Goal: Task Accomplishment & Management: Complete application form

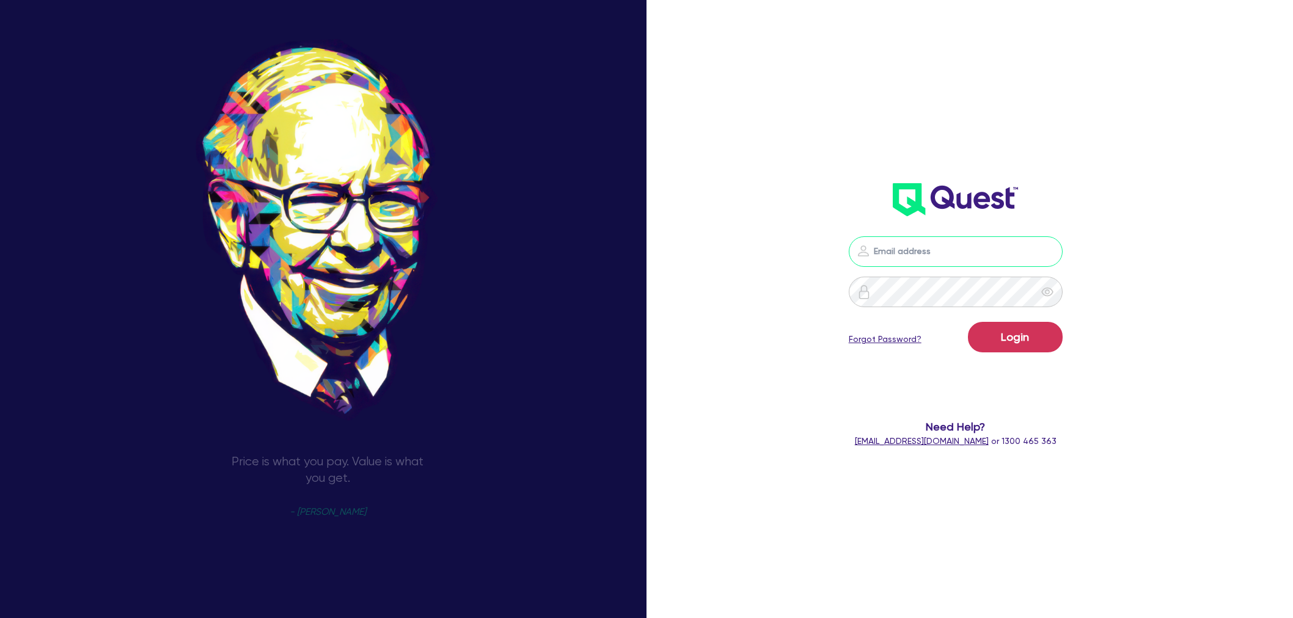
type input "[EMAIL_ADDRESS][PERSON_NAME][DOMAIN_NAME]"
click at [1003, 337] on button "Login" at bounding box center [1015, 337] width 95 height 31
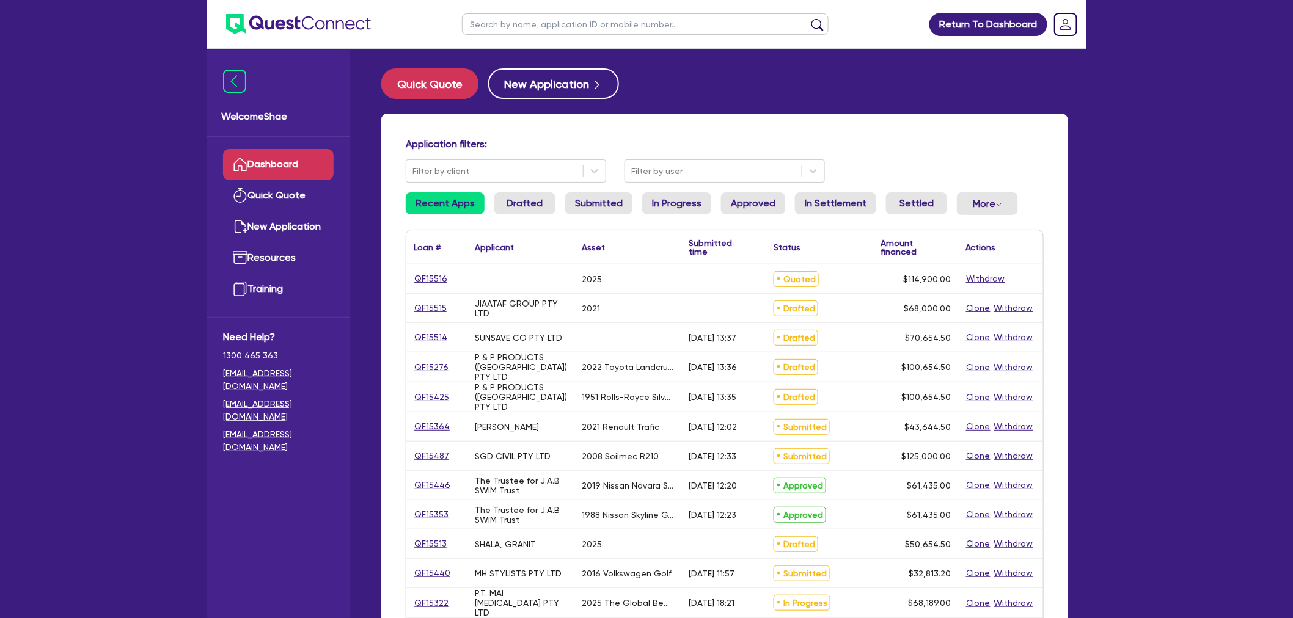
click at [522, 32] on input "text" at bounding box center [645, 23] width 367 height 21
type input "myko"
click at [808, 18] on button "submit" at bounding box center [818, 26] width 20 height 17
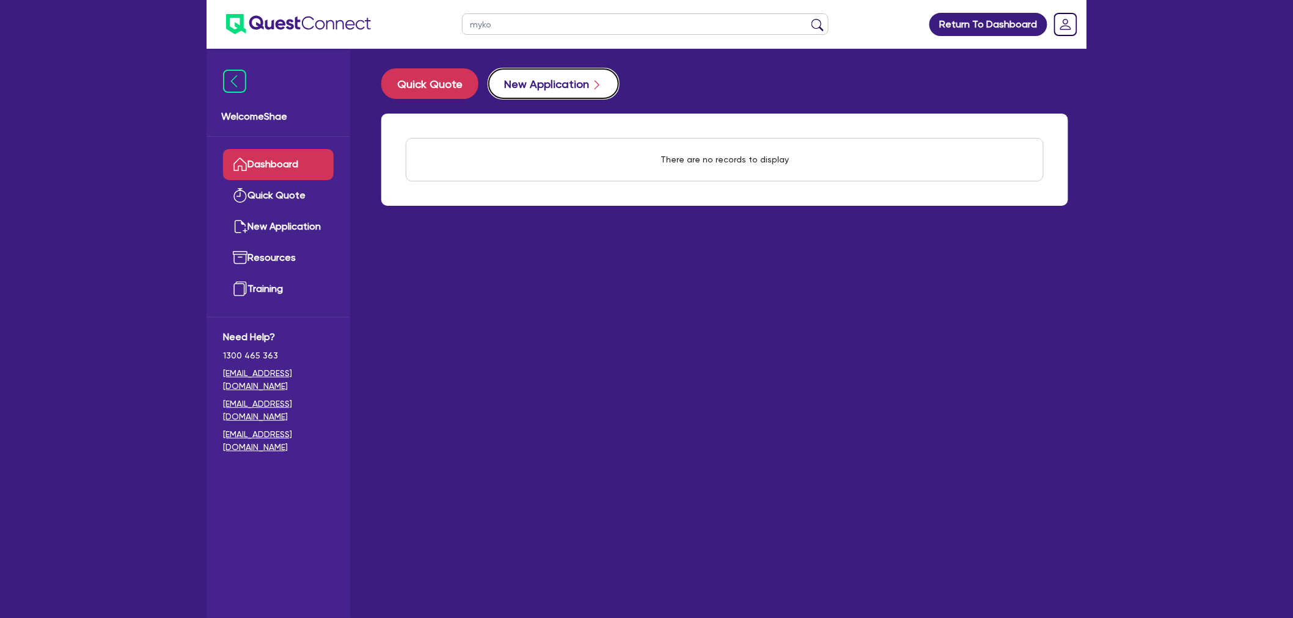
click at [549, 80] on button "New Application" at bounding box center [553, 83] width 131 height 31
select select "Other"
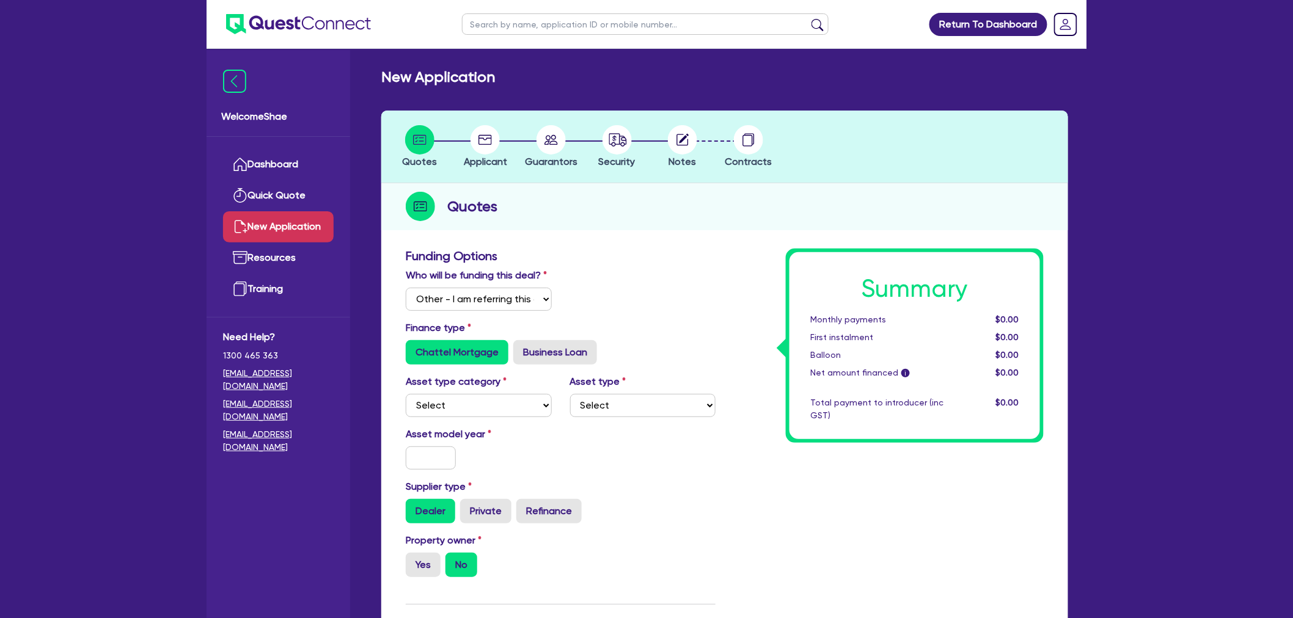
click at [1211, 249] on div "Return To Dashboard Edit Profile Logout Welcome Shae Dashboard Quick Quote New …" at bounding box center [646, 586] width 1293 height 1172
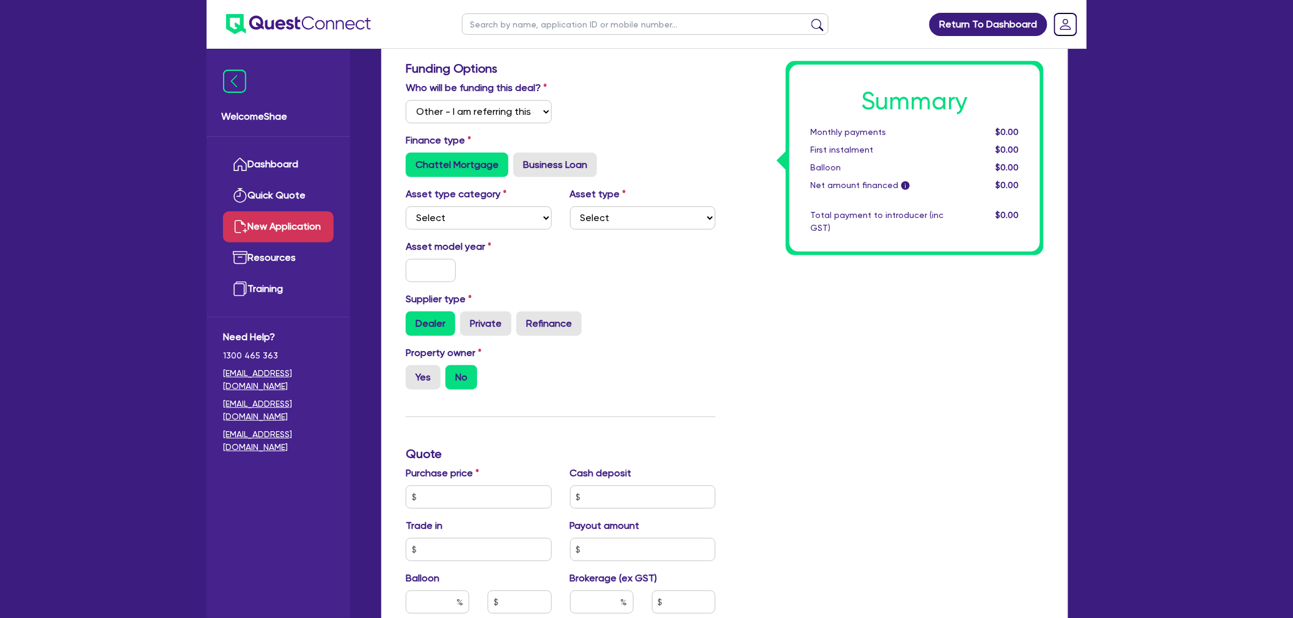
scroll to position [203, 0]
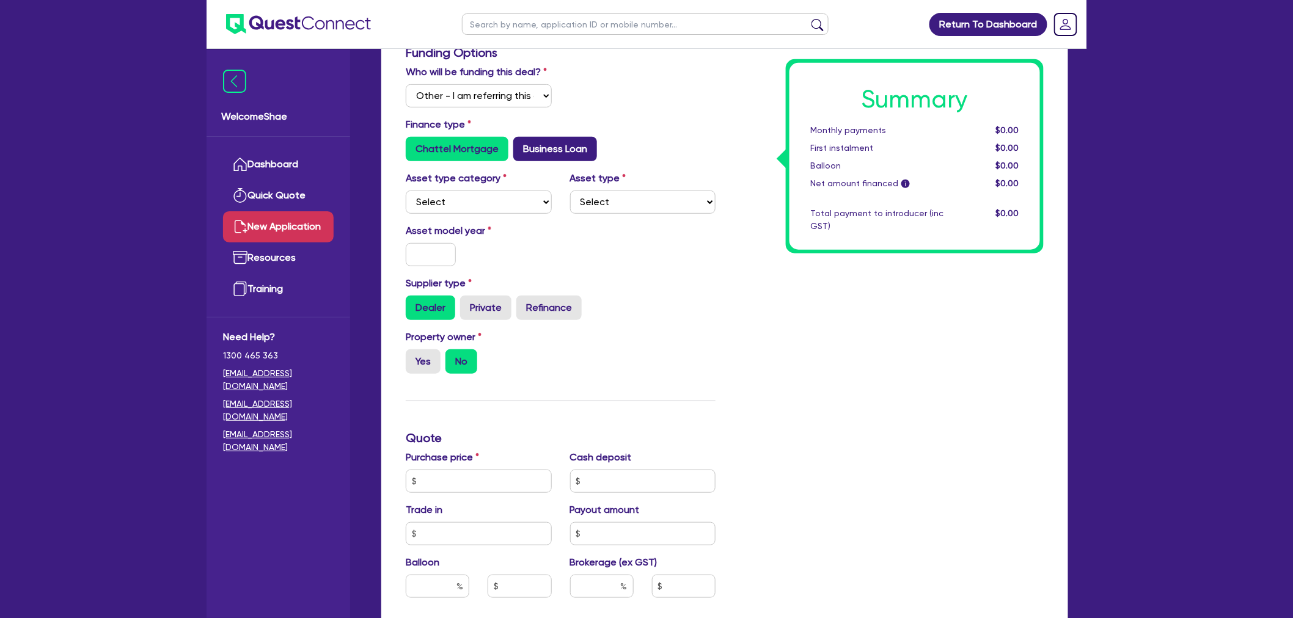
click at [536, 157] on label "Business Loan" at bounding box center [555, 149] width 84 height 24
click at [521, 145] on input "Business Loan" at bounding box center [517, 141] width 8 height 8
radio input "true"
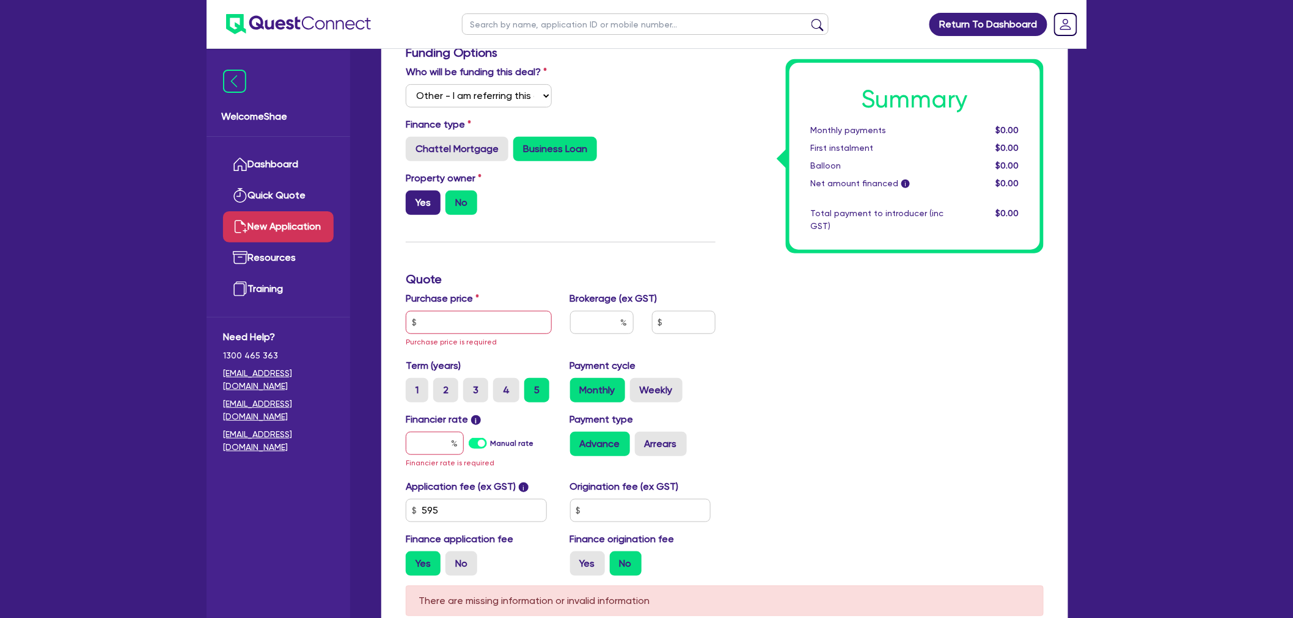
click at [420, 206] on label "Yes" at bounding box center [423, 203] width 35 height 24
click at [414, 199] on input "Yes" at bounding box center [410, 195] width 8 height 8
radio input "true"
click at [480, 327] on input "text" at bounding box center [479, 322] width 146 height 23
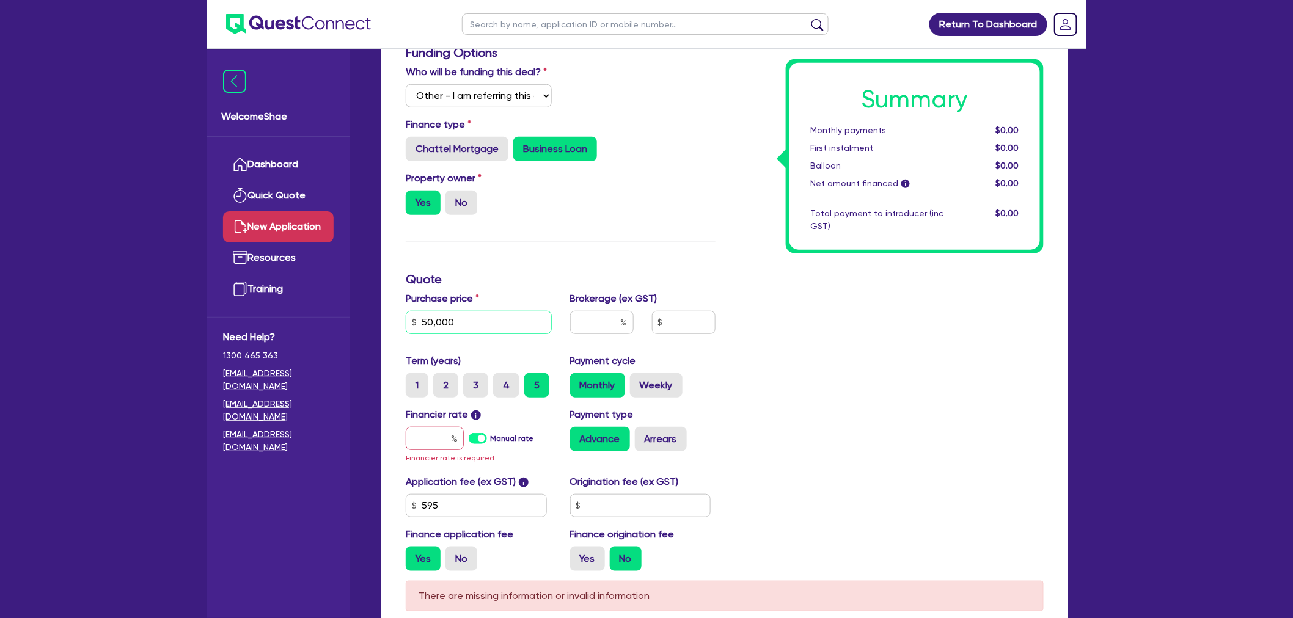
type input "50,000"
type input "4"
click at [414, 438] on input "text" at bounding box center [435, 438] width 58 height 23
type input "1"
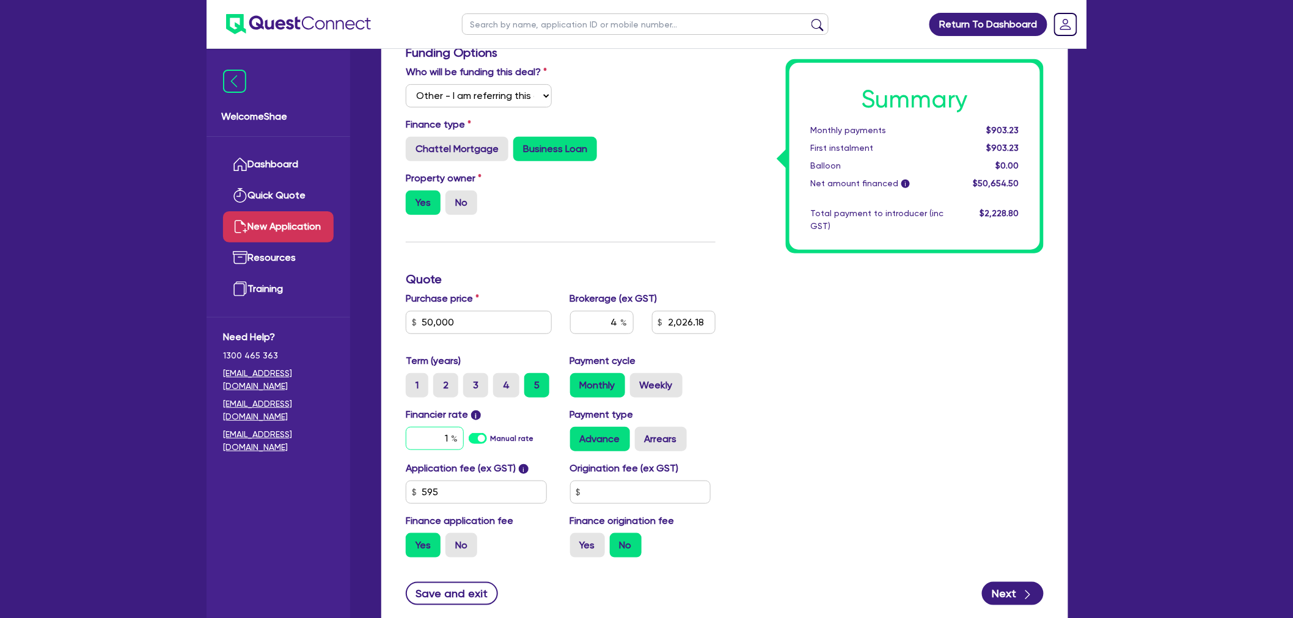
type input "2,026.18"
type input "17"
type input "2,026.18"
type input "17."
type input "2,026.18"
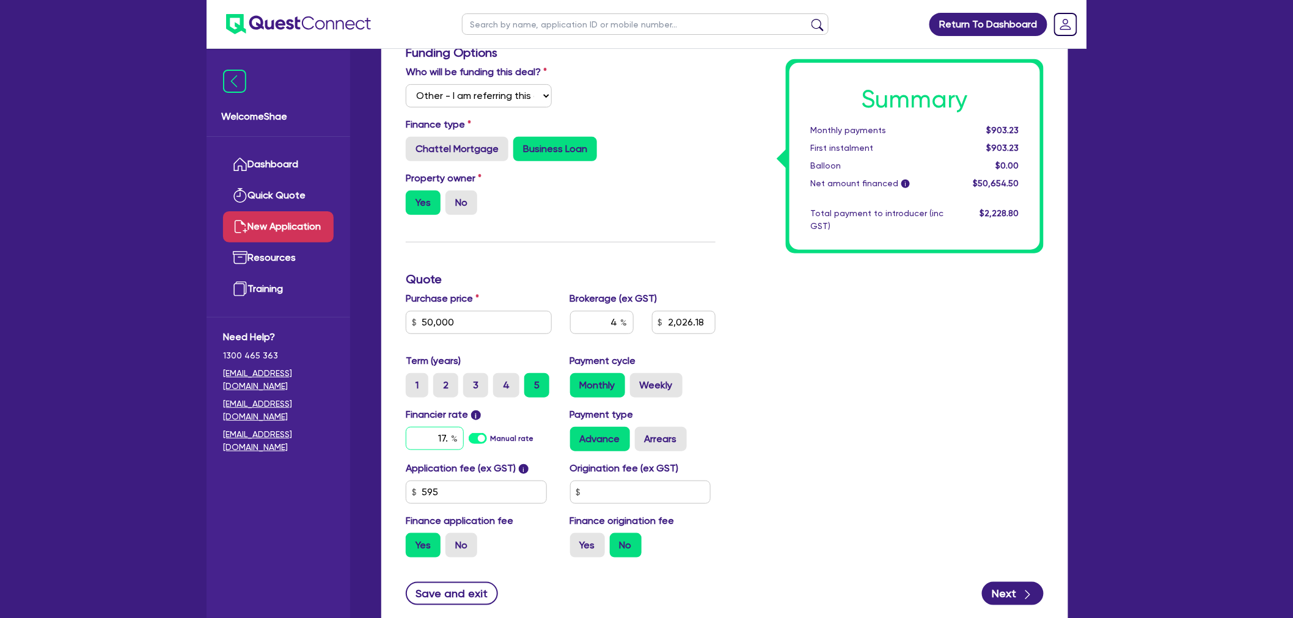
type input "17.9"
type input "2,026.18"
type input "17.95"
click at [772, 423] on div "Summary Monthly payments $1,321.69 First instalment $1,321.69 Balloon $0.00 Net…" at bounding box center [889, 306] width 328 height 522
click at [1015, 589] on button "Next" at bounding box center [1013, 593] width 62 height 23
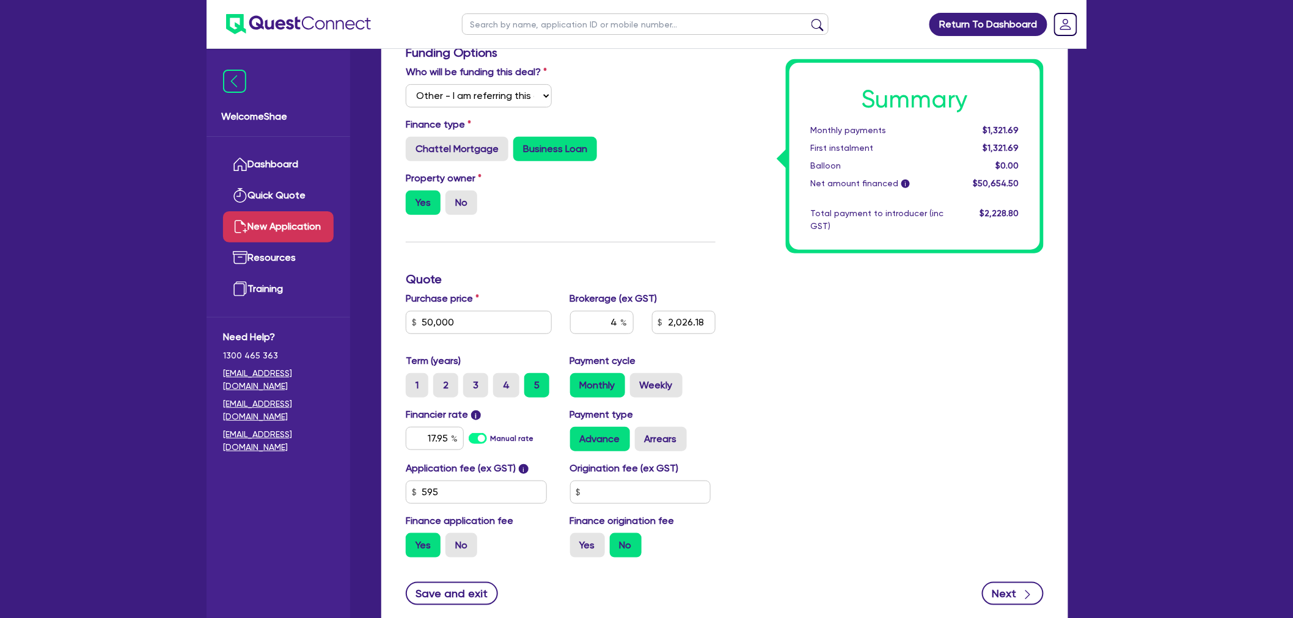
type input "2,026.18"
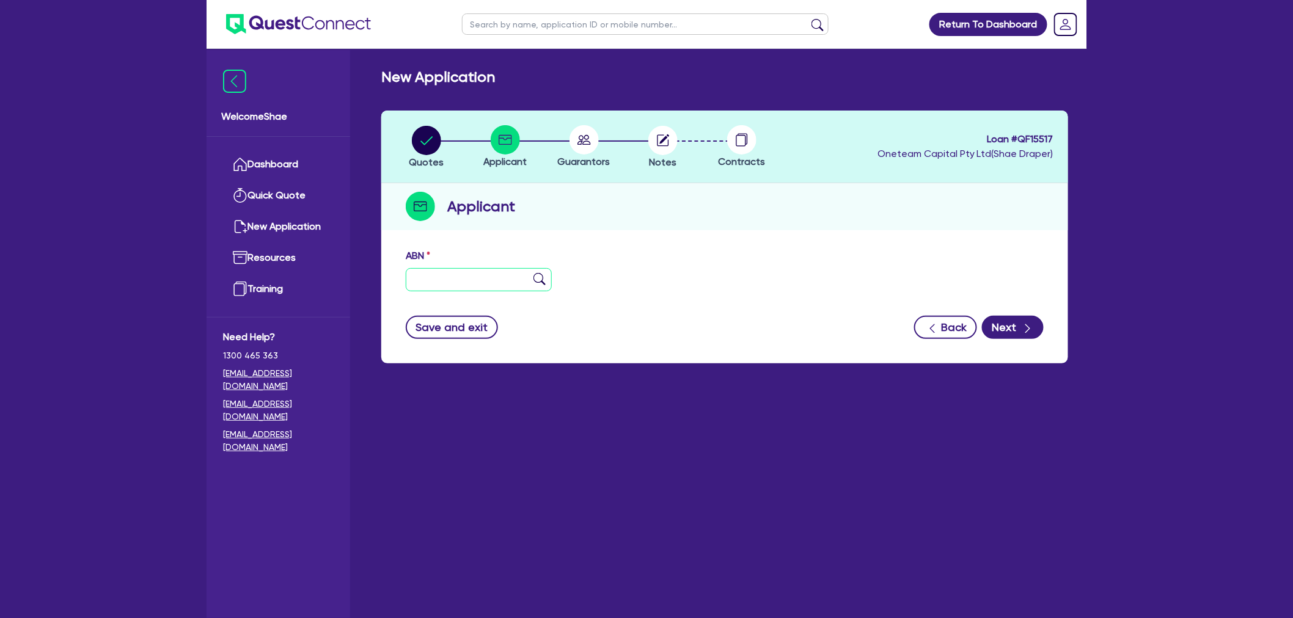
click at [432, 273] on input "text" at bounding box center [479, 279] width 146 height 23
type input "11 111 111"
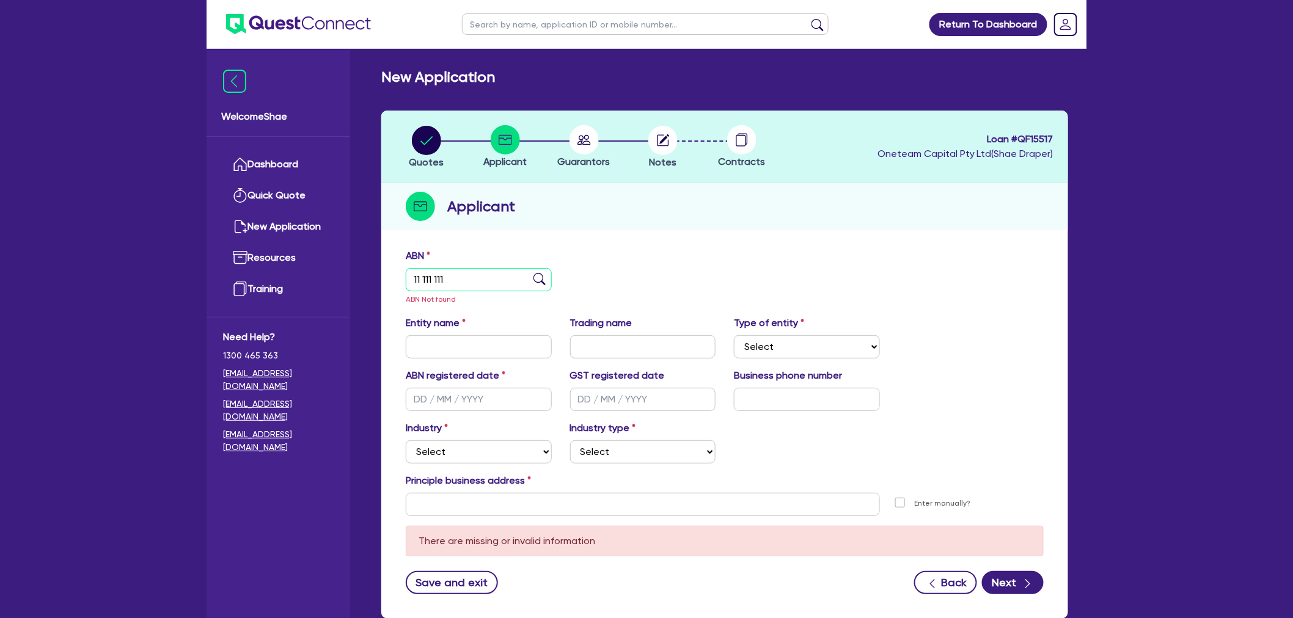
click at [464, 268] on input "11 111 111" at bounding box center [479, 279] width 146 height 23
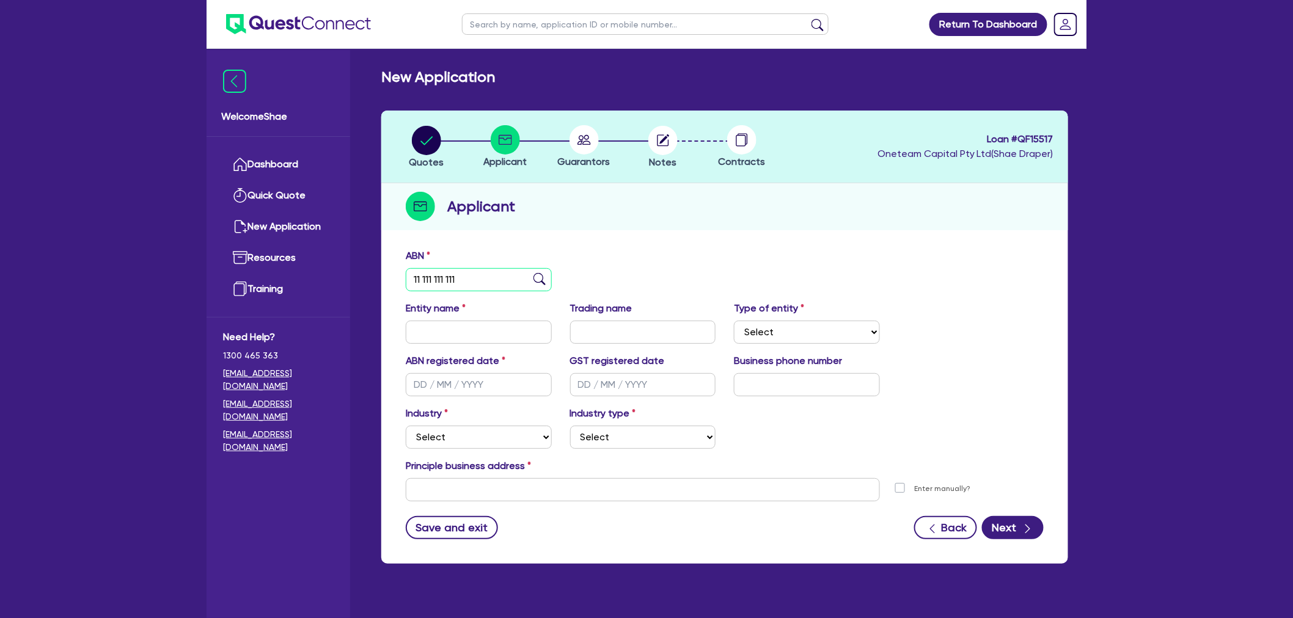
type input "11 111 111 111"
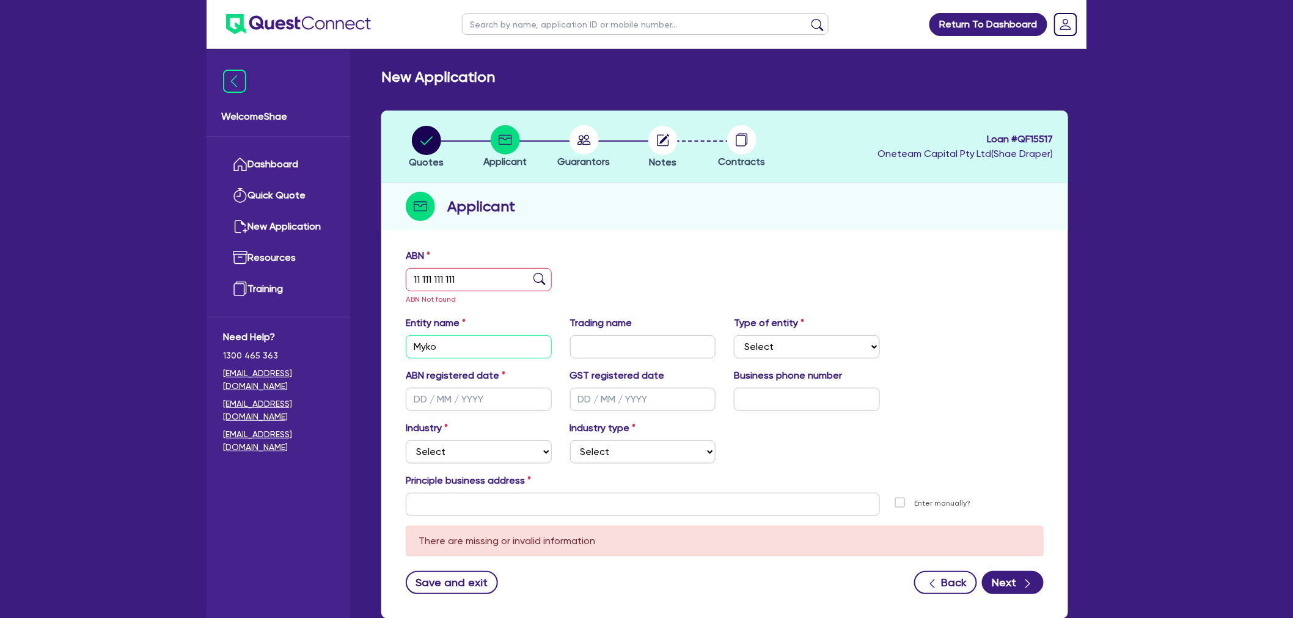
drag, startPoint x: 475, startPoint y: 352, endPoint x: 475, endPoint y: 343, distance: 9.8
click at [475, 351] on input "Myko" at bounding box center [479, 346] width 146 height 23
type input "[PERSON_NAME] - PL"
click at [795, 342] on select "Select Sole Trader Company Partnership Trust" at bounding box center [807, 346] width 146 height 23
select select "SOLE_TRADER"
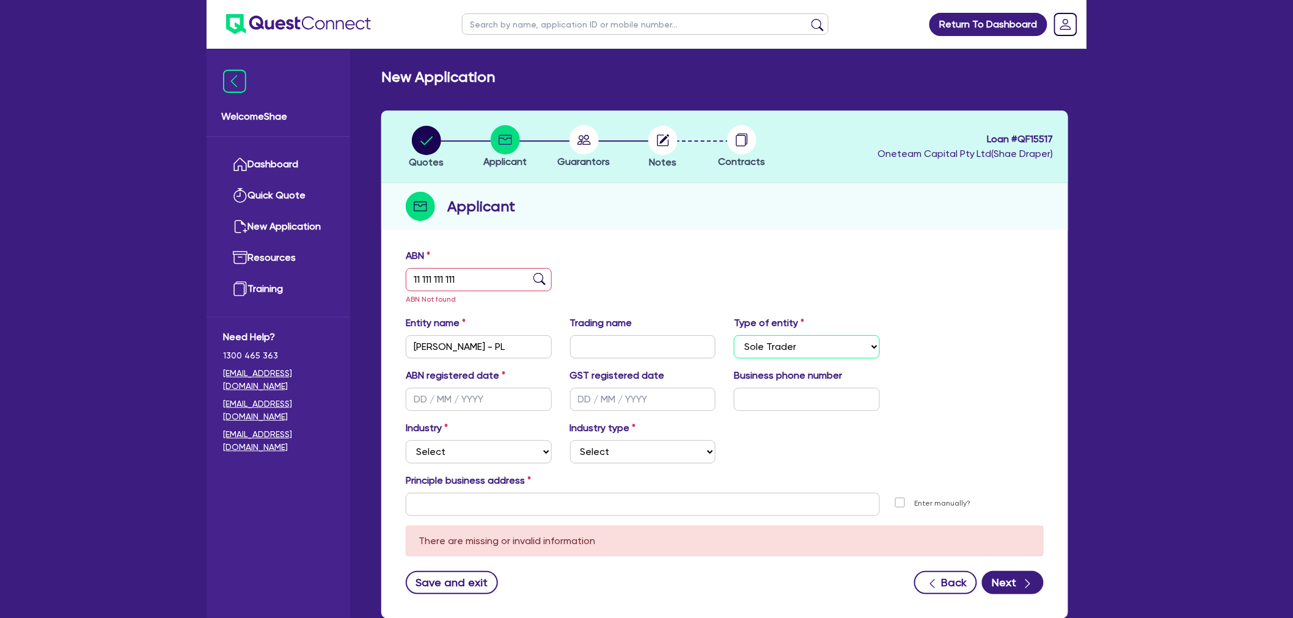
click at [734, 335] on select "Select Sole Trader Company Partnership Trust" at bounding box center [807, 346] width 146 height 23
click at [412, 395] on input "text" at bounding box center [479, 399] width 146 height 23
type input "[DATE]"
click at [501, 453] on select "Select Accomodation & Food Services Administrative & Support Services Agricultu…" at bounding box center [479, 451] width 146 height 23
select select "HEALTH_BEAUTY"
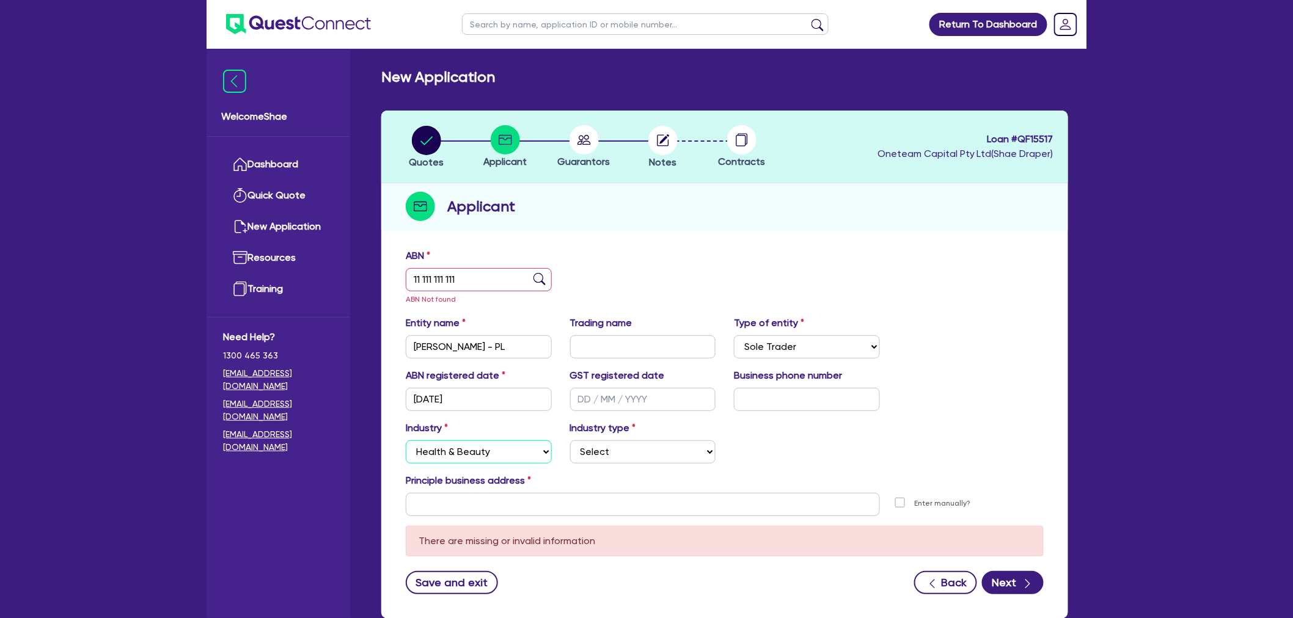
click at [406, 440] on select "Select Accomodation & Food Services Administrative & Support Services Agricultu…" at bounding box center [479, 451] width 146 height 23
click at [618, 447] on select "Select Chiropractic, Osteopathic Services Cosmetics Supplies Day Spas, Health R…" at bounding box center [643, 451] width 146 height 23
select select "HAIR_BEAUTY_SALONS"
click at [570, 440] on select "Select Chiropractic, Osteopathic Services Cosmetics Supplies Day Spas, Health R…" at bounding box center [643, 451] width 146 height 23
click at [466, 501] on input "text" at bounding box center [643, 504] width 474 height 23
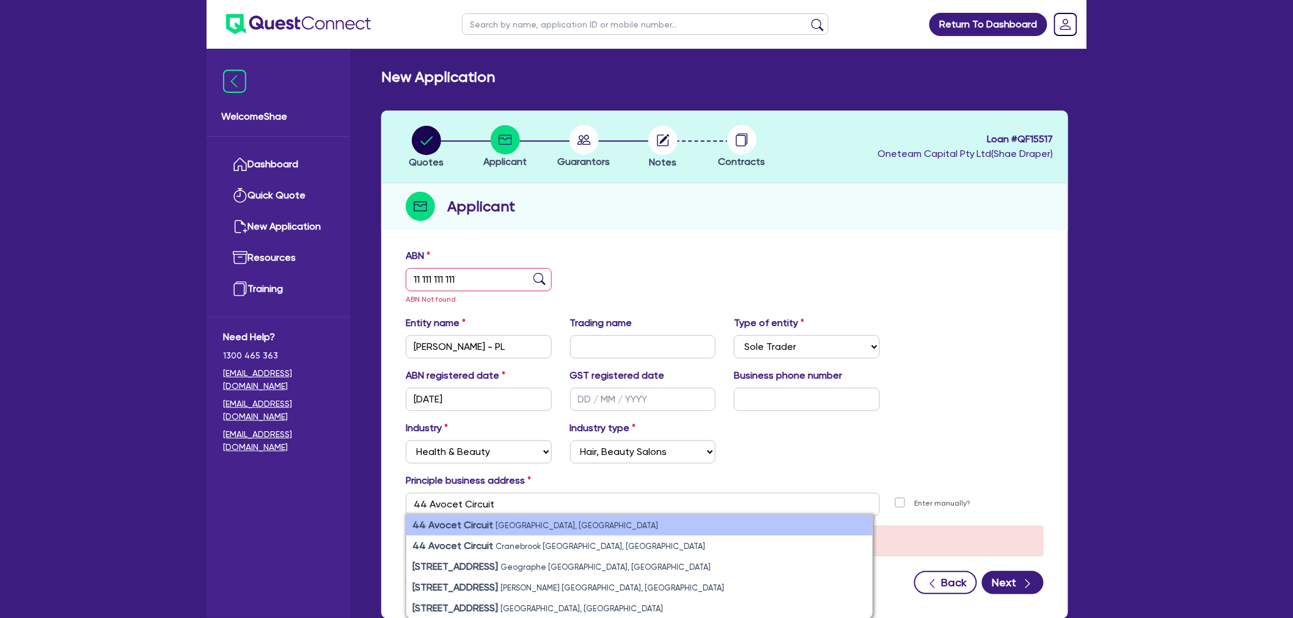
click at [472, 526] on strong "44 Avocet Circuit" at bounding box center [452, 525] width 81 height 12
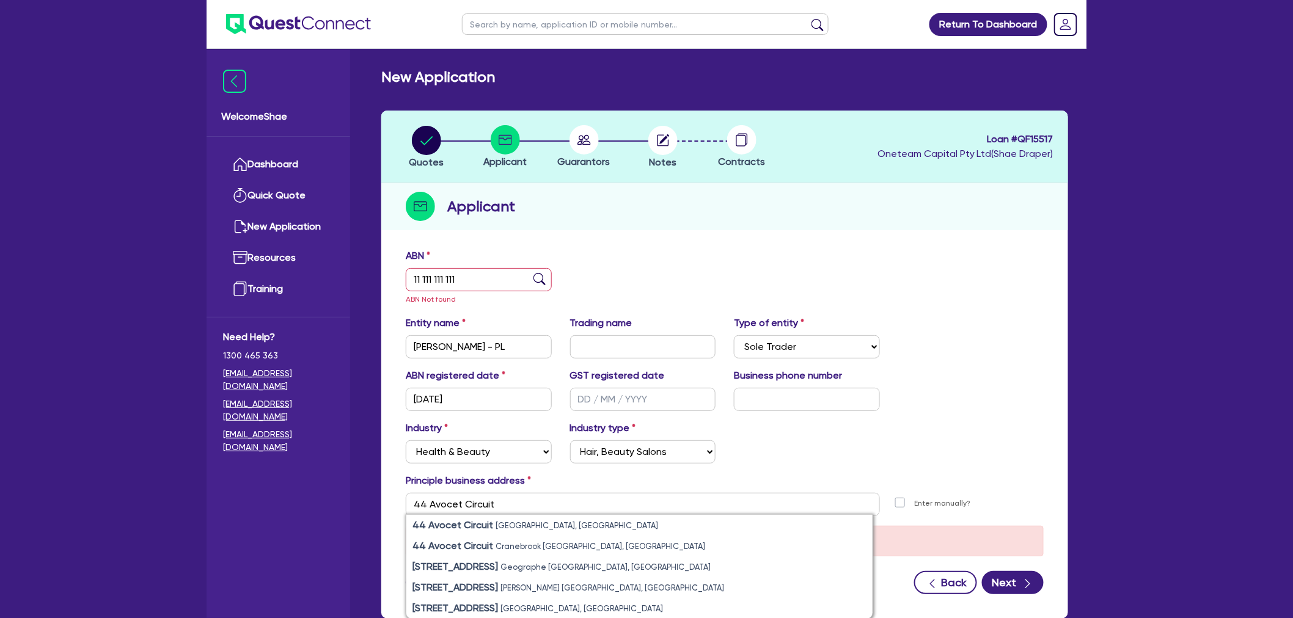
type input "[STREET_ADDRESS]"
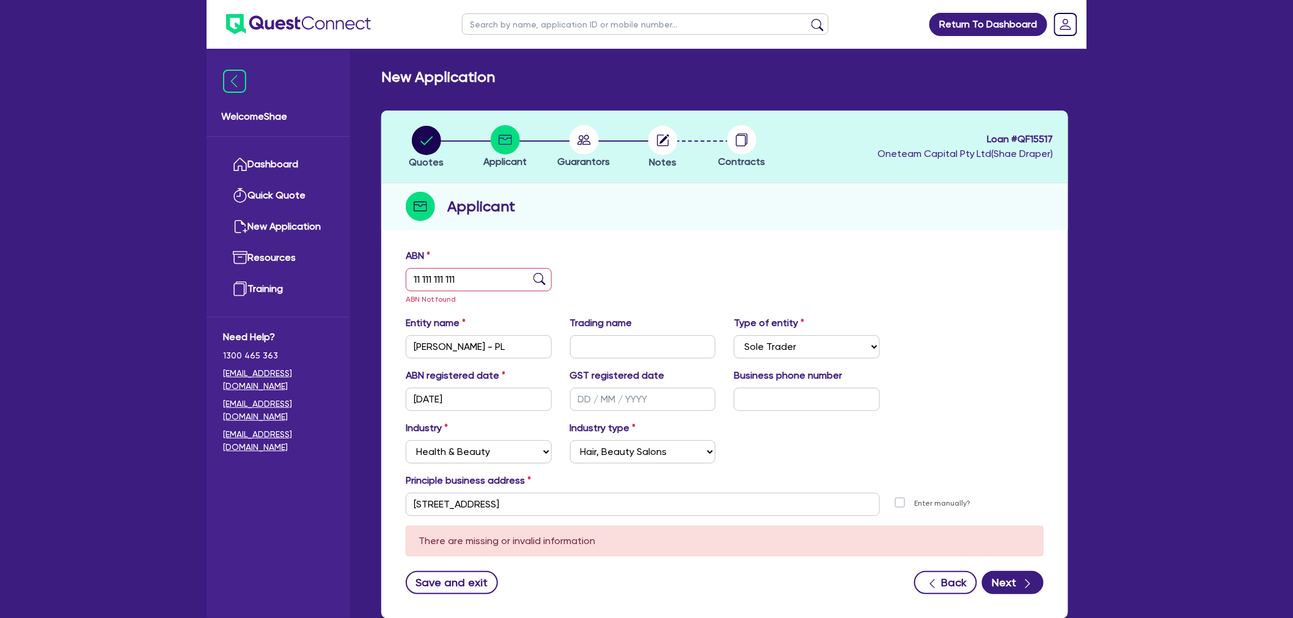
click at [900, 440] on div "Industry Select Accomodation & Food Services Administrative & Support Services …" at bounding box center [724, 447] width 656 height 53
click at [1015, 575] on button "Next" at bounding box center [1013, 582] width 62 height 23
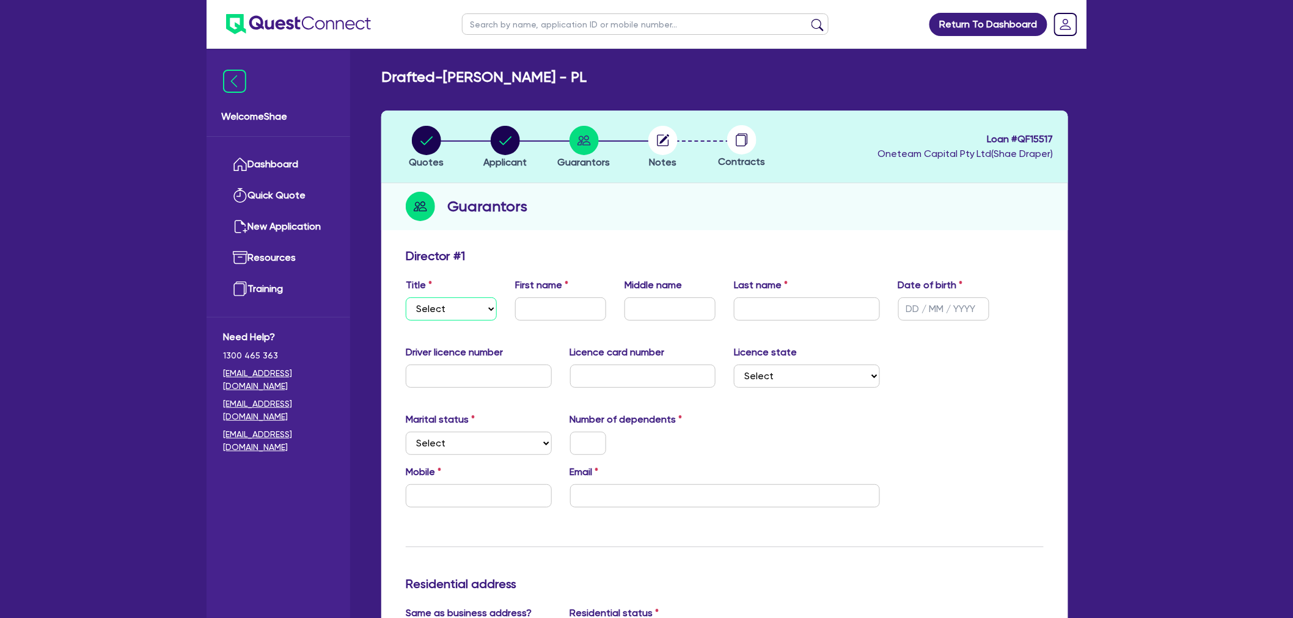
drag, startPoint x: 475, startPoint y: 309, endPoint x: 472, endPoint y: 318, distance: 9.3
click at [475, 309] on select "Select Mr Mrs Ms Miss Dr" at bounding box center [451, 309] width 91 height 23
select select "MRS"
click at [406, 298] on select "Select Mr Mrs Ms Miss Dr" at bounding box center [451, 309] width 91 height 23
click at [541, 309] on input "text" at bounding box center [560, 309] width 91 height 23
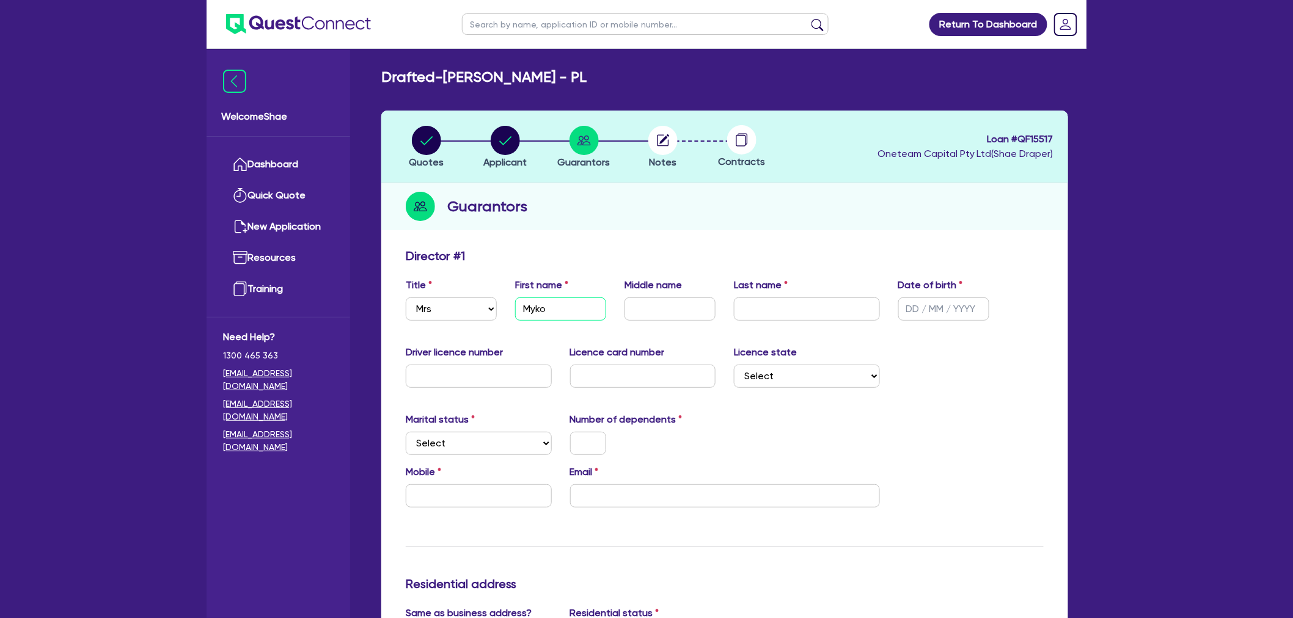
type input "Myko"
type input "Nasiloan"
type input "Okada"
type input "[DATE]"
type input "21317969"
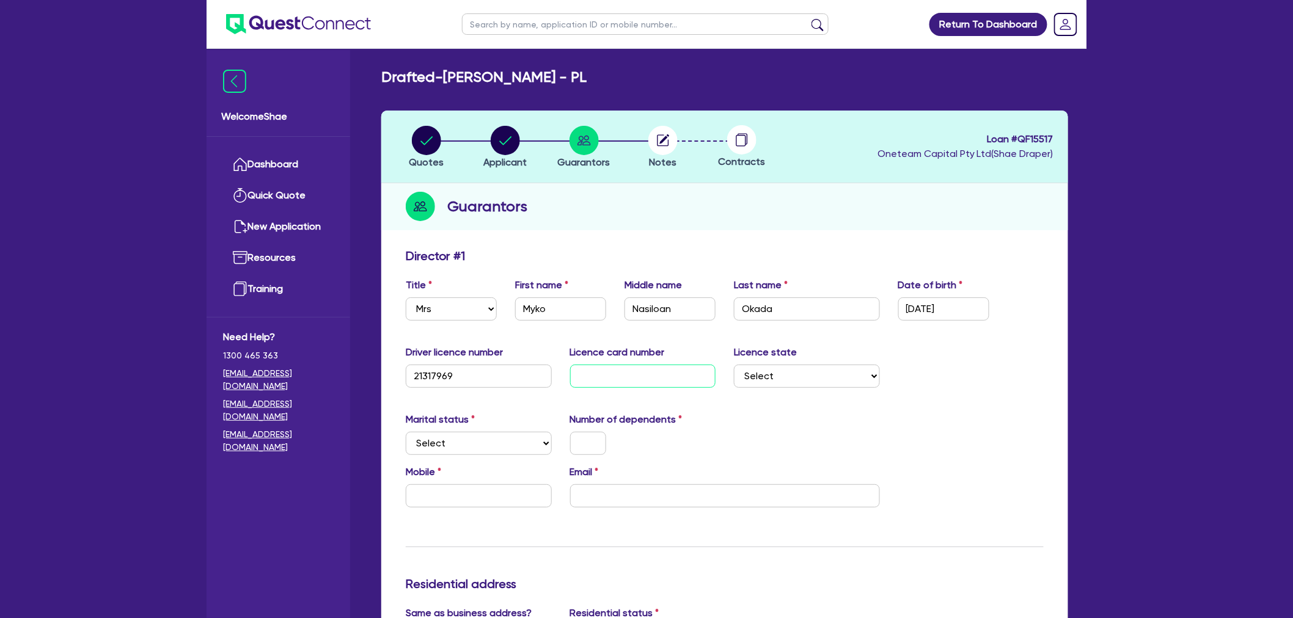
click at [661, 371] on input "text" at bounding box center [643, 376] width 146 height 23
type input "2058875222"
click at [795, 370] on select "Select [GEOGRAPHIC_DATA] [GEOGRAPHIC_DATA] [GEOGRAPHIC_DATA] [GEOGRAPHIC_DATA] …" at bounding box center [807, 376] width 146 height 23
select select "[GEOGRAPHIC_DATA]"
click at [734, 365] on select "Select [GEOGRAPHIC_DATA] [GEOGRAPHIC_DATA] [GEOGRAPHIC_DATA] [GEOGRAPHIC_DATA] …" at bounding box center [807, 376] width 146 height 23
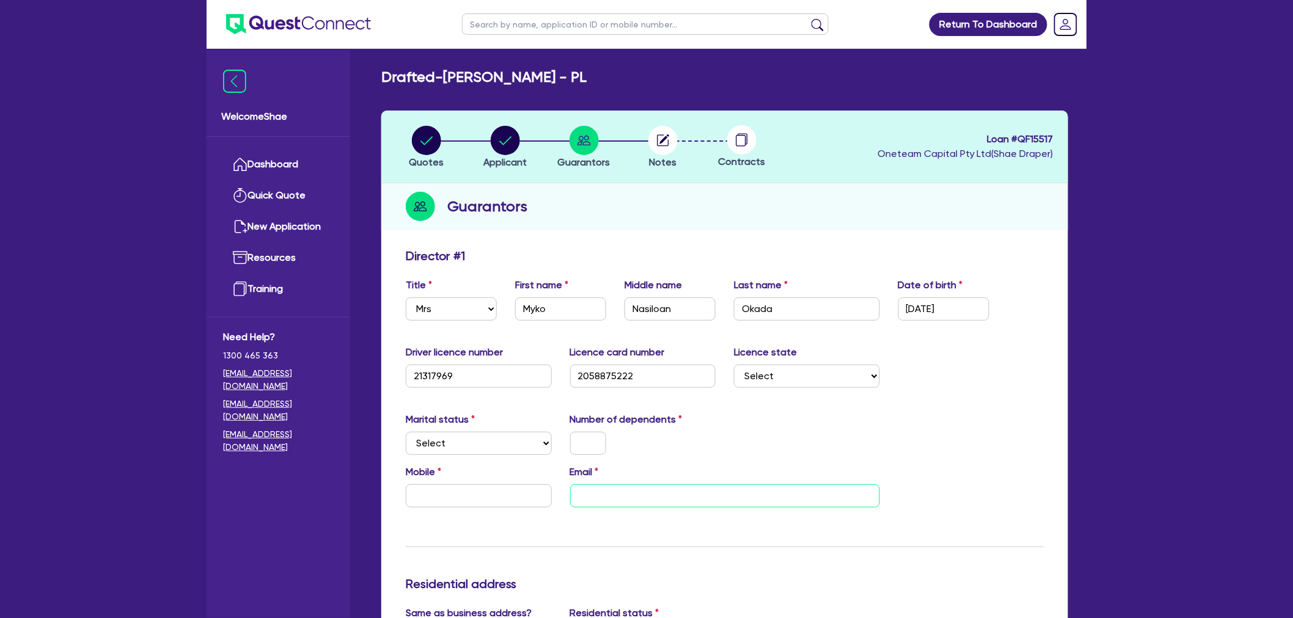
click at [627, 489] on input "email" at bounding box center [725, 495] width 310 height 23
paste input "[EMAIL_ADDRESS][DOMAIN_NAME]"
type input "[EMAIL_ADDRESS][DOMAIN_NAME]"
click at [492, 437] on select "Select Single Married De Facto / Partner" at bounding box center [479, 443] width 146 height 23
select select "MARRIED"
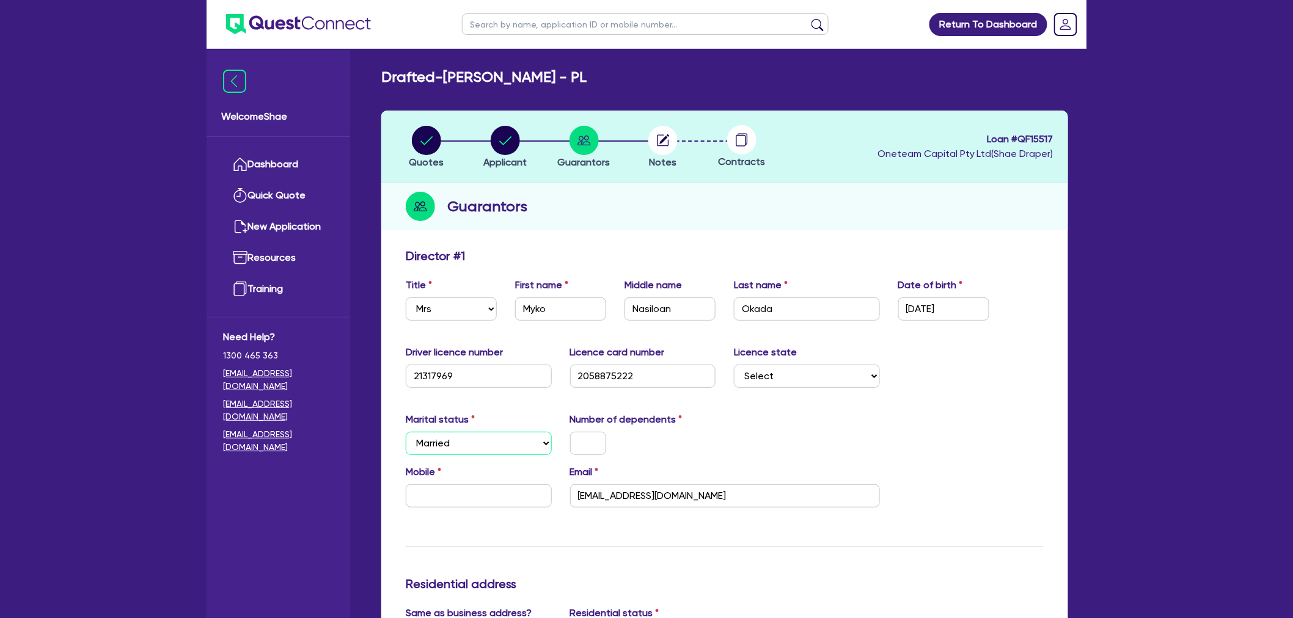
click at [406, 432] on select "Select Single Married De Facto / Partner" at bounding box center [479, 443] width 146 height 23
click at [580, 444] on input "text" at bounding box center [588, 443] width 36 height 23
click at [470, 492] on input "text" at bounding box center [479, 495] width 146 height 23
paste input "0405 281 136"
type input "3"
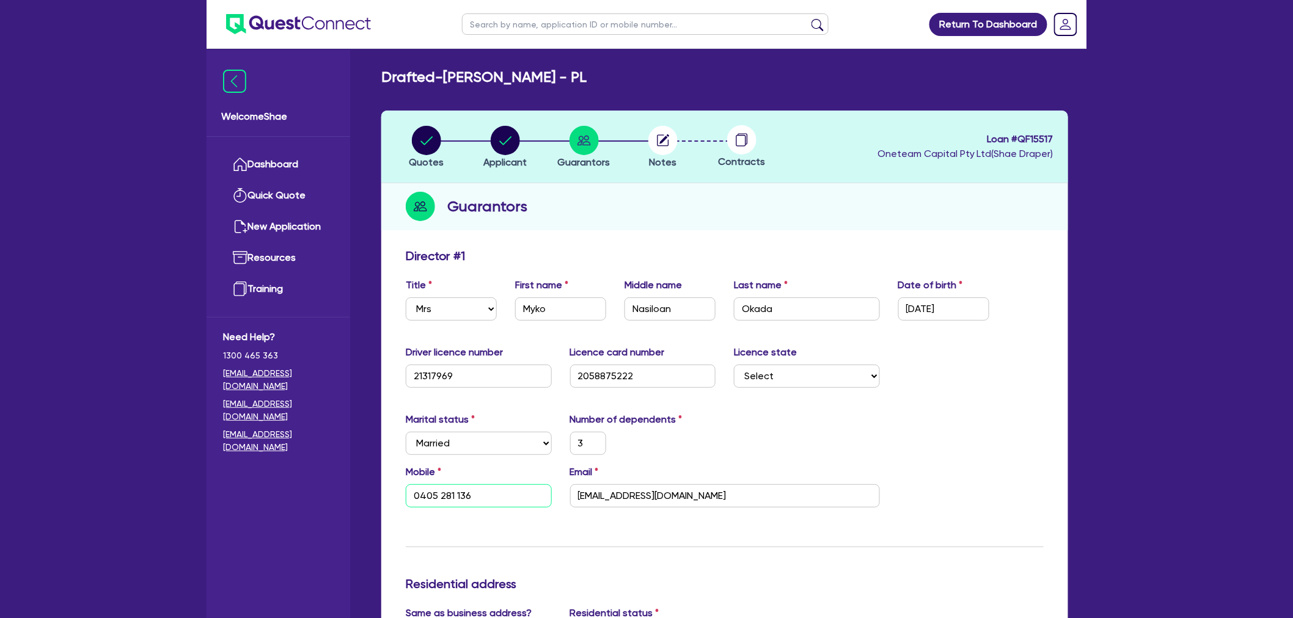
type input "0405 281 136"
click at [783, 453] on div "Marital status Select Single Married De Facto / Partner Number of dependents 3" at bounding box center [724, 438] width 656 height 53
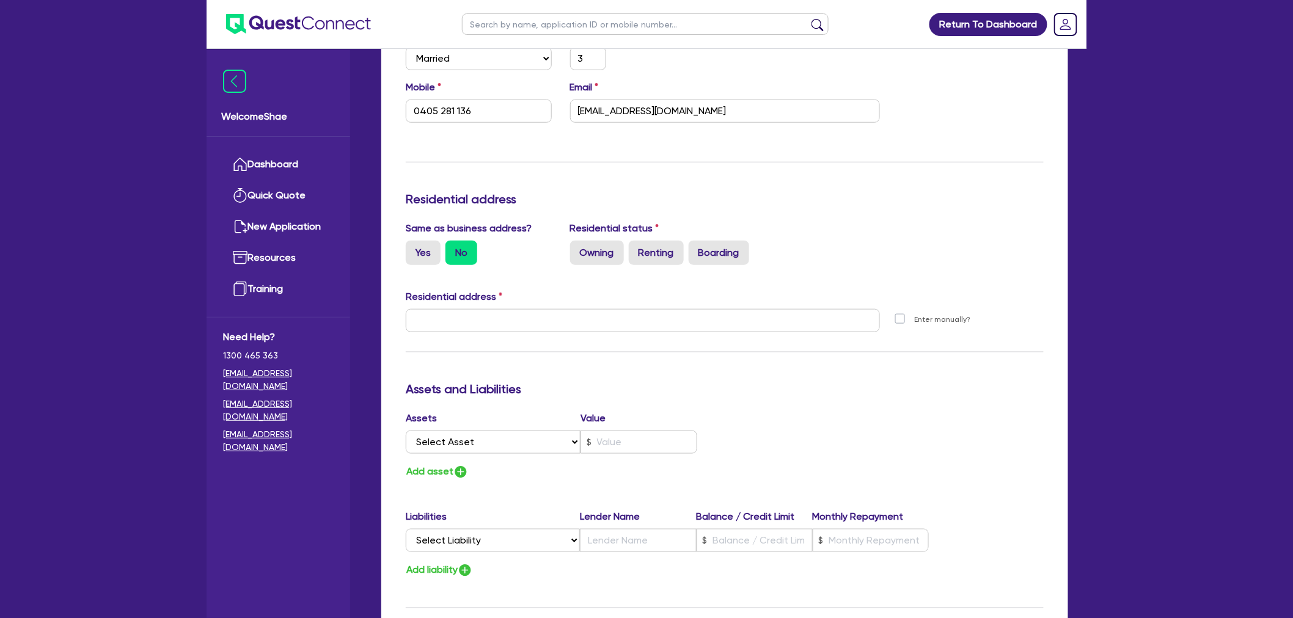
scroll to position [407, 0]
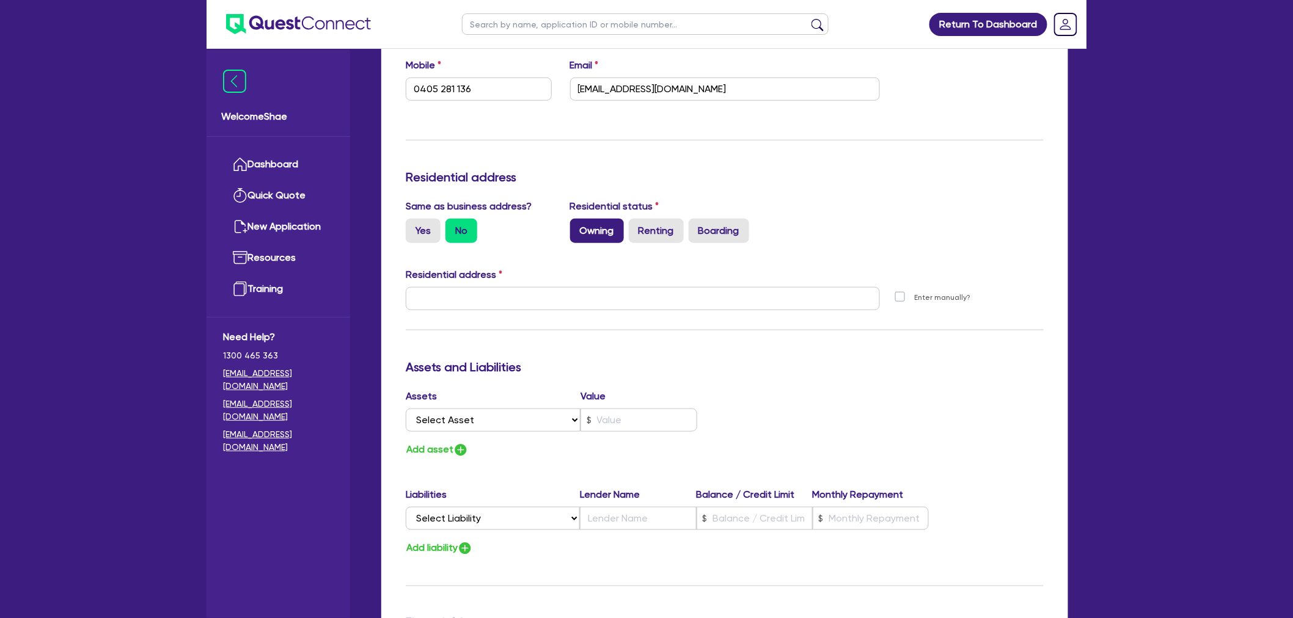
drag, startPoint x: 601, startPoint y: 225, endPoint x: 594, endPoint y: 223, distance: 7.0
click at [601, 225] on label "Owning" at bounding box center [597, 231] width 54 height 24
click at [578, 225] on input "Owning" at bounding box center [574, 223] width 8 height 8
radio input "true"
type input "3"
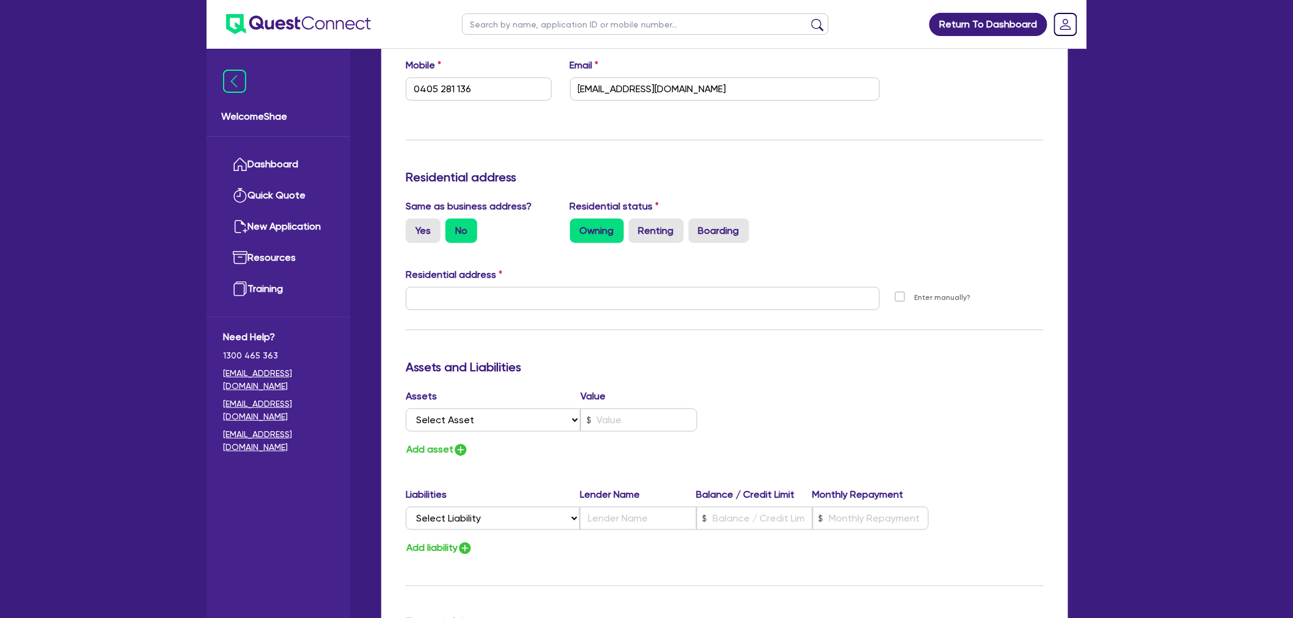
type input "0405 281 136"
click at [414, 228] on label "Yes" at bounding box center [423, 231] width 35 height 24
click at [414, 227] on input "Yes" at bounding box center [410, 223] width 8 height 8
radio input "true"
type input "3"
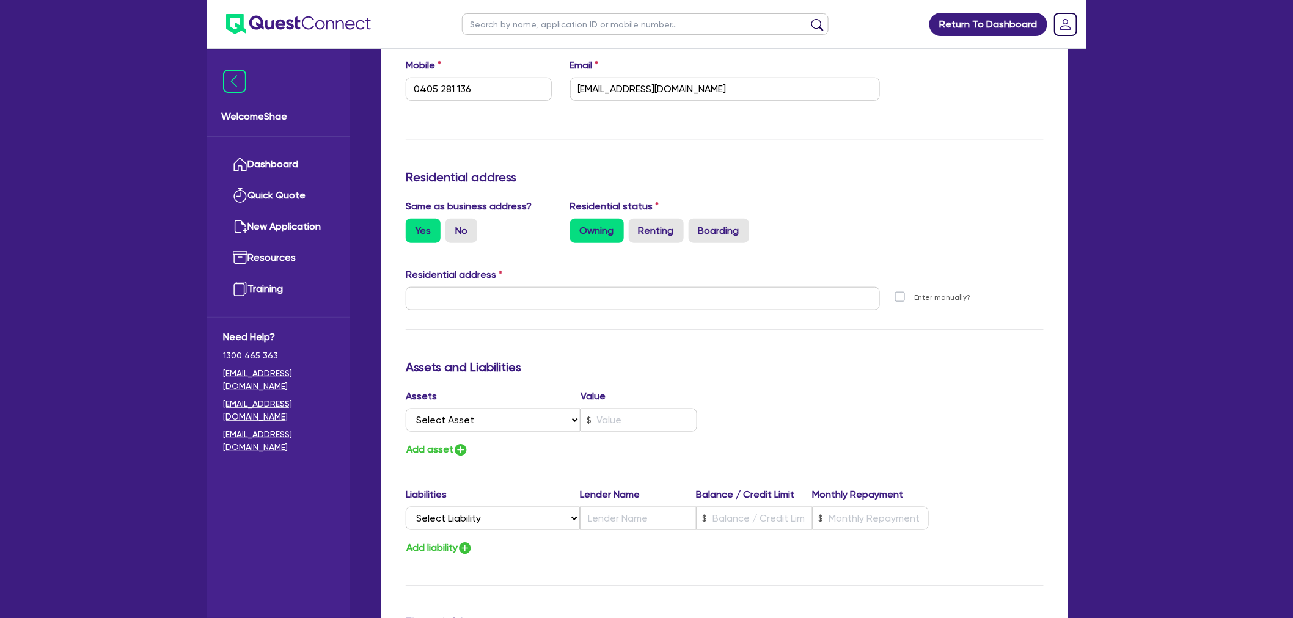
type input "0405 281 136"
type input "[STREET_ADDRESS]"
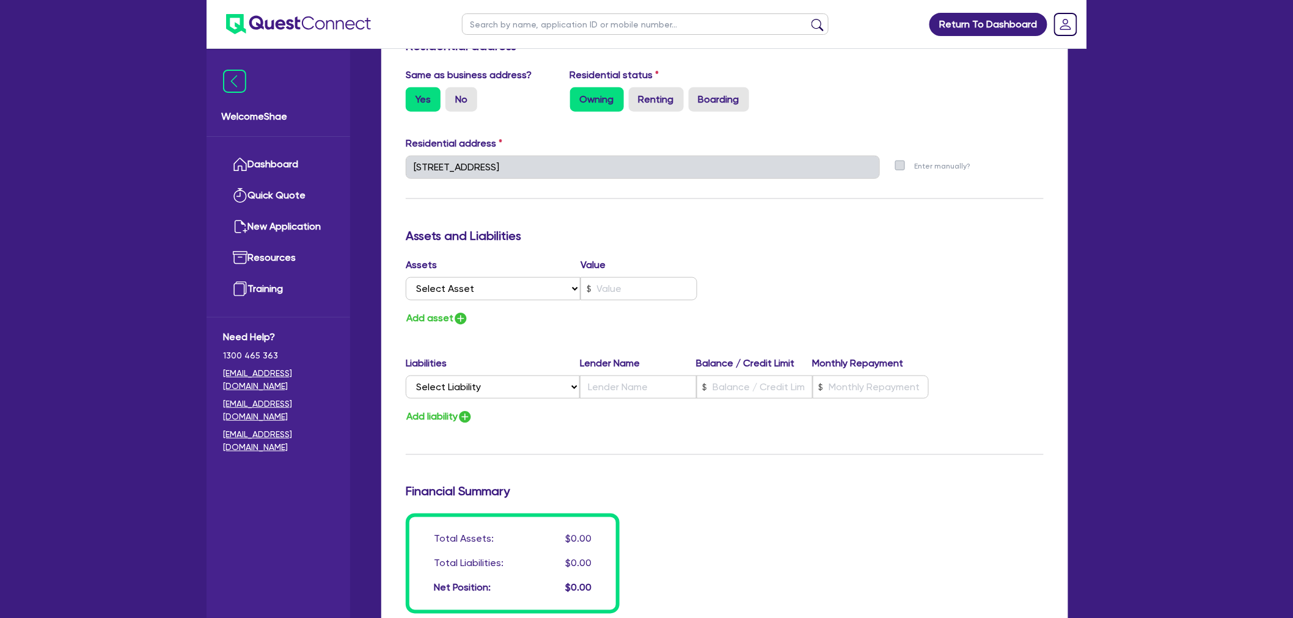
scroll to position [542, 0]
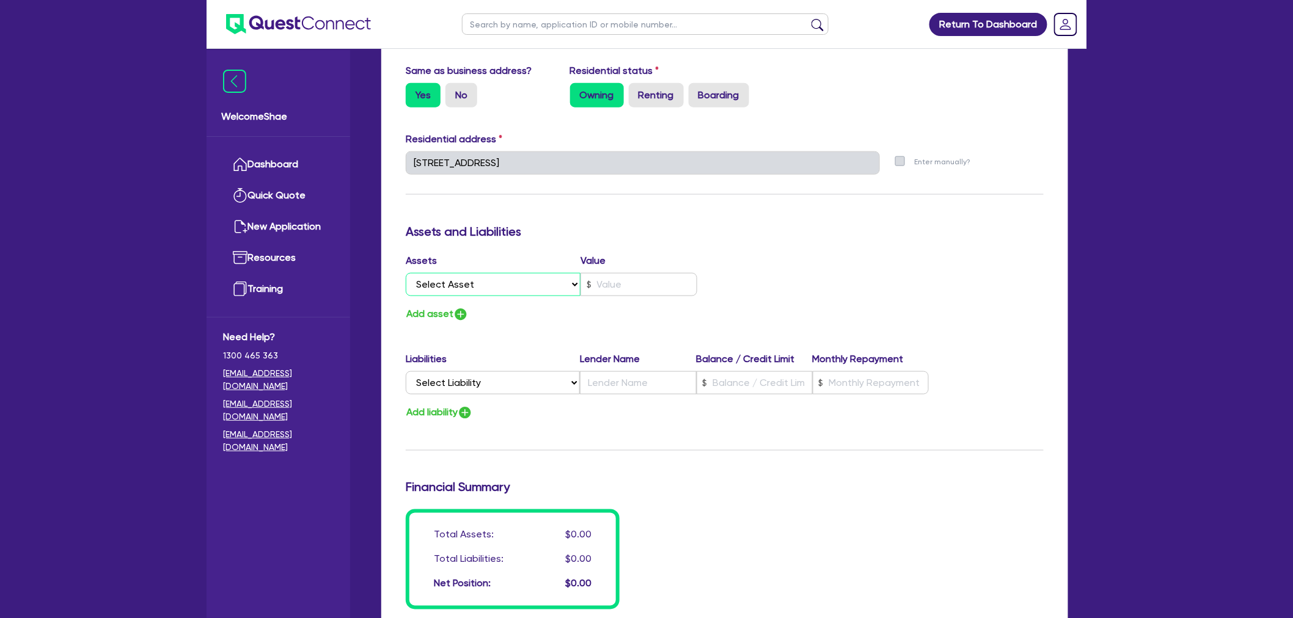
click at [474, 273] on select "Select Asset Cash Property Investment property Vehicle Truck Trailer Equipment …" at bounding box center [493, 284] width 175 height 23
select select "PROPERTY"
click at [406, 273] on select "Select Asset Cash Property Investment property Vehicle Truck Trailer Equipment …" at bounding box center [493, 284] width 175 height 23
type input "3"
type input "0405 281 136"
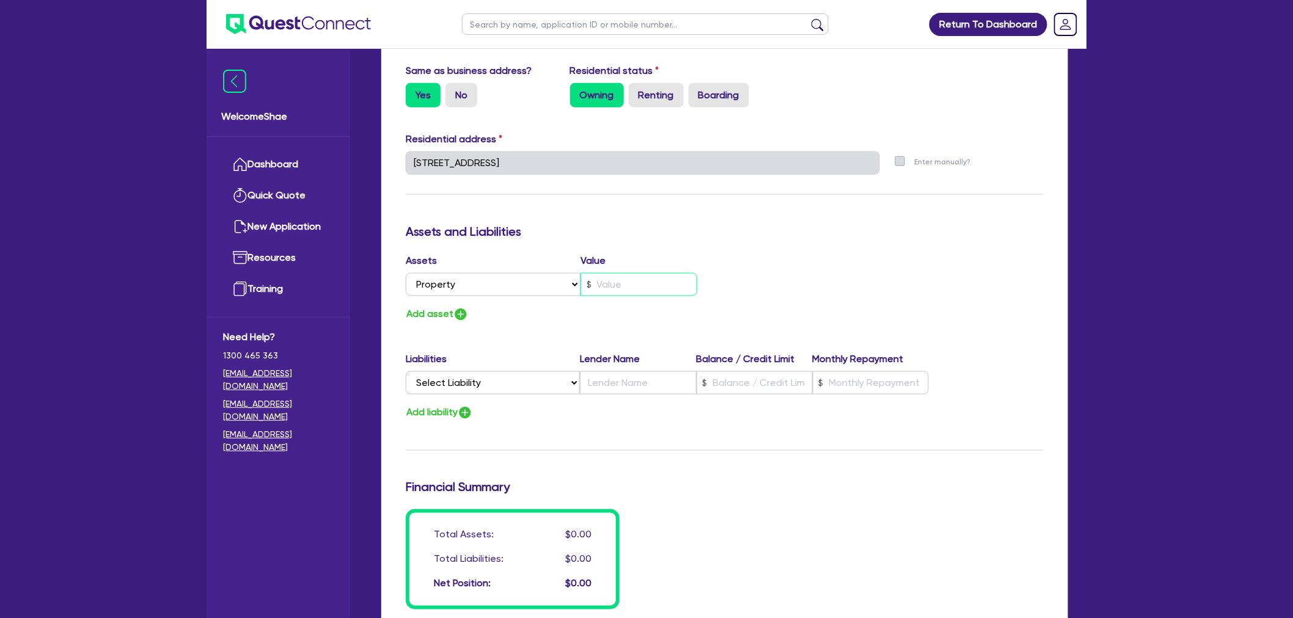
click at [633, 279] on input "text" at bounding box center [638, 284] width 117 height 23
type input "3"
type input "0405 281 136"
type input "1"
type input "3"
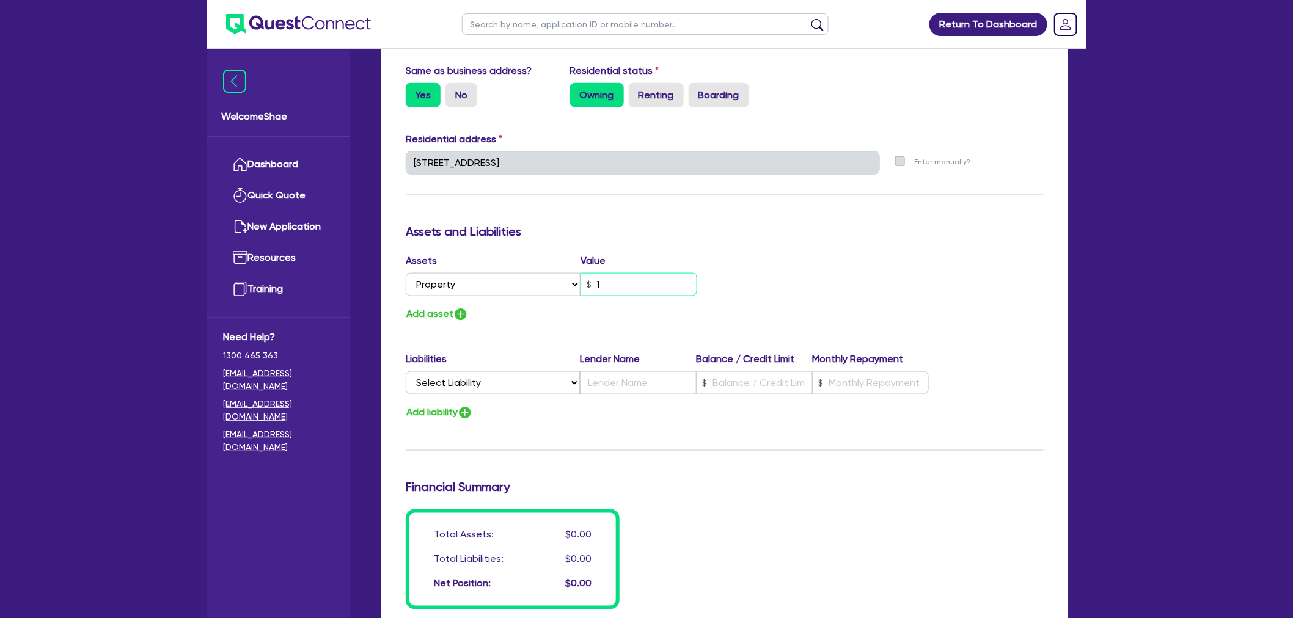
type input "0405 281 136"
type input "12"
type input "3"
type input "0405 281 136"
type input "120"
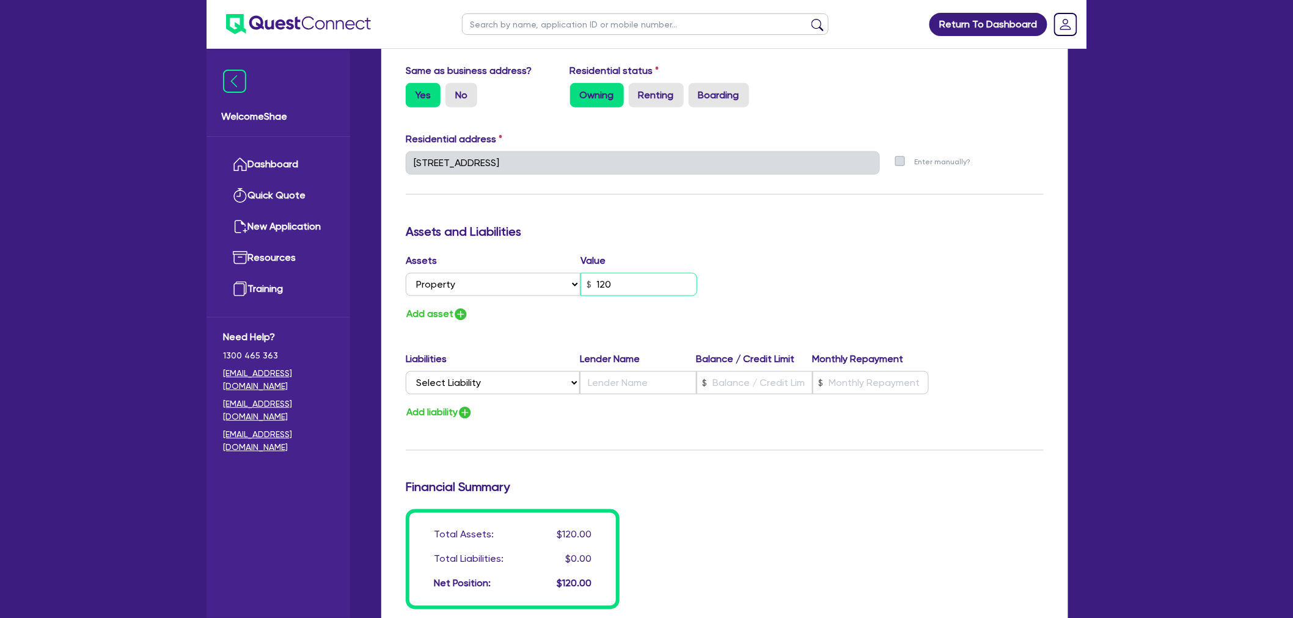
type input "3"
type input "0405 281 136"
type input "1,200"
type input "3"
type input "0405 281 136"
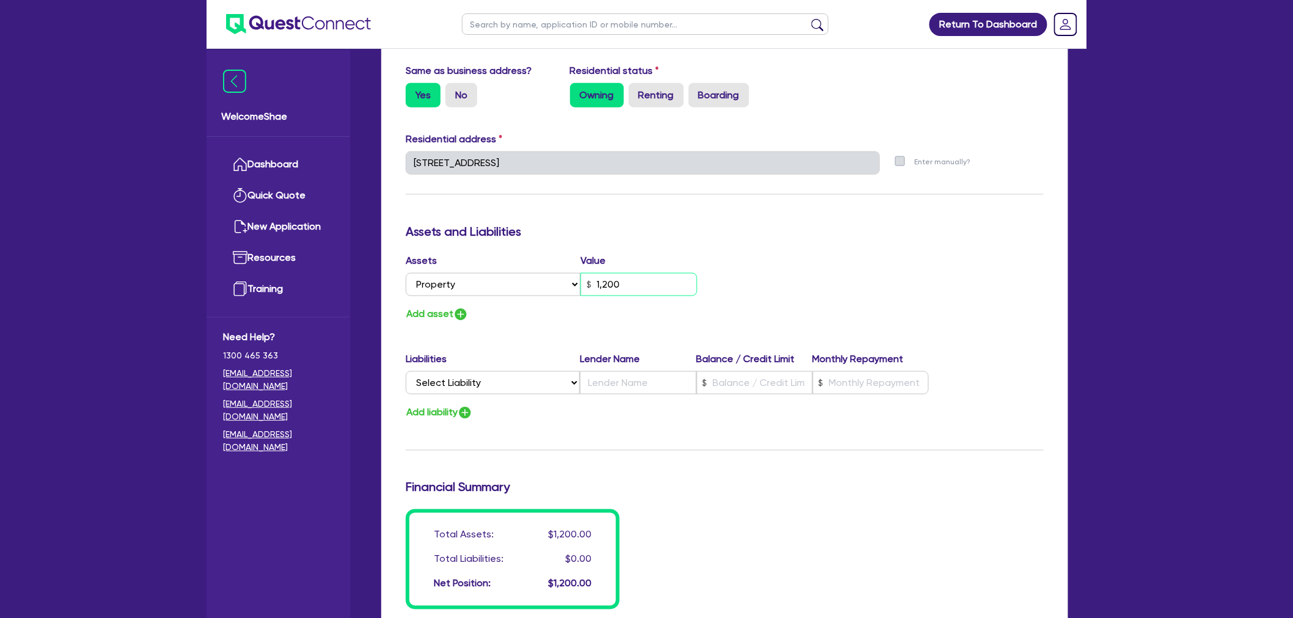
type input "12,000"
type input "3"
type input "0405 281 136"
type input "120,000"
type input "3"
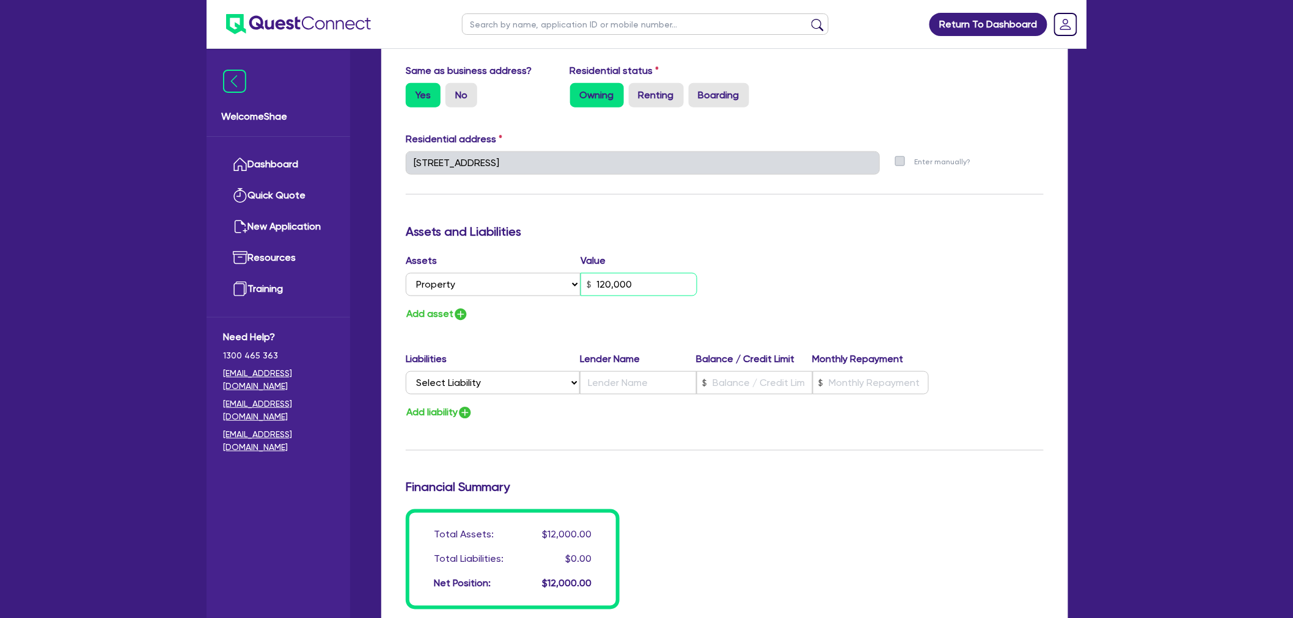
type input "0405 281 136"
type input "1,200,000"
click at [442, 318] on button "Add asset" at bounding box center [437, 314] width 63 height 16
type input "3"
type input "0405 281 136"
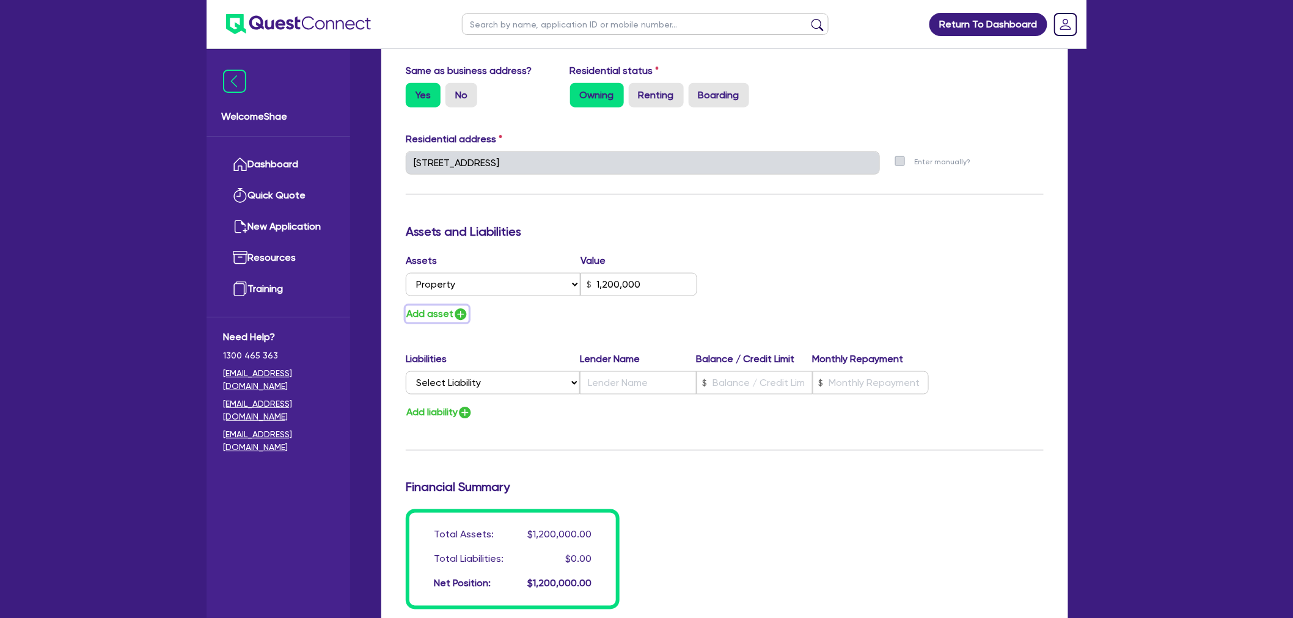
type input "1,200,000"
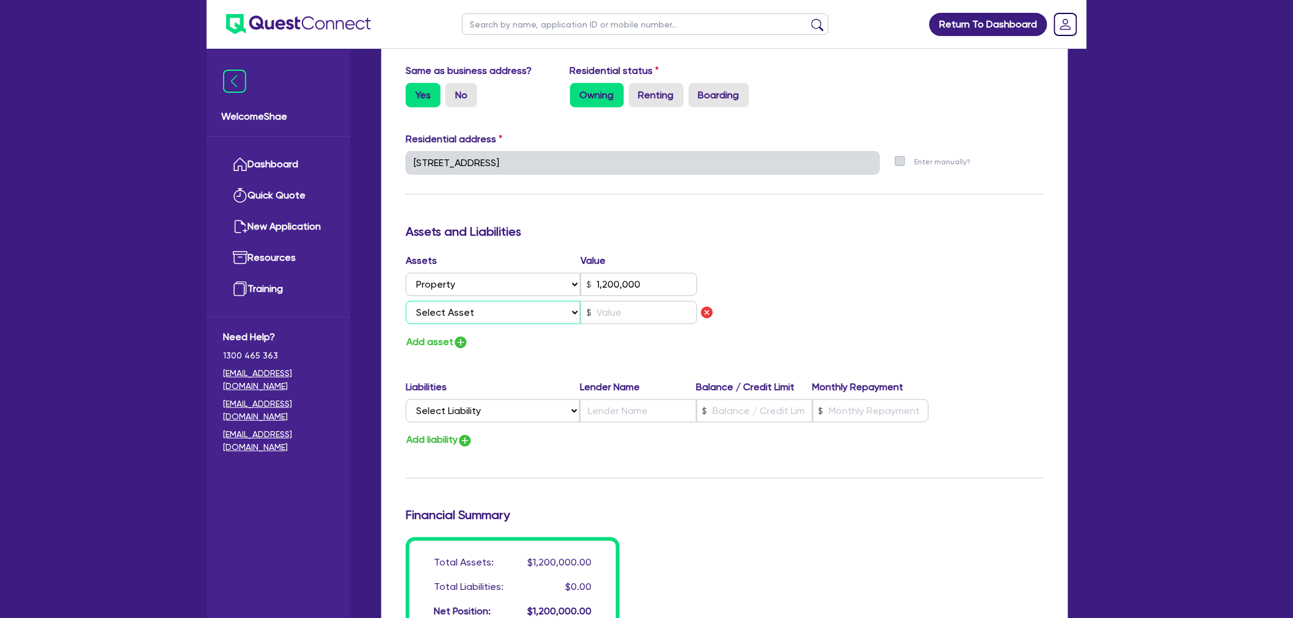
click at [451, 316] on select "Select Asset Cash Property Investment property Vehicle Truck Trailer Equipment …" at bounding box center [493, 312] width 175 height 23
select select "HOUSEHOLD_PERSONAL"
click at [406, 301] on select "Select Asset Cash Property Investment property Vehicle Truck Trailer Equipment …" at bounding box center [493, 312] width 175 height 23
type input "3"
type input "0405 281 136"
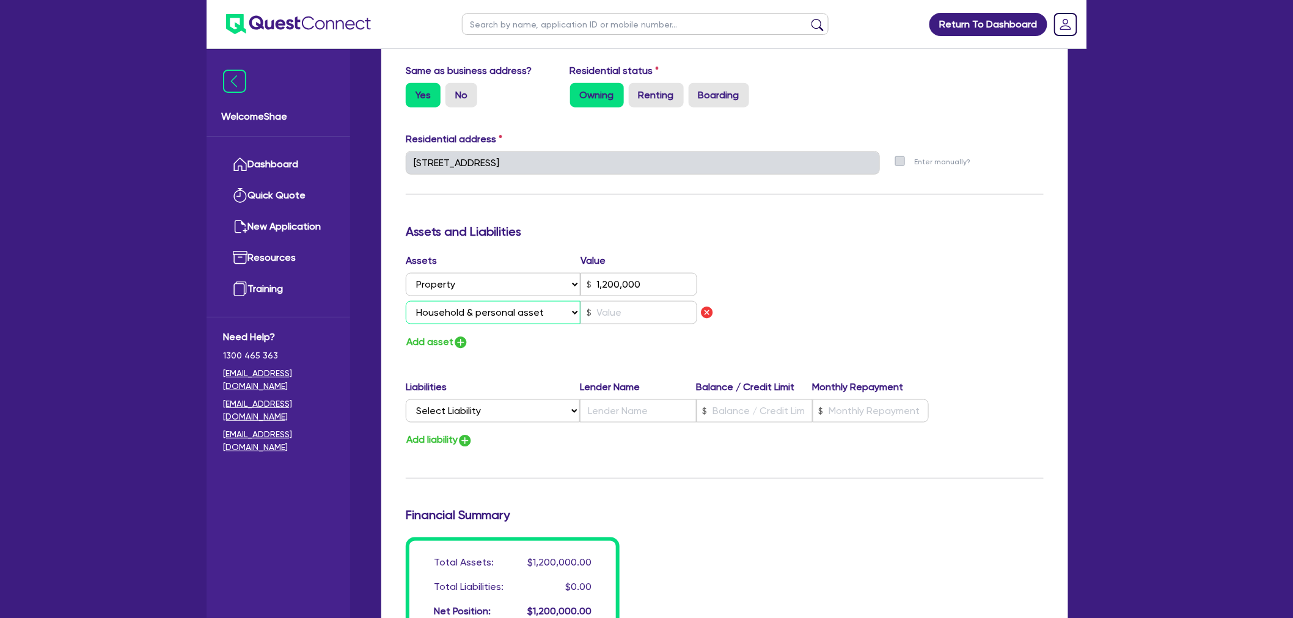
type input "1,200,000"
click at [606, 309] on input "text" at bounding box center [638, 312] width 117 height 23
type input "3"
type input "0405 281 136"
type input "1,200,000"
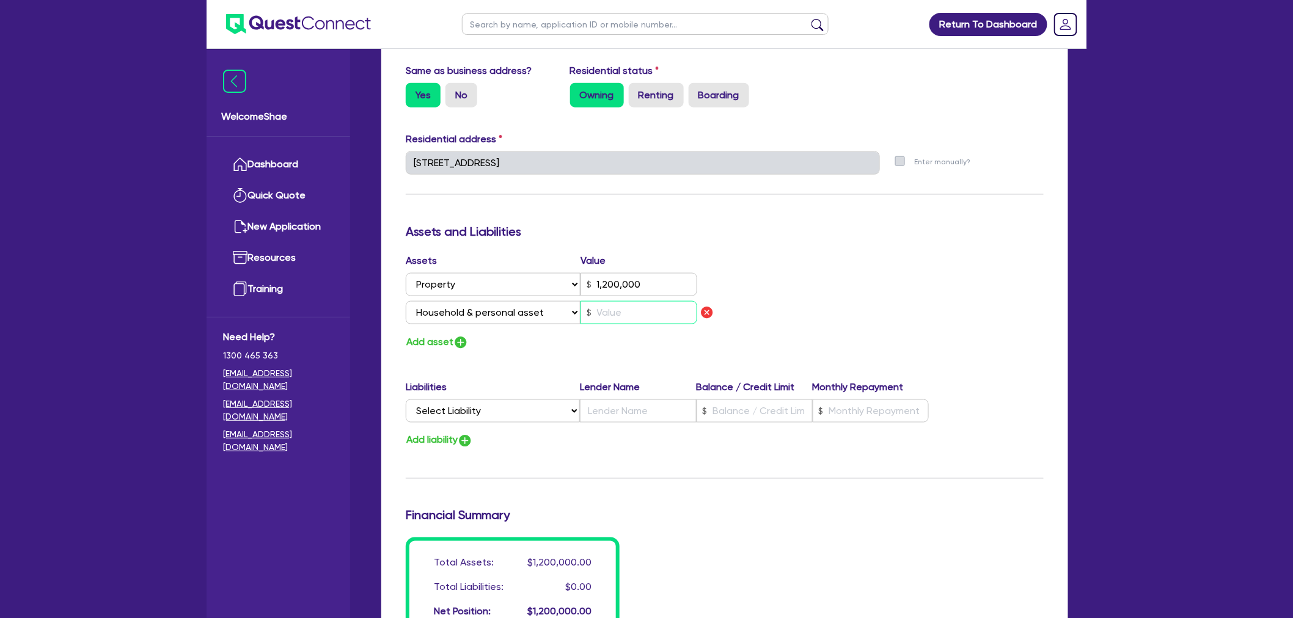
type input "1"
type input "3"
type input "0405 281 136"
type input "1,200,000"
type input "15"
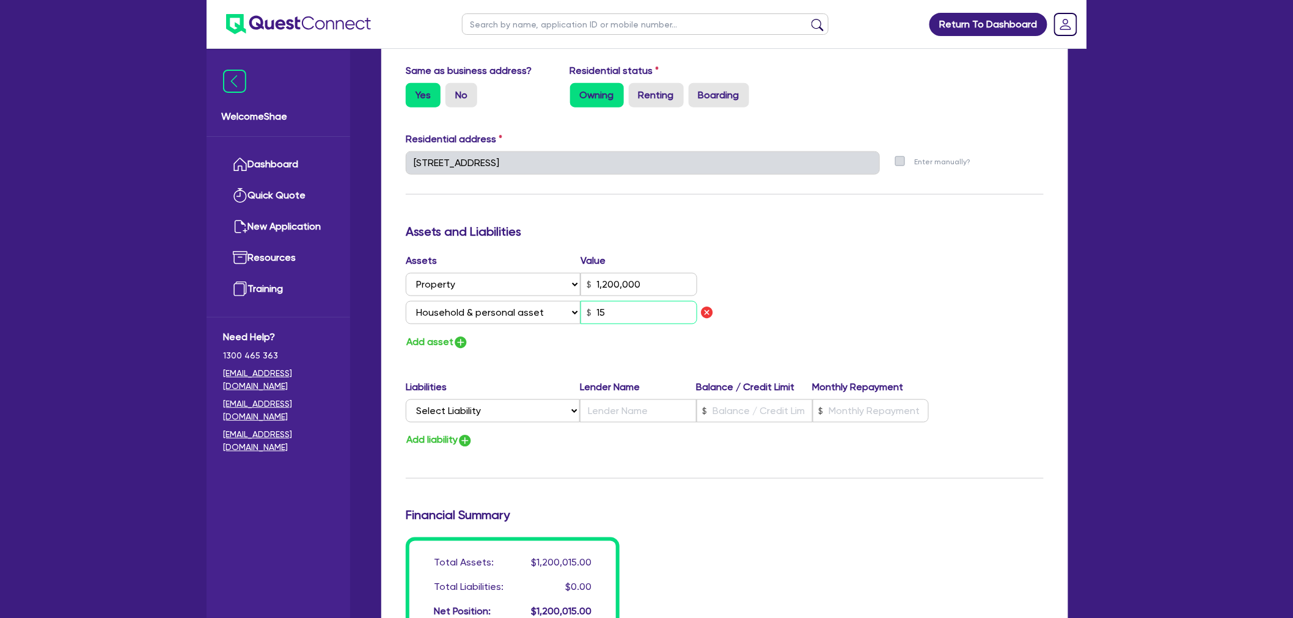
type input "3"
type input "0405 281 136"
type input "1,200,000"
type input "150"
type input "3"
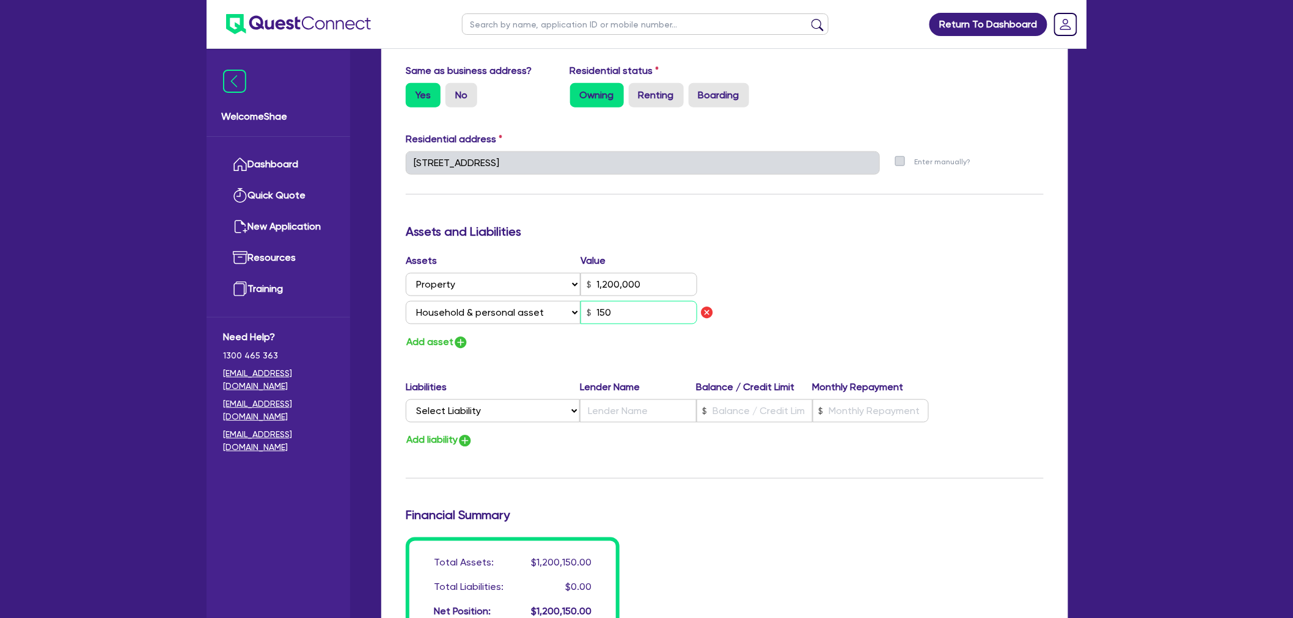
type input "0405 281 136"
type input "1,200,000"
type input "1,500"
type input "3"
type input "0405 281 136"
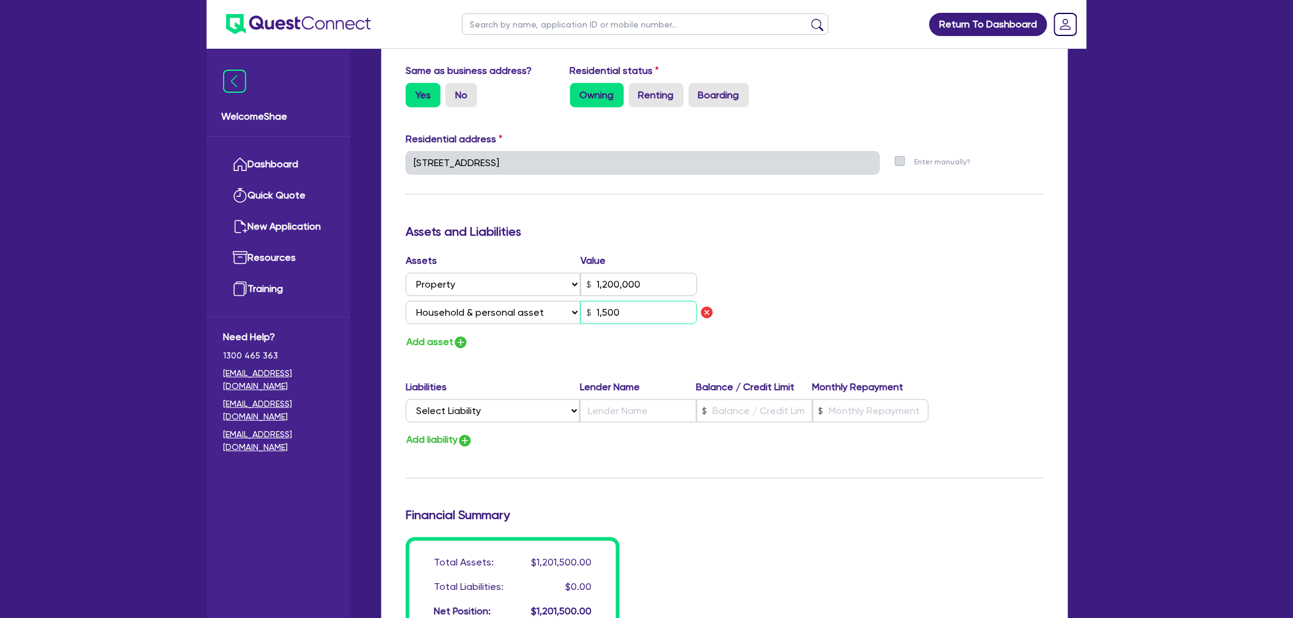
type input "1,200,000"
type input "15,000"
type input "3"
type input "0405 281 136"
type input "1,200,000"
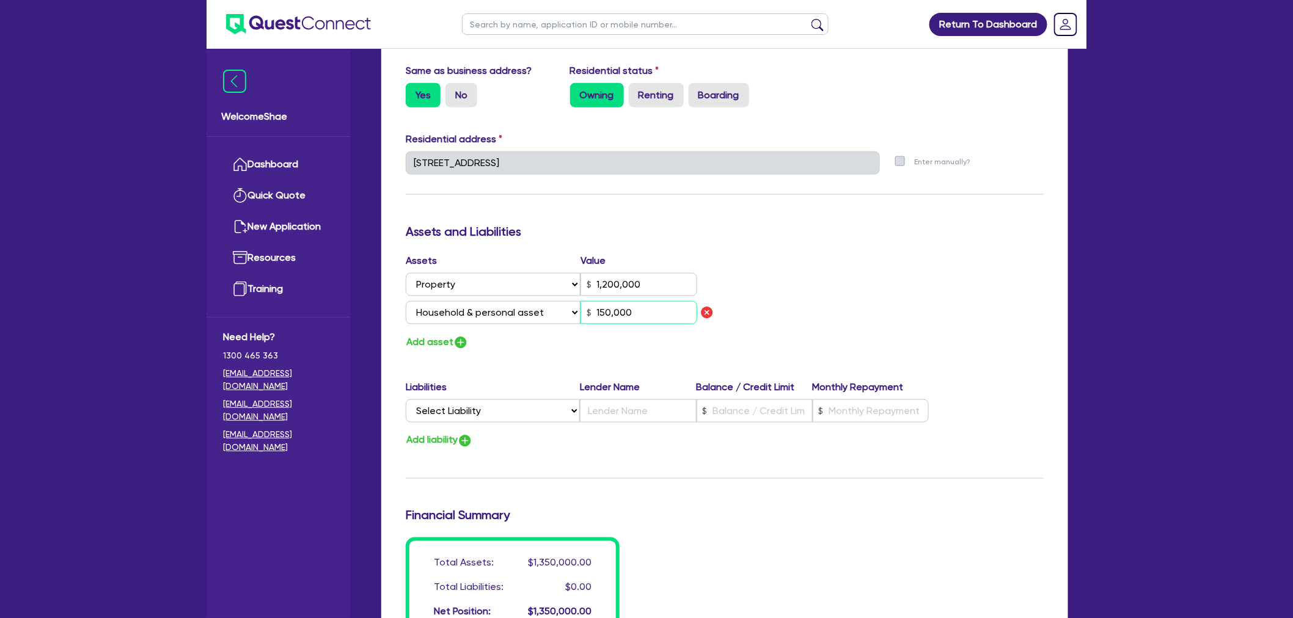
type input "150,000"
click at [461, 340] on img "button" at bounding box center [460, 342] width 15 height 15
type input "3"
type input "0405 281 136"
type input "1,200,000"
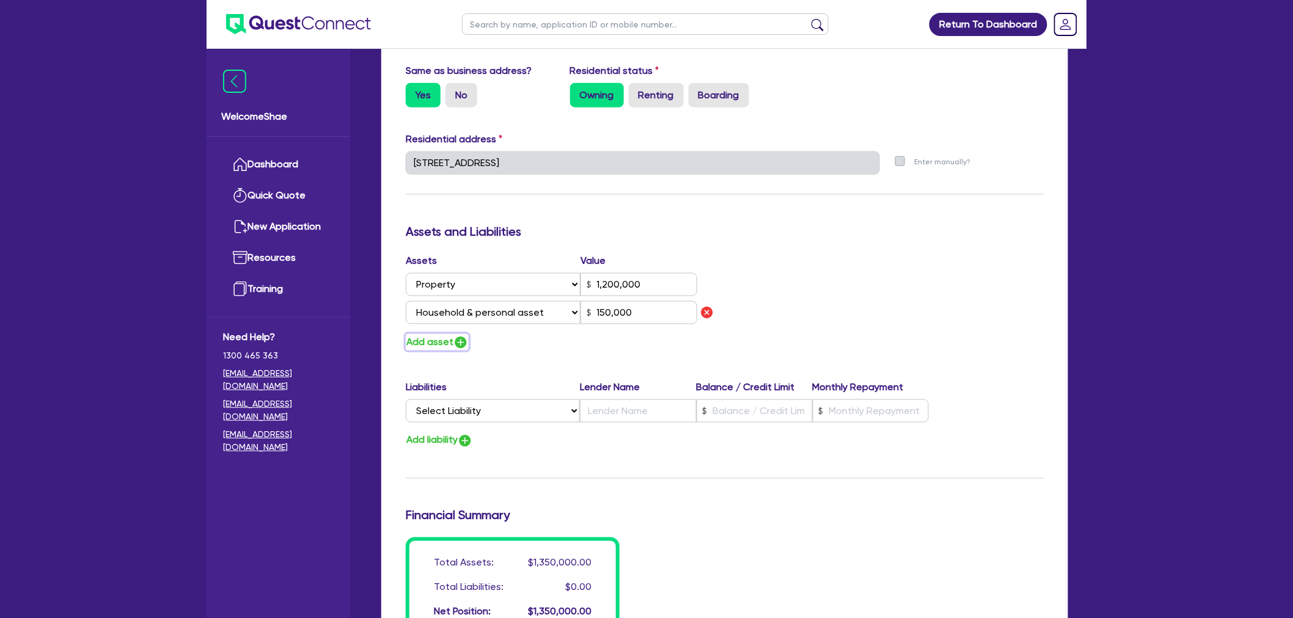
type input "150,000"
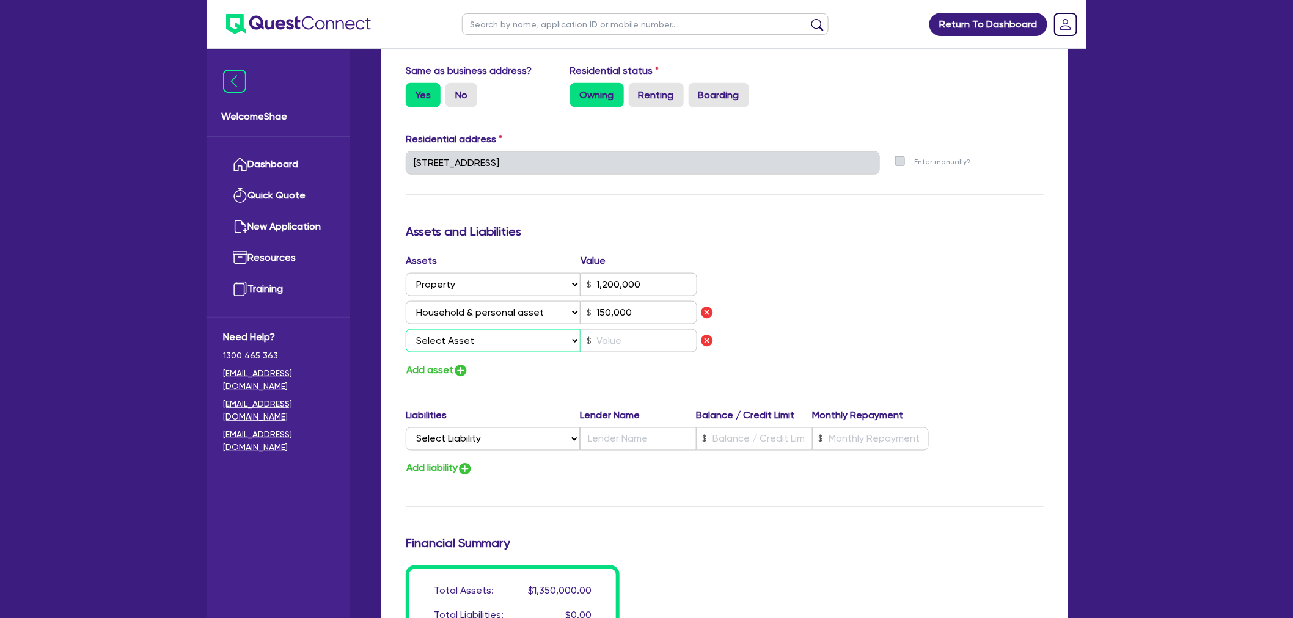
click at [461, 340] on select "Select Asset Cash Property Investment property Vehicle Truck Trailer Equipment …" at bounding box center [493, 340] width 175 height 23
select select "VEHICLE"
click at [406, 329] on select "Select Asset Cash Property Investment property Vehicle Truck Trailer Equipment …" at bounding box center [493, 340] width 175 height 23
type input "3"
type input "0405 281 136"
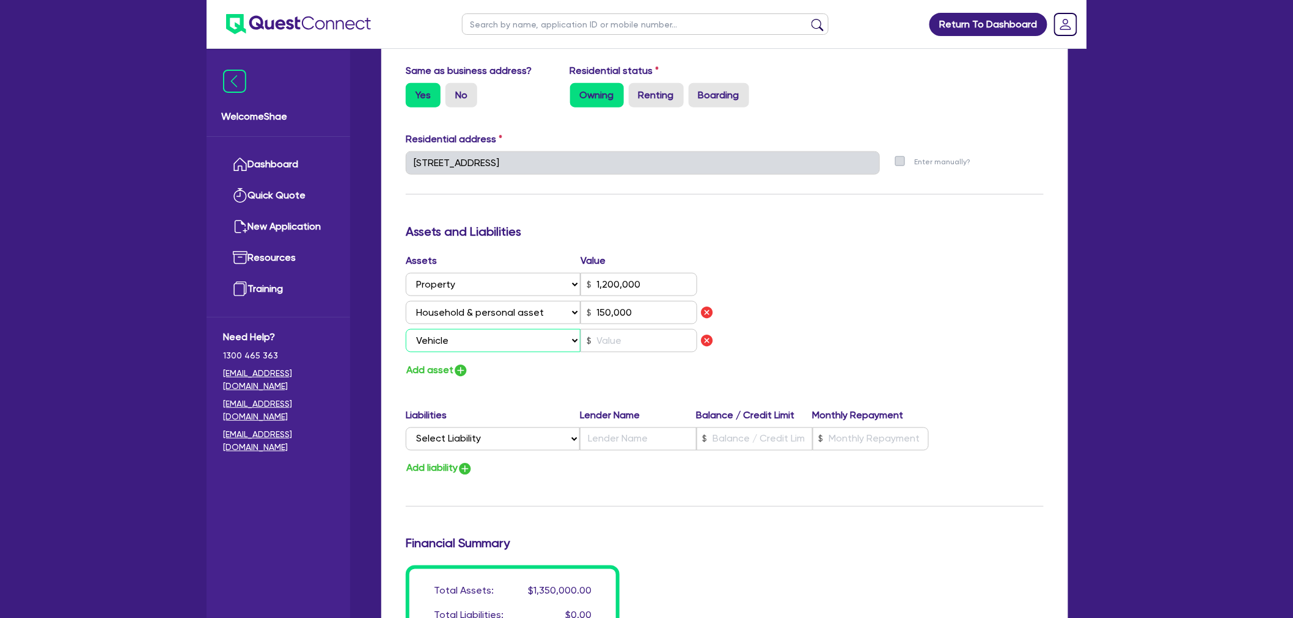
type input "1,200,000"
type input "150,000"
click at [666, 335] on input "text" at bounding box center [638, 340] width 117 height 23
type input "3"
type input "0405 281 136"
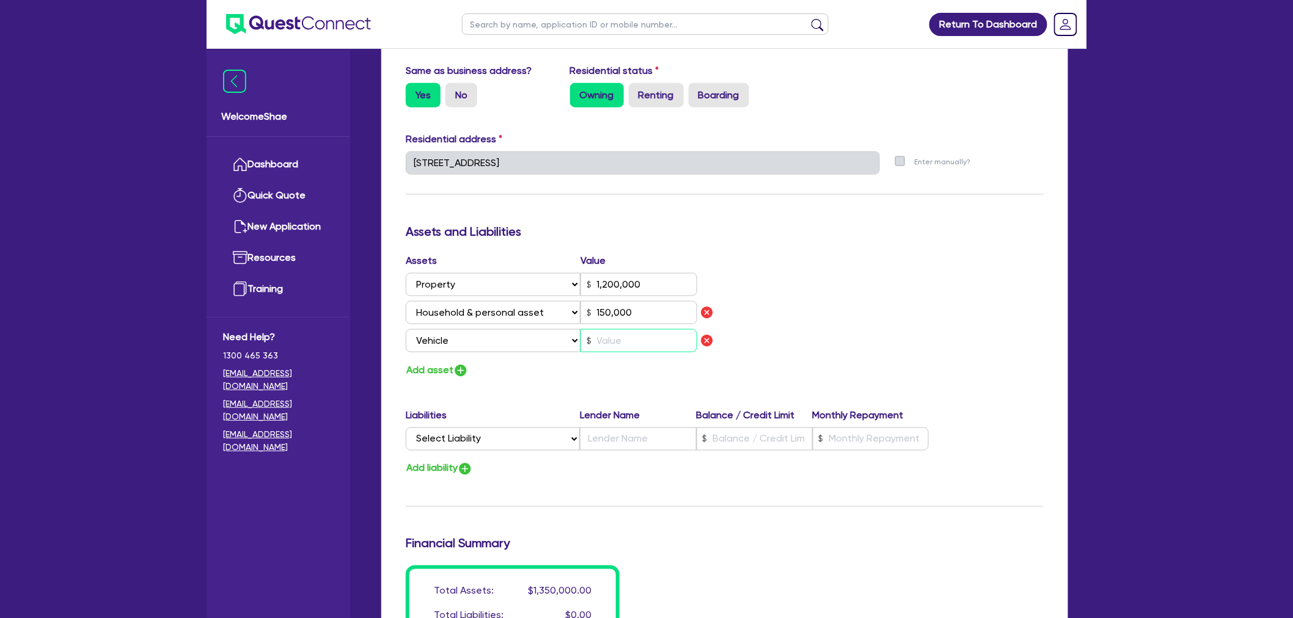
type input "1,200,000"
type input "150,000"
type input "6"
type input "3"
type input "0405 281 136"
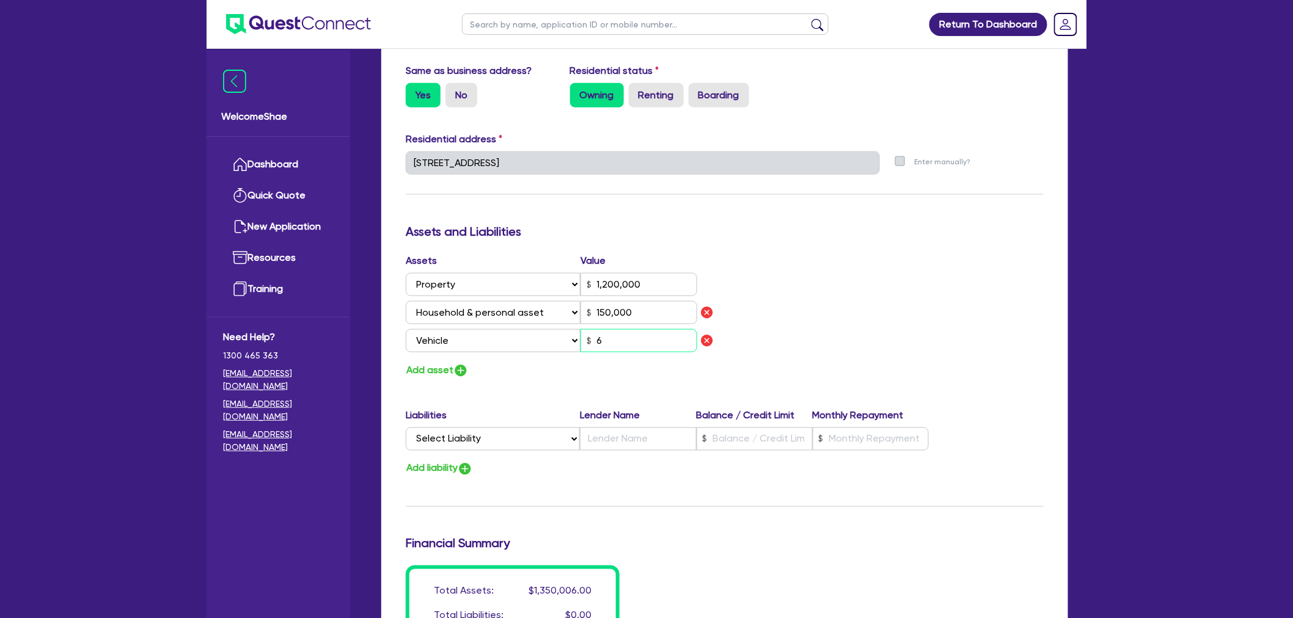
type input "1,200,000"
type input "150,000"
type input "60"
type input "3"
type input "0405 281 136"
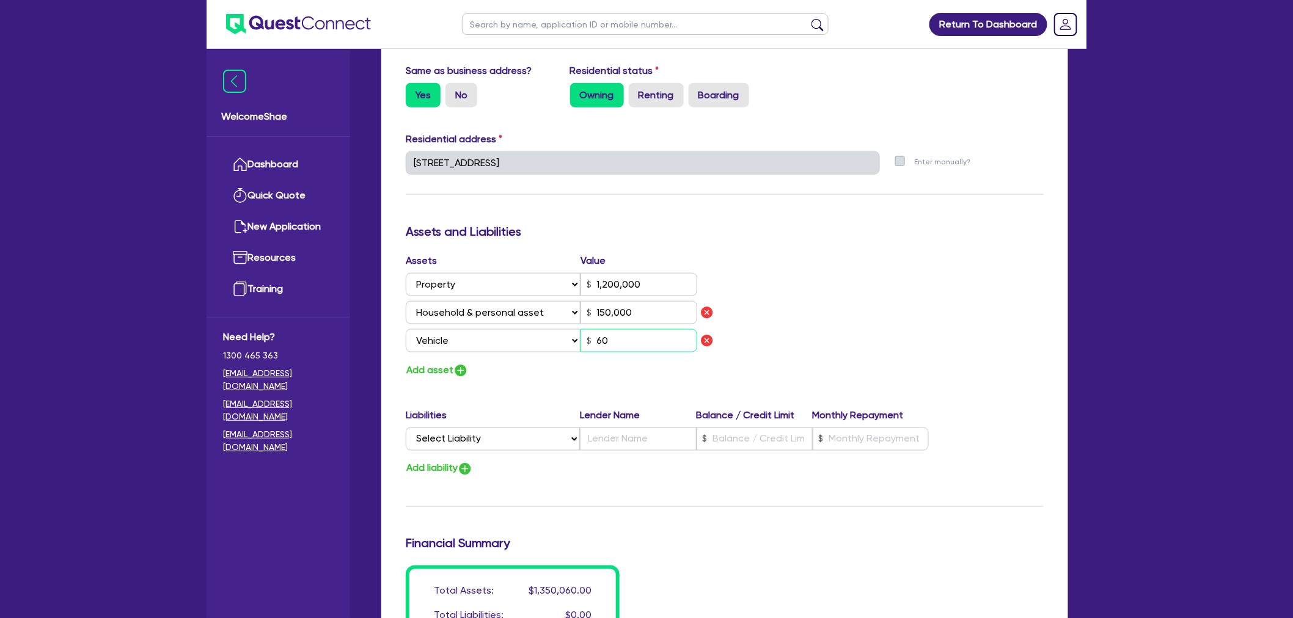
type input "1,200,000"
type input "150,000"
type input "600"
type input "3"
type input "0405 281 136"
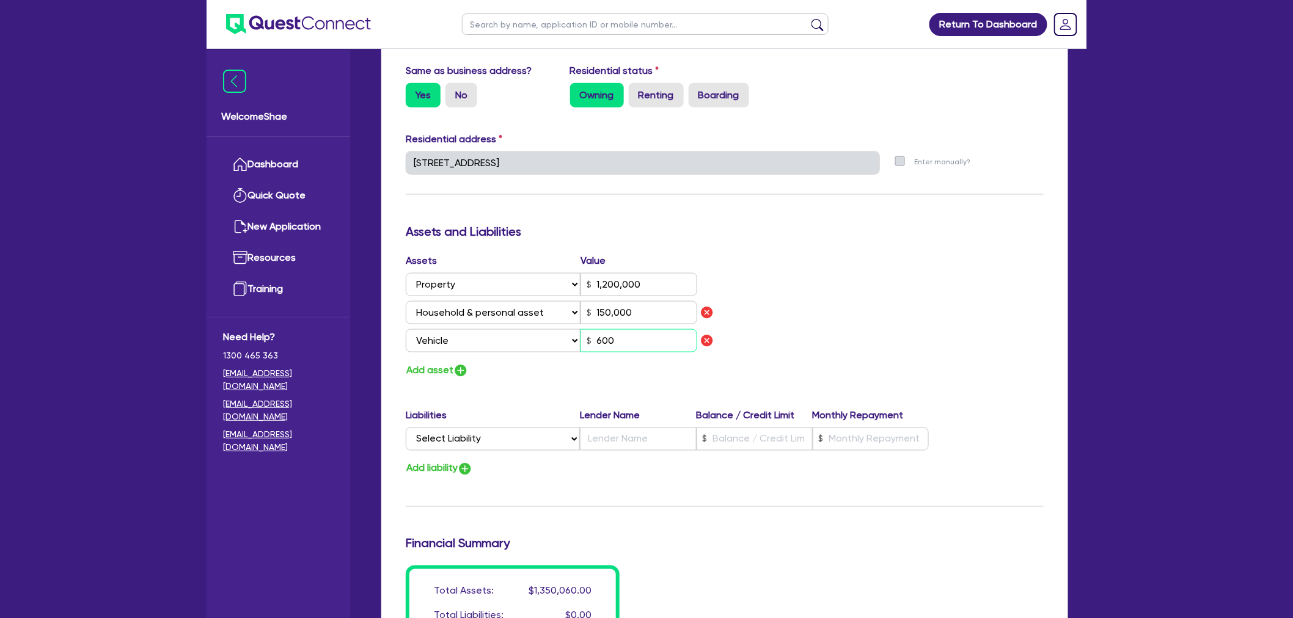
type input "1,200,000"
type input "150,000"
type input "6,000"
type input "3"
type input "0405 281 136"
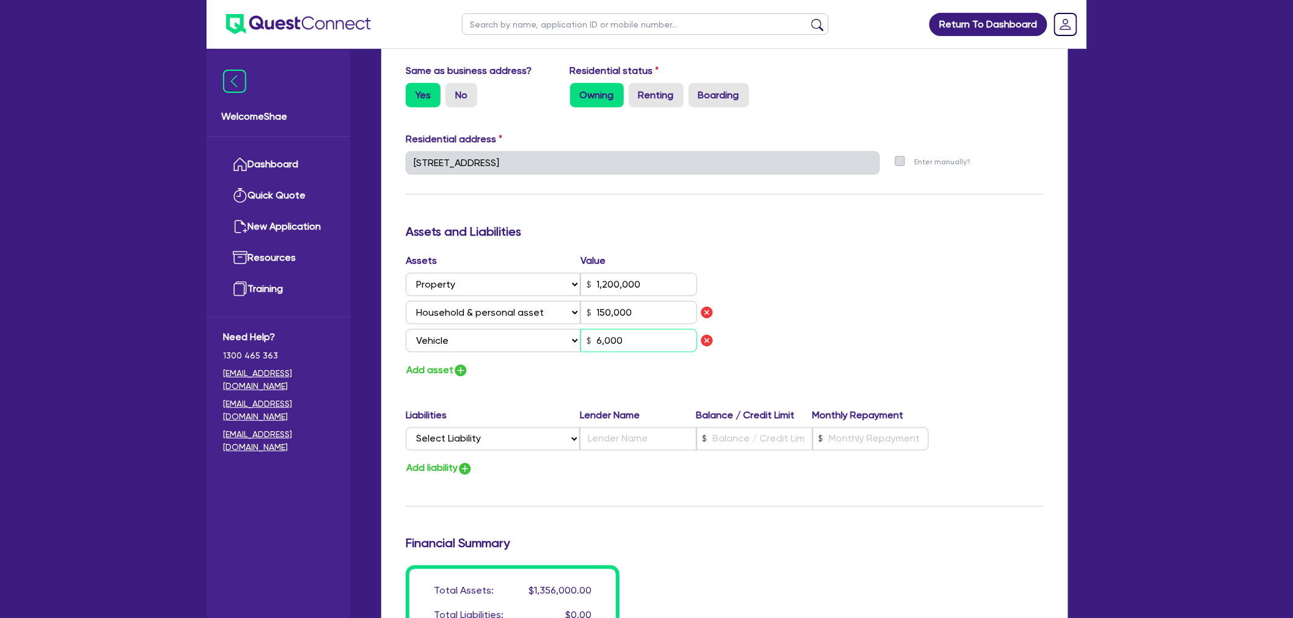
type input "1,200,000"
type input "150,000"
type input "60,000"
click at [444, 373] on button "Add asset" at bounding box center [437, 370] width 63 height 16
type input "3"
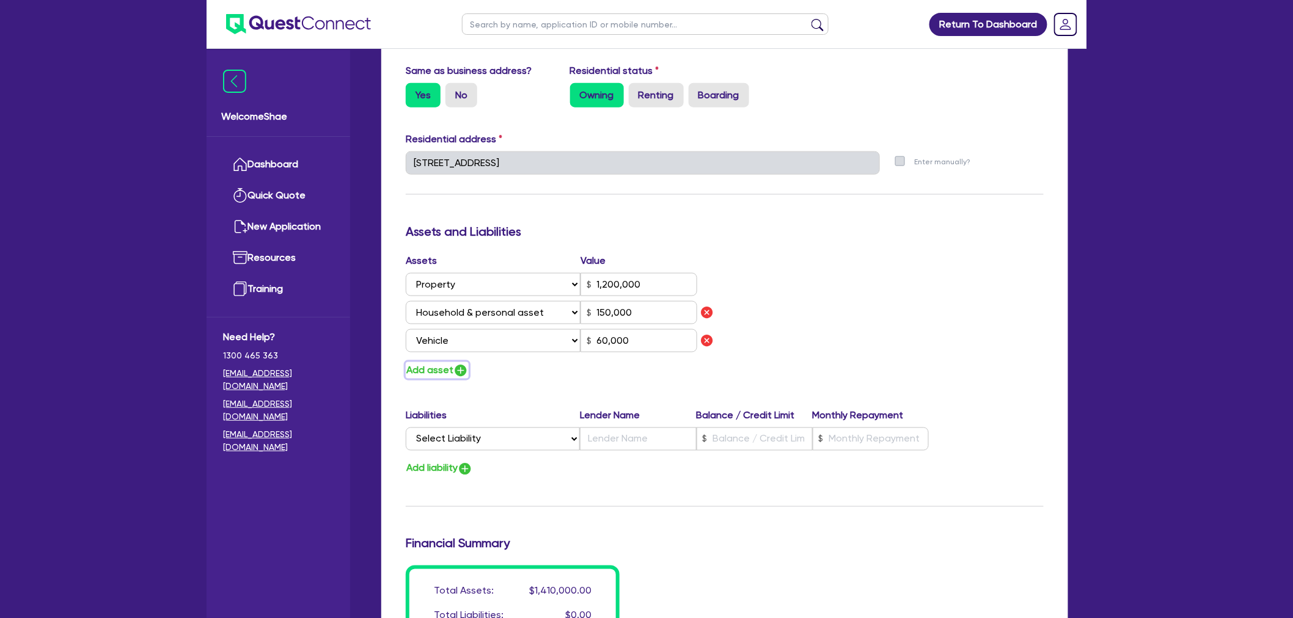
type input "0405 281 136"
type input "1,200,000"
type input "150,000"
type input "60,000"
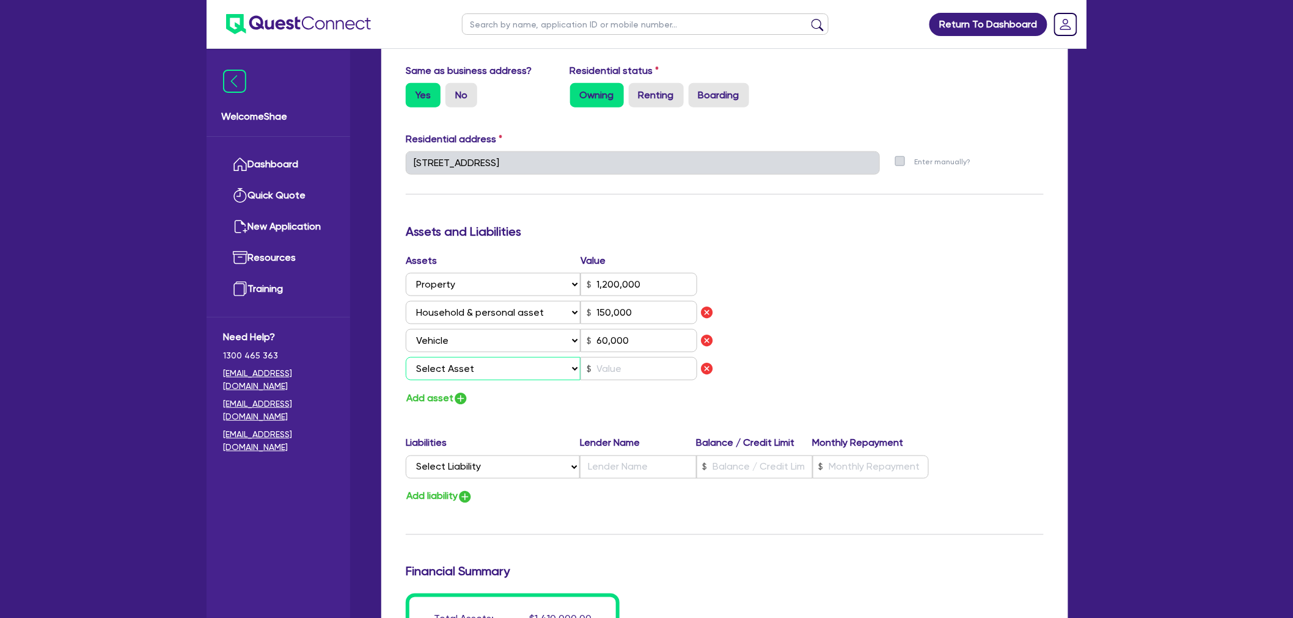
drag, startPoint x: 444, startPoint y: 373, endPoint x: 445, endPoint y: 367, distance: 6.1
click at [445, 367] on select "Select Asset Cash Property Investment property Vehicle Truck Trailer Equipment …" at bounding box center [493, 368] width 175 height 23
select select "CASH"
click at [406, 357] on select "Select Asset Cash Property Investment property Vehicle Truck Trailer Equipment …" at bounding box center [493, 368] width 175 height 23
type input "3"
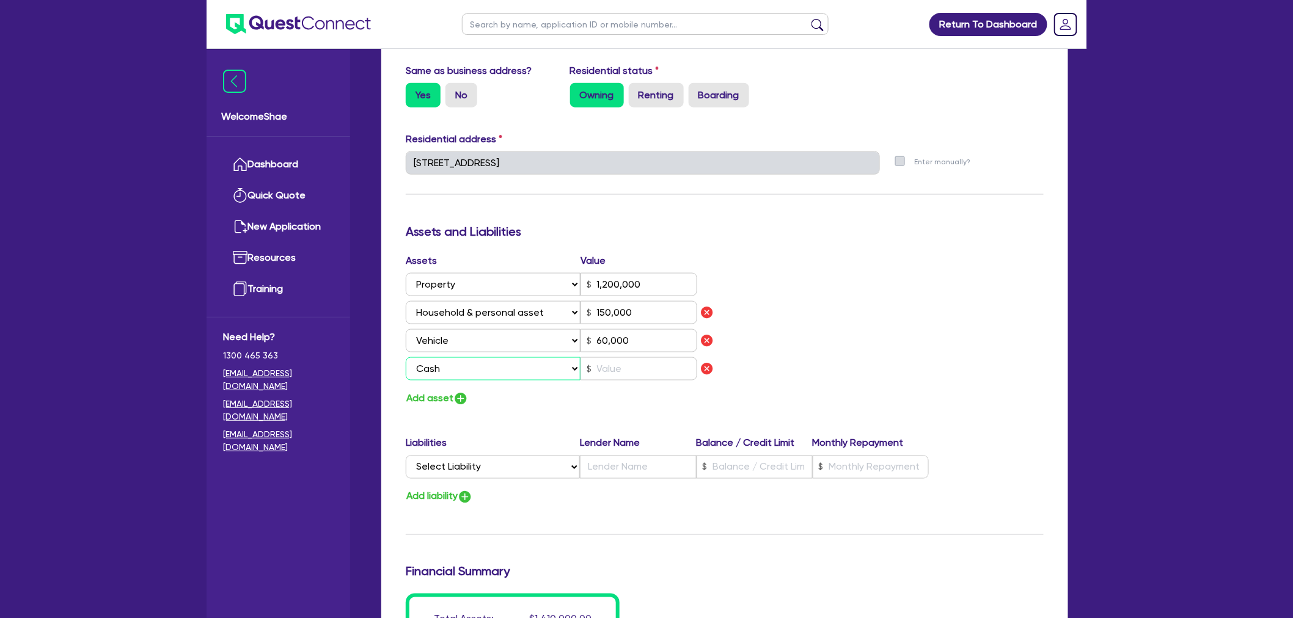
type input "0405 281 136"
type input "1,200,000"
type input "150,000"
type input "60,000"
click at [618, 371] on input "text" at bounding box center [638, 368] width 117 height 23
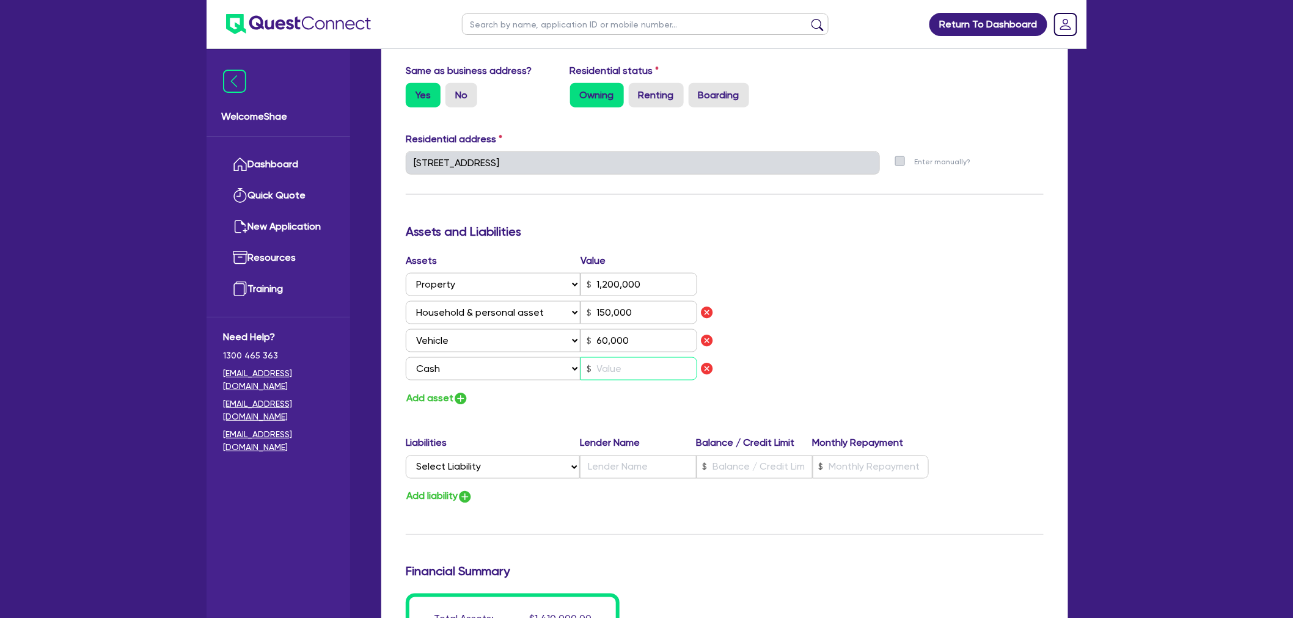
type input "3"
type input "0405 281 136"
type input "1,200,000"
type input "150,000"
type input "60,000"
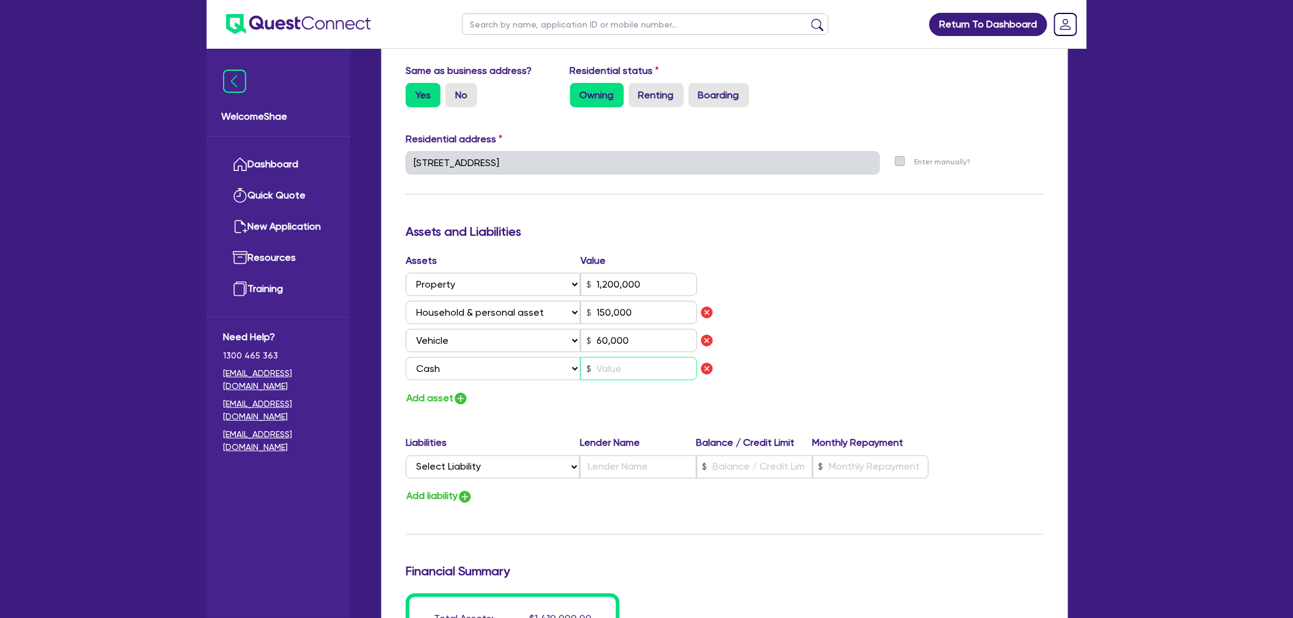
type input "1"
type input "3"
type input "0405 281 136"
type input "1,200,000"
type input "150,000"
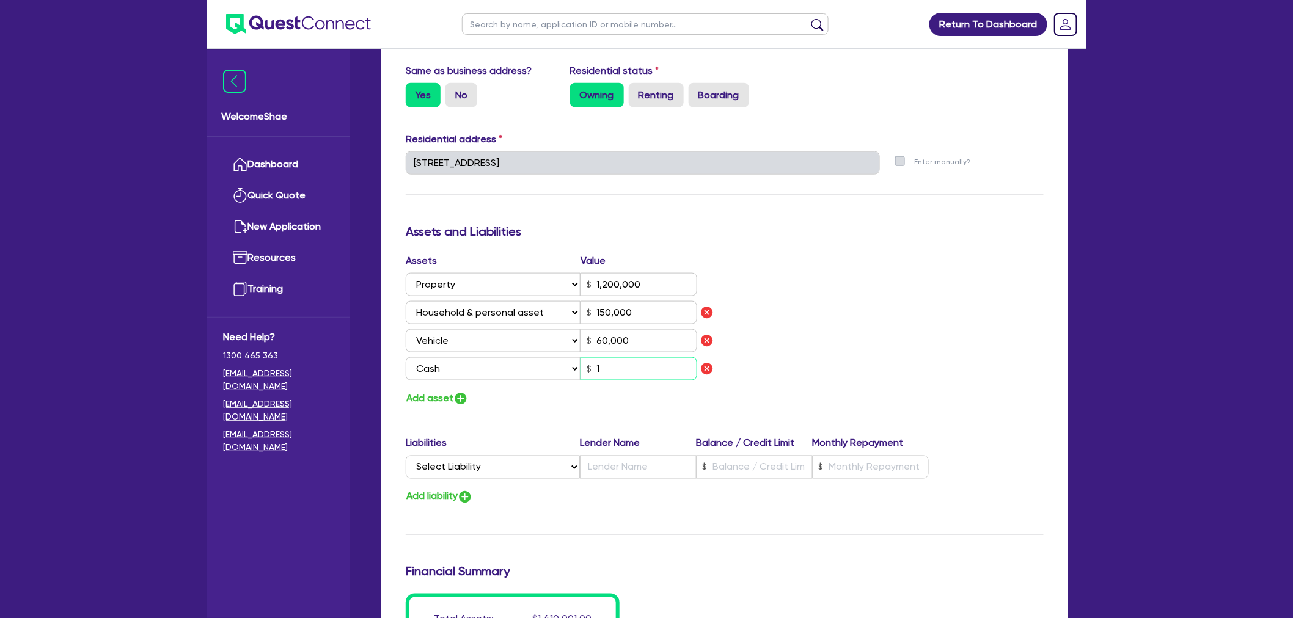
type input "60,000"
type input "14"
type input "3"
type input "0405 281 136"
type input "1,200,000"
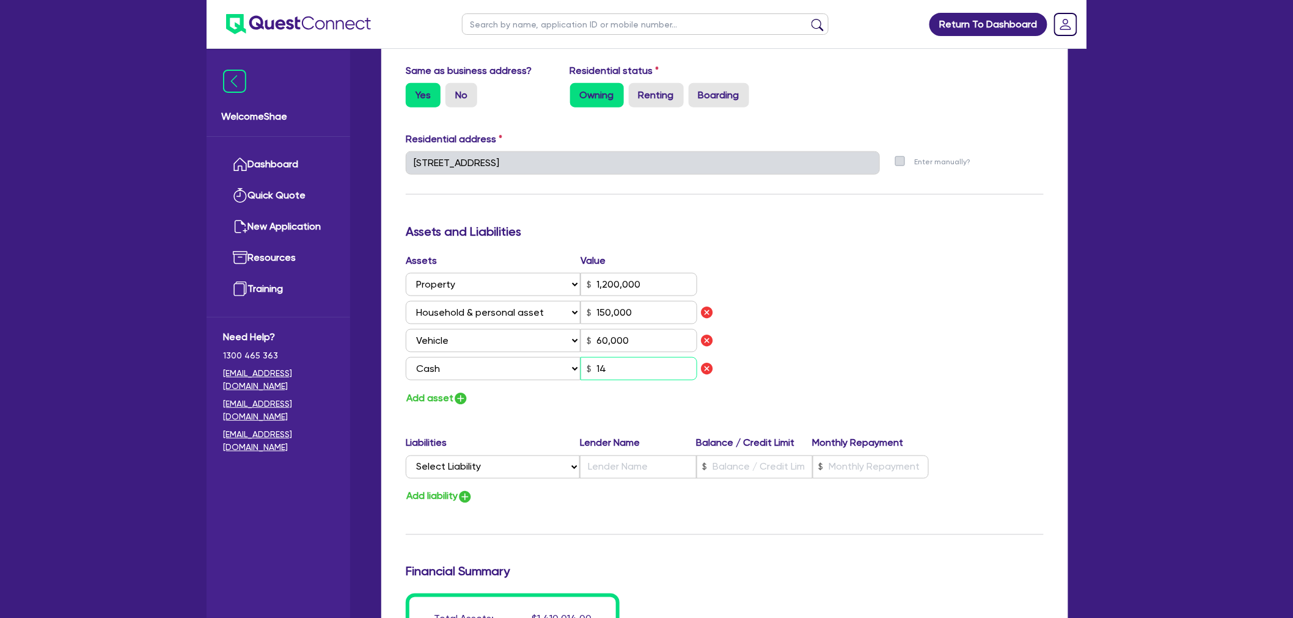
type input "150,000"
type input "60,000"
type input "140"
type input "3"
type input "0405 281 136"
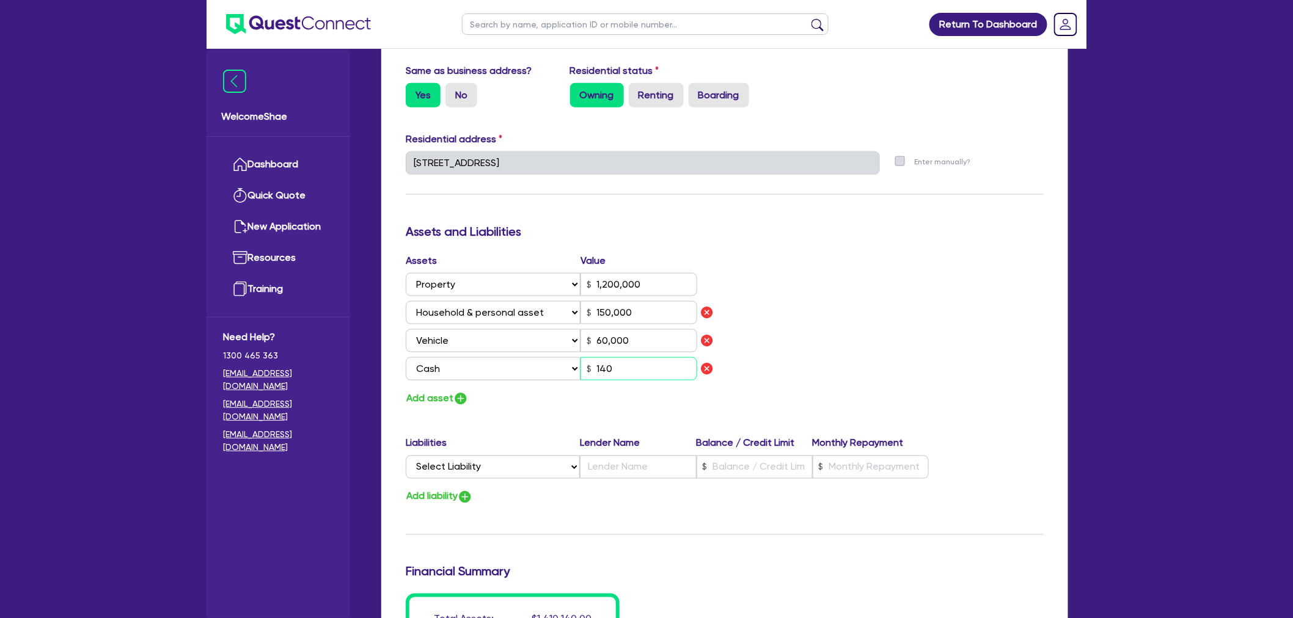
type input "1,200,000"
type input "150,000"
type input "60,000"
type input "1,400"
type input "3"
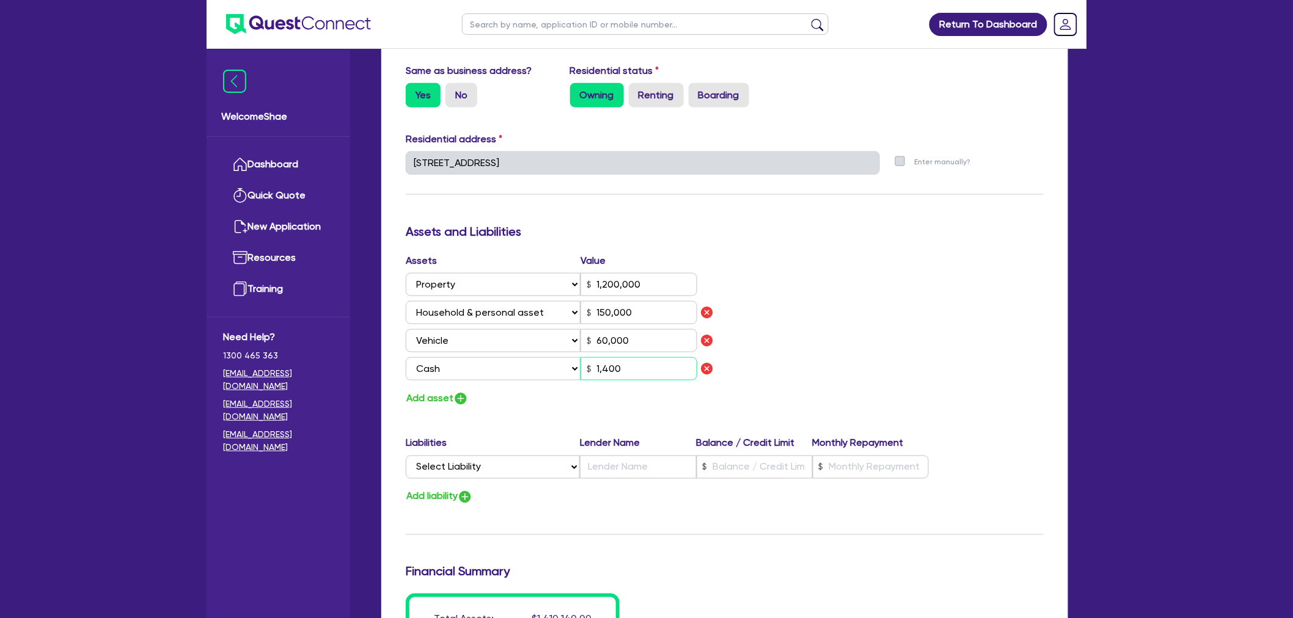
type input "0405 281 136"
type input "1,200,000"
type input "150,000"
type input "60,000"
type input "14,000"
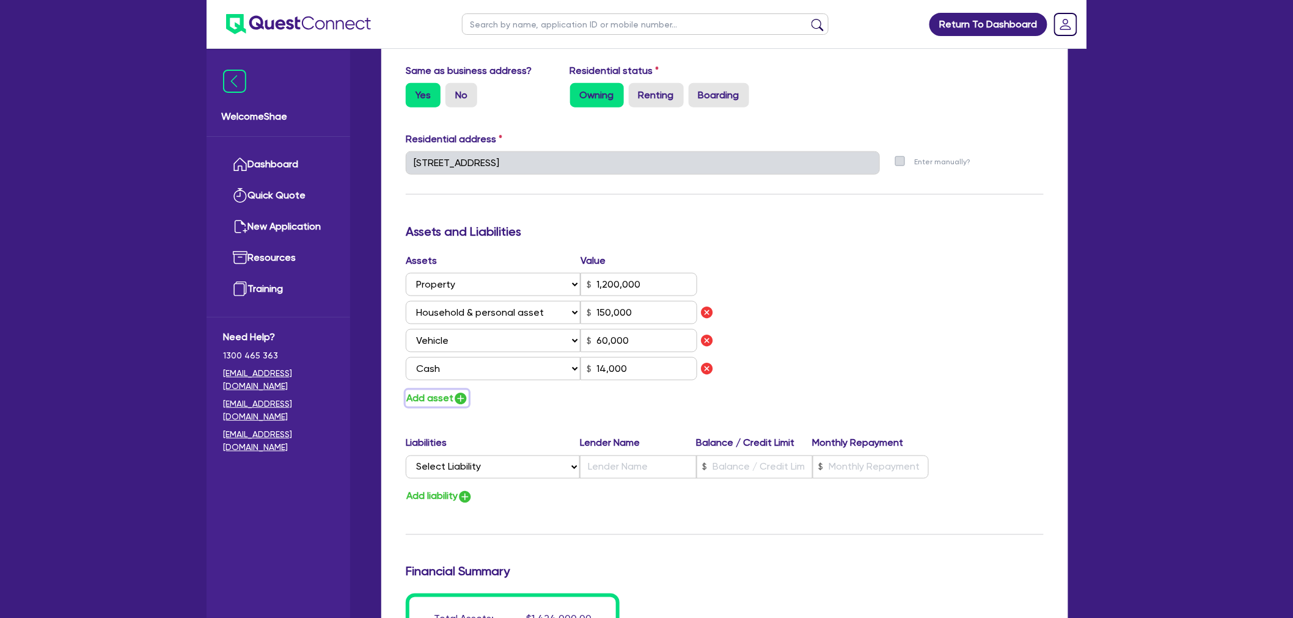
click at [455, 394] on img "button" at bounding box center [460, 399] width 15 height 15
type input "3"
type input "0405 281 136"
type input "1,200,000"
type input "150,000"
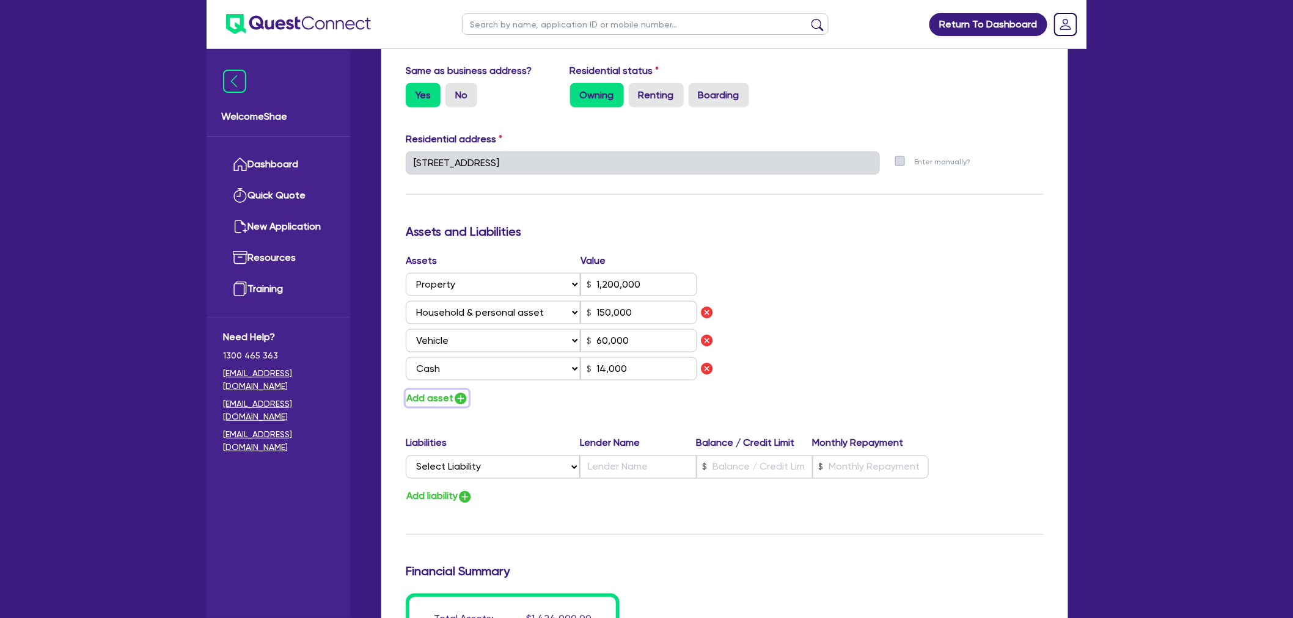
type input "60,000"
type input "14,000"
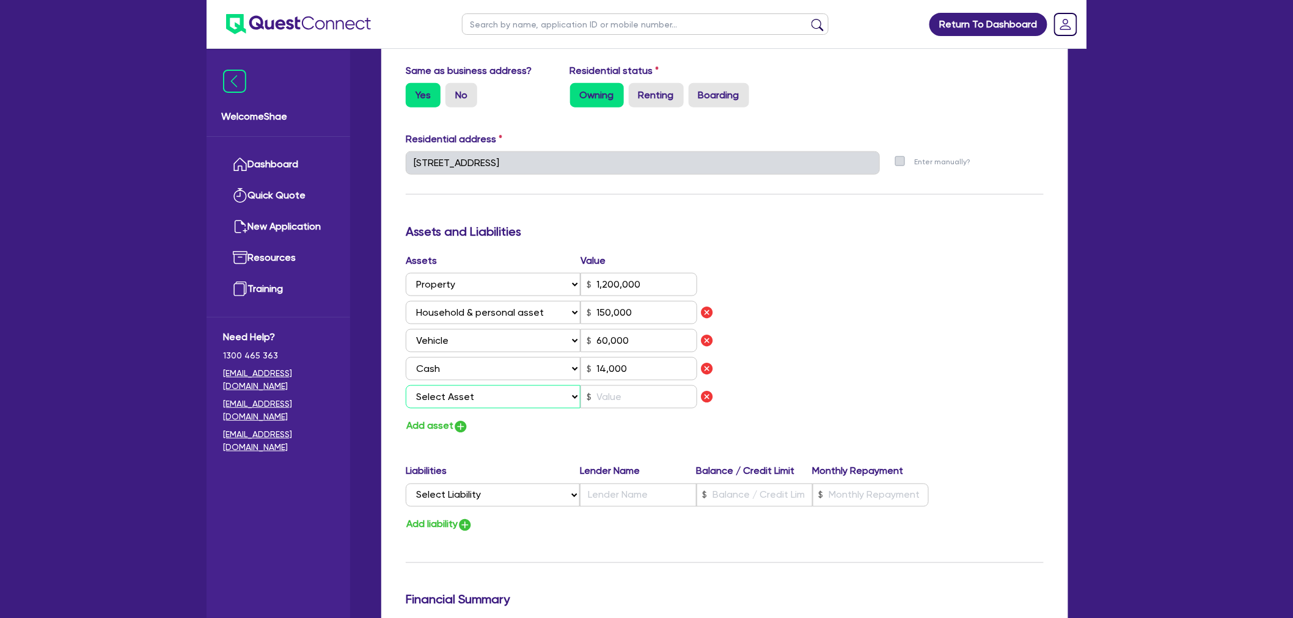
click at [455, 394] on select "Select Asset Cash Property Investment property Vehicle Truck Trailer Equipment …" at bounding box center [493, 396] width 175 height 23
select select "OTHER"
click at [406, 385] on select "Select Asset Cash Property Investment property Vehicle Truck Trailer Equipment …" at bounding box center [493, 396] width 175 height 23
type input "3"
type input "0405 281 136"
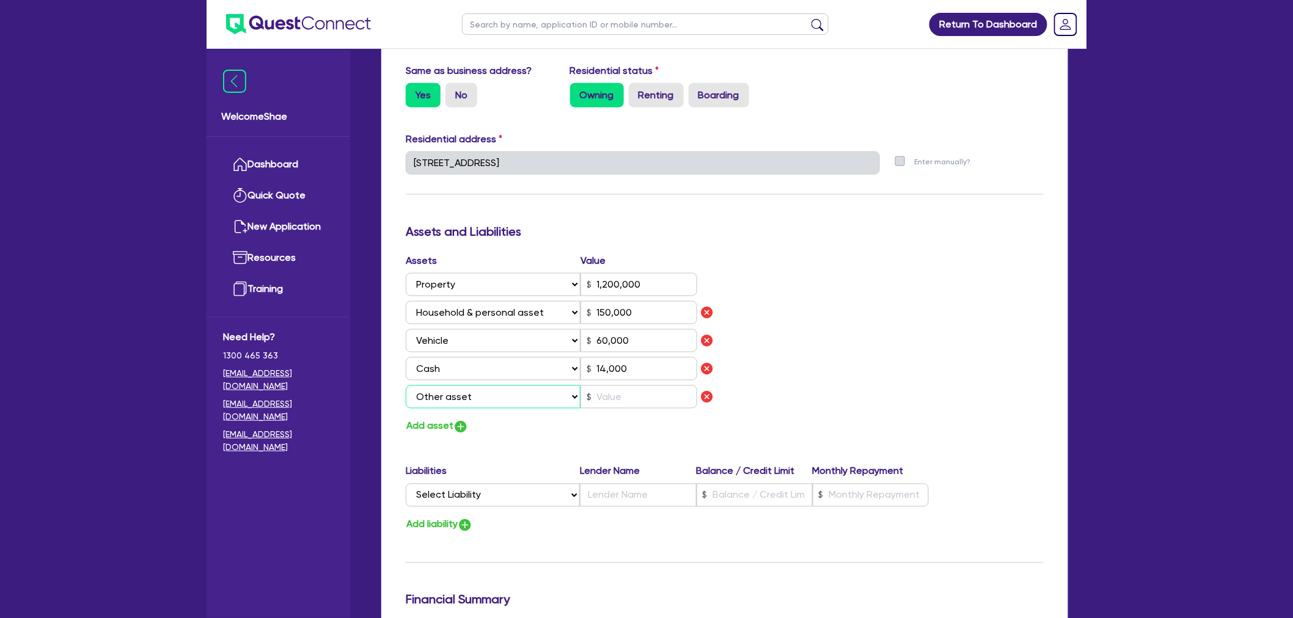
type input "1,200,000"
type input "150,000"
type input "60,000"
type input "14,000"
click at [603, 396] on input "text" at bounding box center [638, 396] width 117 height 23
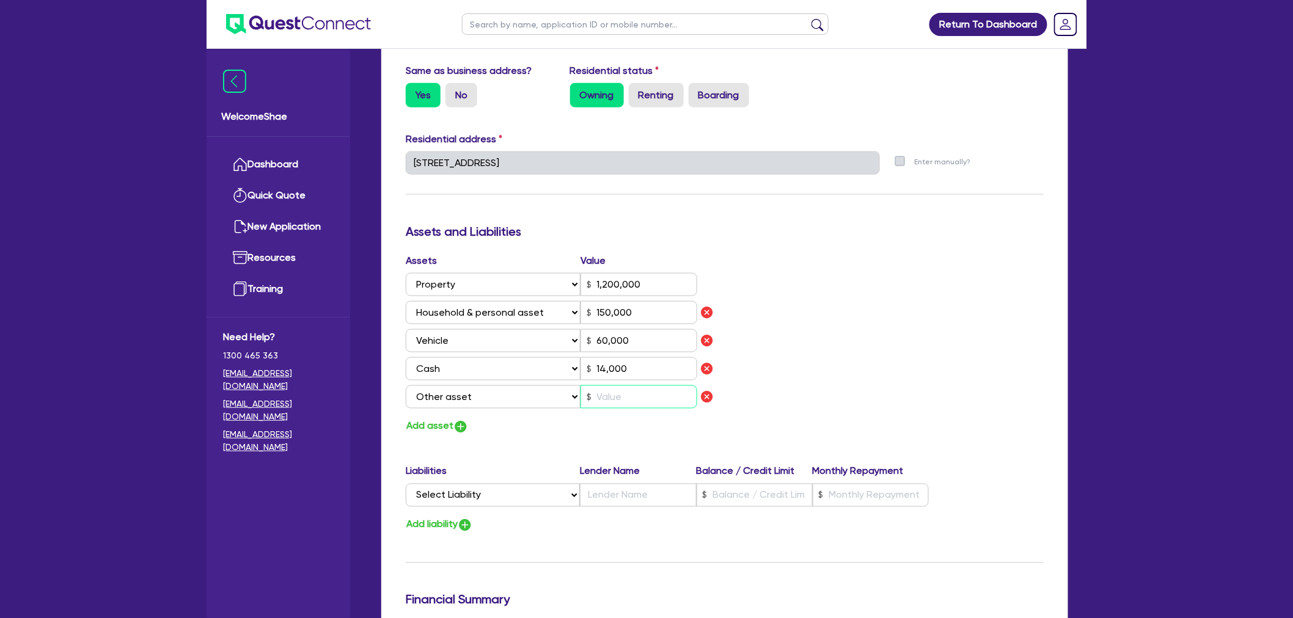
type input "3"
type input "0405 281 136"
type input "1,200,000"
type input "150,000"
type input "60,000"
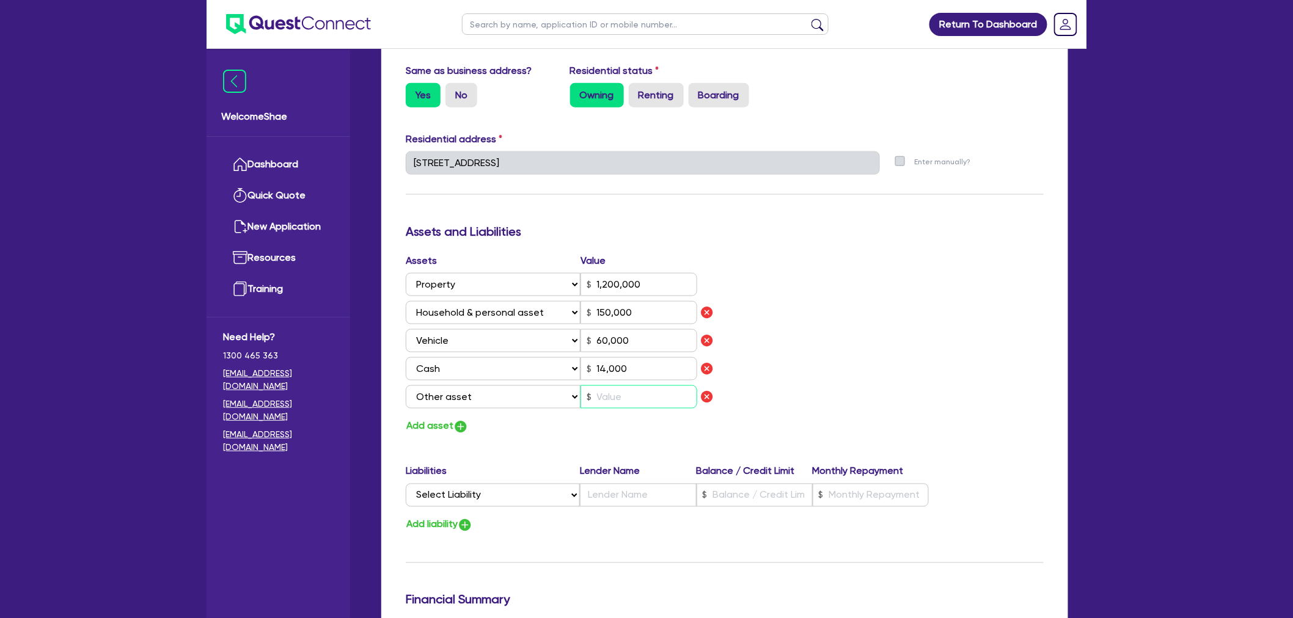
type input "14,000"
type input "5"
type input "3"
type input "0405 281 136"
type input "1,200,000"
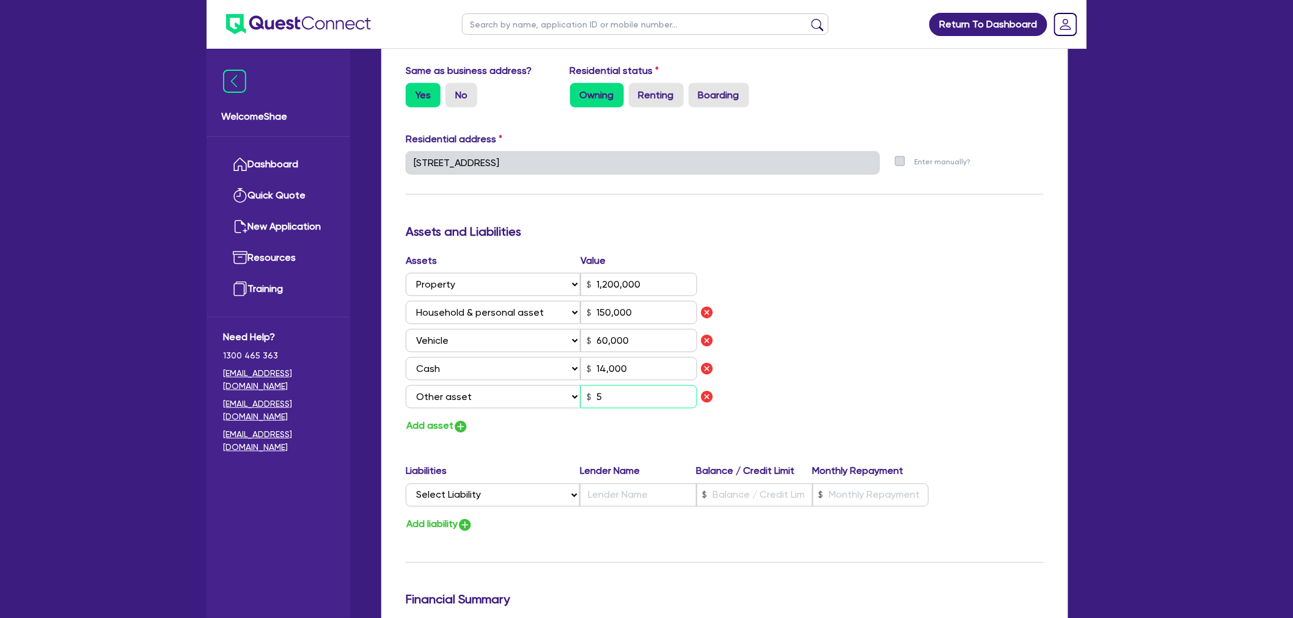
type input "150,000"
click at [880, 334] on div "Assets Value Select Asset Cash Property Investment property Vehicle Truck Trail…" at bounding box center [724, 344] width 656 height 181
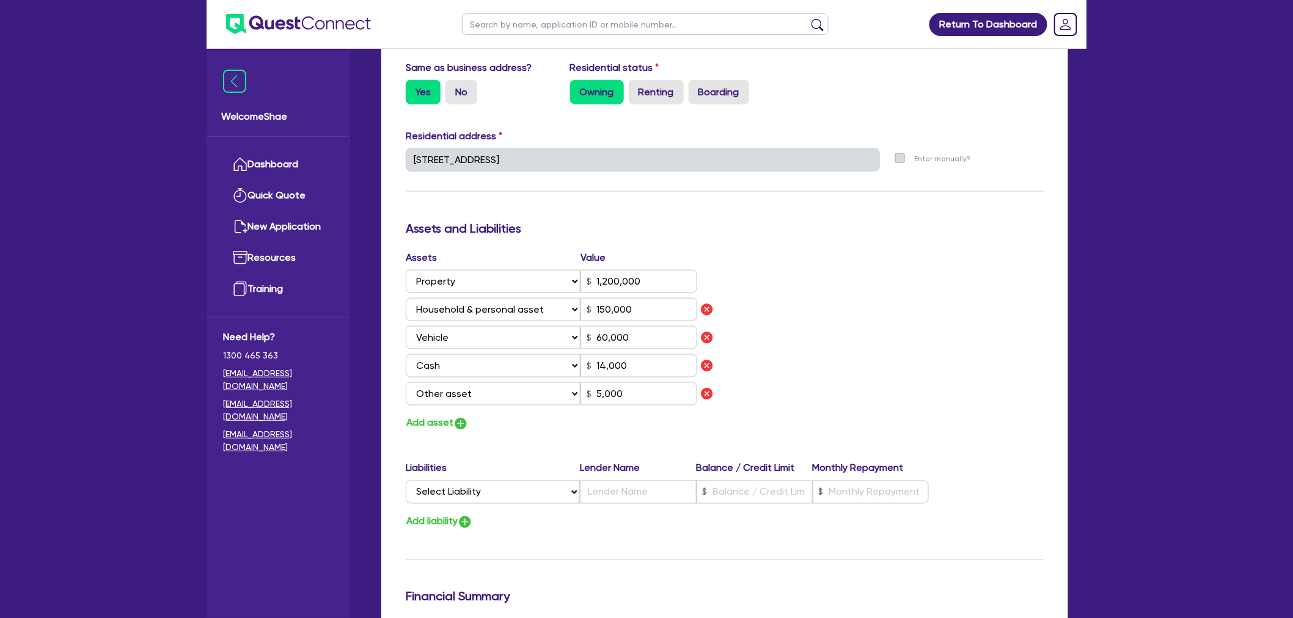
scroll to position [679, 0]
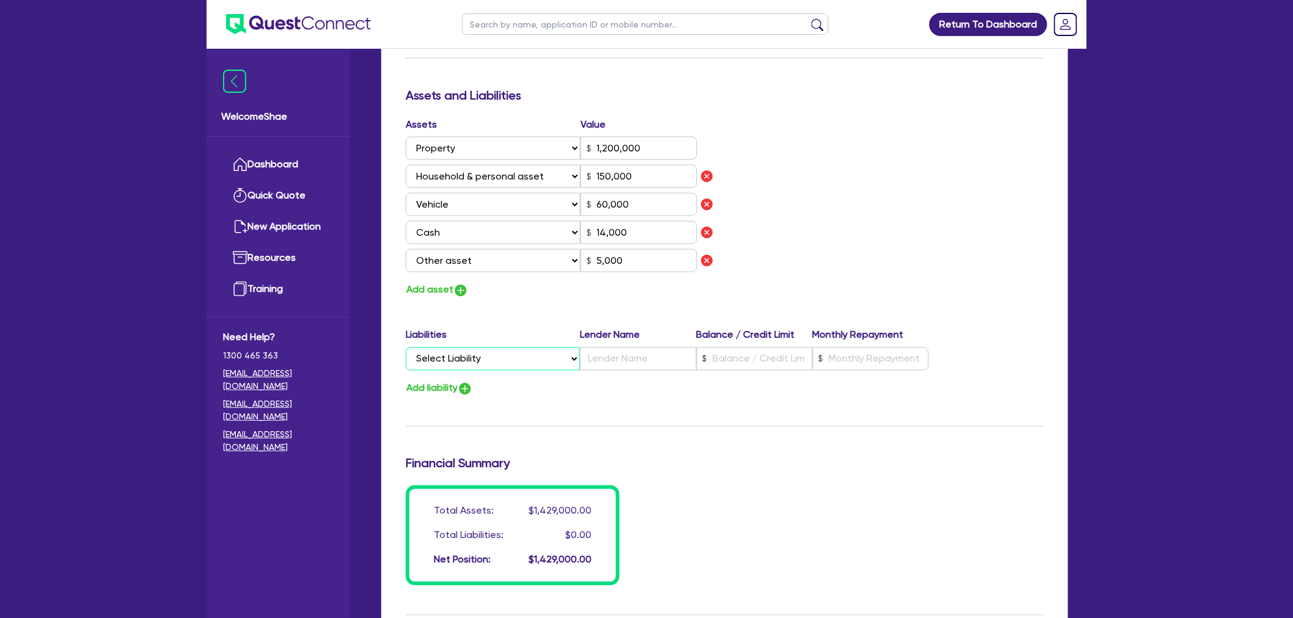
click at [538, 361] on select "Select Liability Credit card Mortgage Investment property loan Vehicle loan Tru…" at bounding box center [493, 359] width 174 height 23
click at [406, 348] on select "Select Liability Credit card Mortgage Investment property loan Vehicle loan Tru…" at bounding box center [493, 359] width 174 height 23
click at [639, 349] on input "text" at bounding box center [638, 359] width 116 height 23
click at [437, 388] on button "Add liability" at bounding box center [439, 389] width 67 height 16
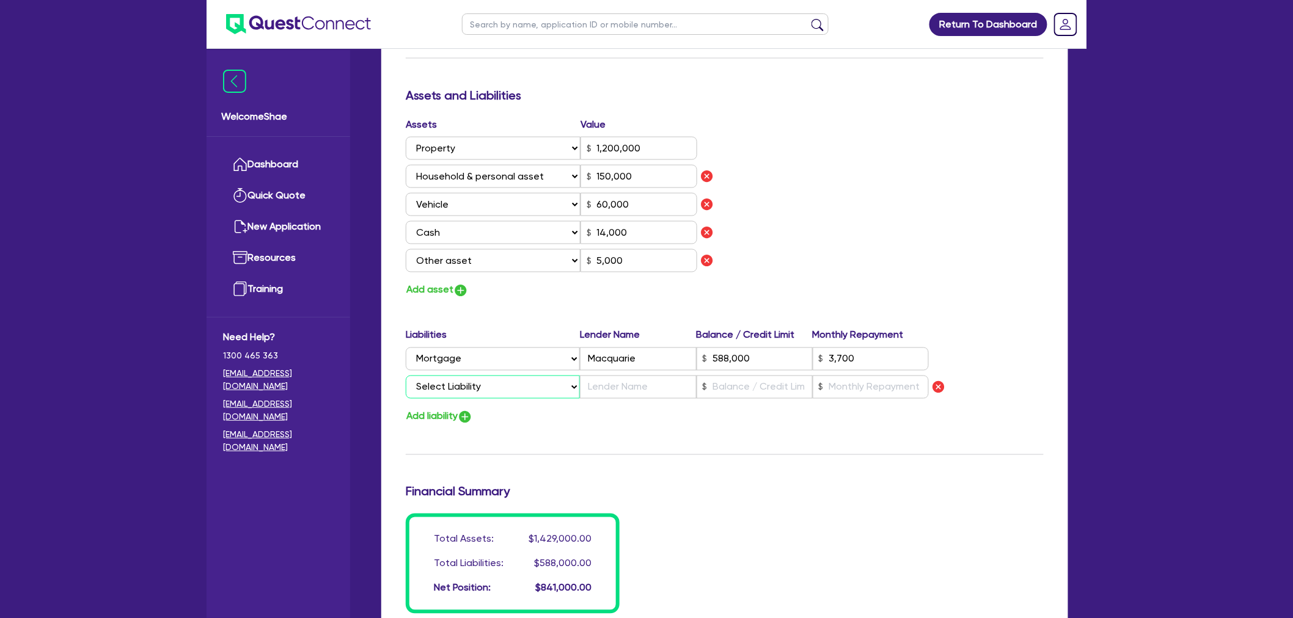
click at [467, 385] on select "Select Liability Credit card Mortgage Investment property loan Vehicle loan Tru…" at bounding box center [493, 387] width 174 height 23
click at [406, 376] on select "Select Liability Credit card Mortgage Investment property loan Vehicle loan Tru…" at bounding box center [493, 387] width 174 height 23
click at [728, 382] on input "text" at bounding box center [754, 387] width 116 height 23
click at [822, 444] on div "Update residential status for Director #1 Boarding is only acceptable when the …" at bounding box center [725, 92] width 638 height 1044
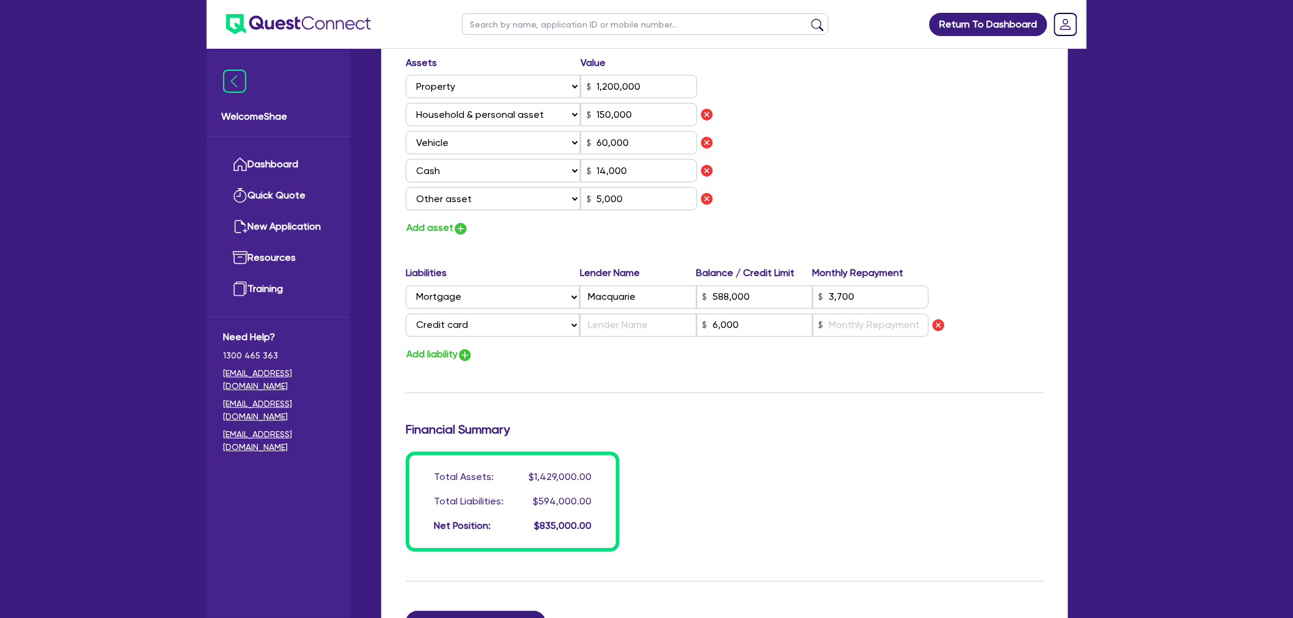
scroll to position [937, 0]
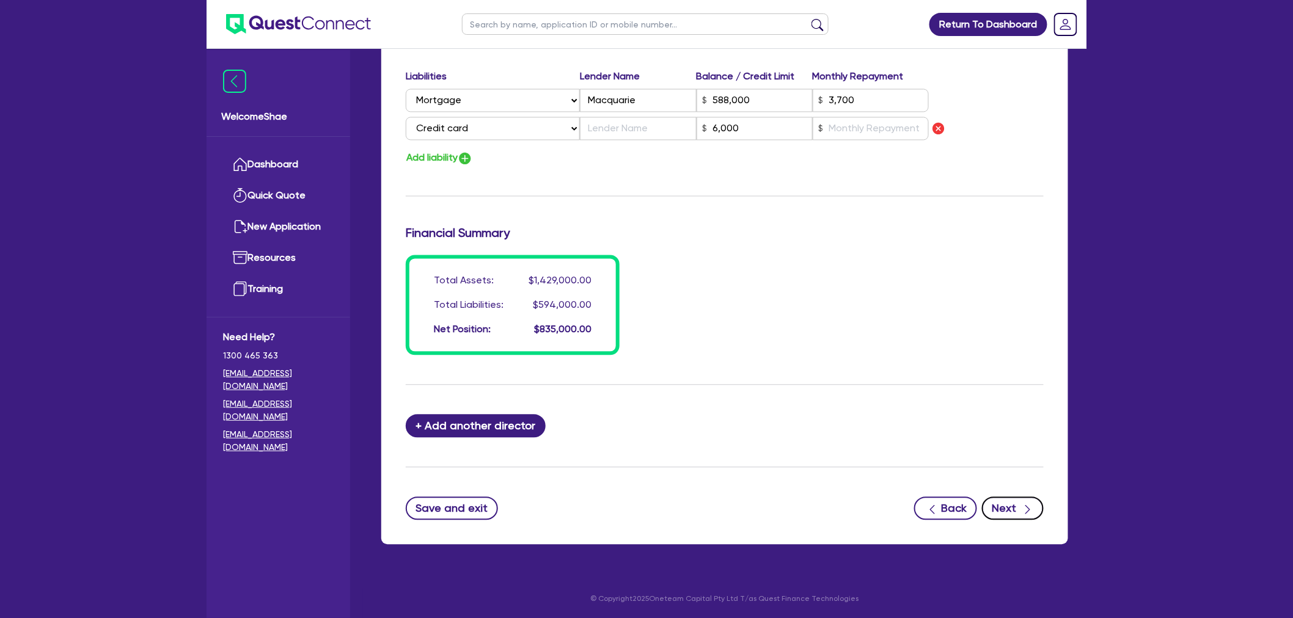
click at [1034, 504] on icon "button" at bounding box center [1027, 510] width 12 height 12
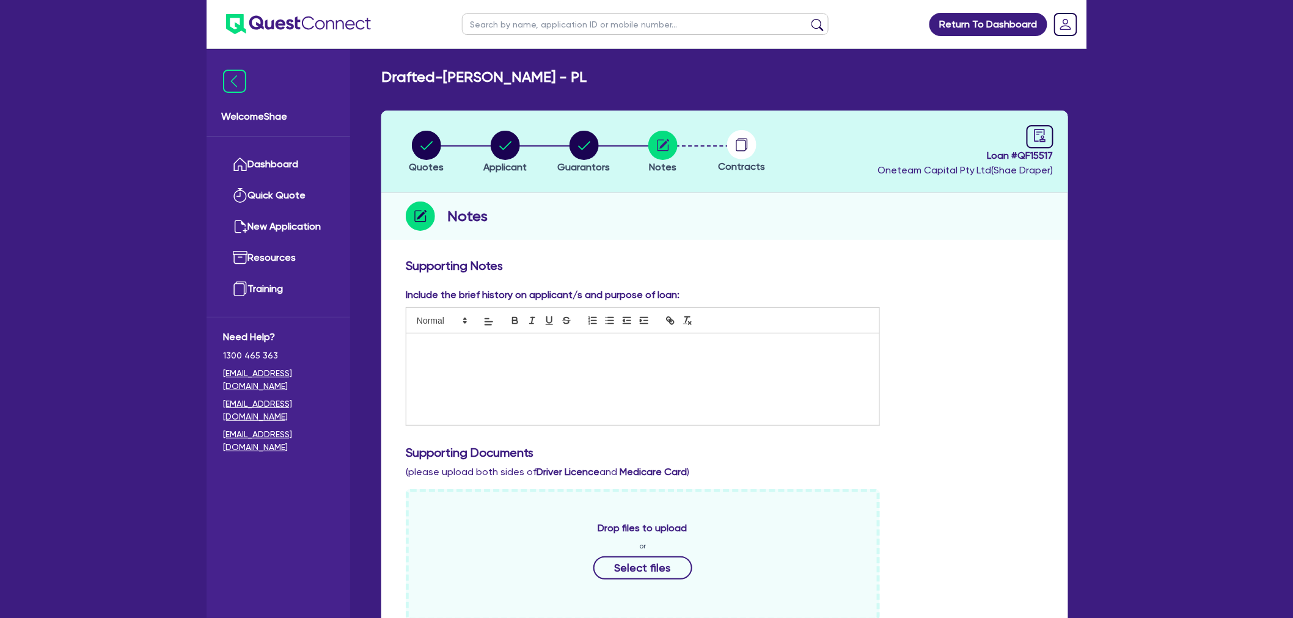
click at [558, 379] on div at bounding box center [642, 380] width 473 height 92
click at [948, 442] on div "Include the brief history on applicant/s and purpose of loan: Plenti PL $50,000…" at bounding box center [724, 499] width 656 height 423
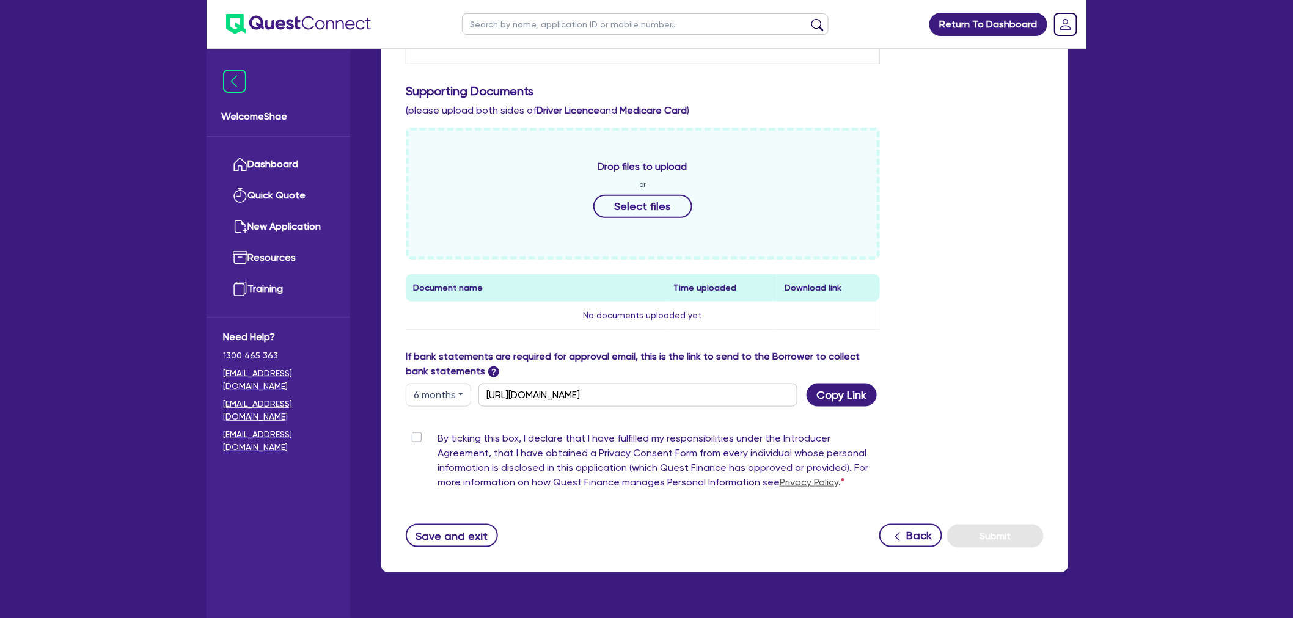
scroll to position [389, 0]
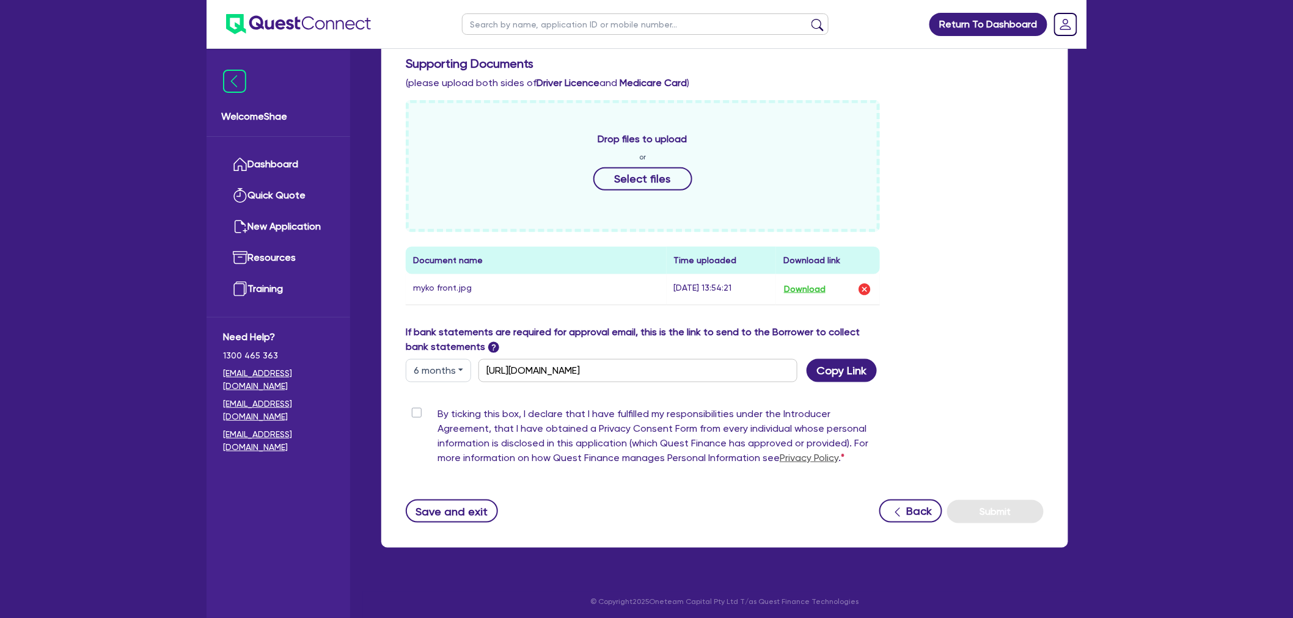
click at [948, 285] on div "Drop files to upload or Select files Document name Time uploaded Download link …" at bounding box center [724, 212] width 656 height 225
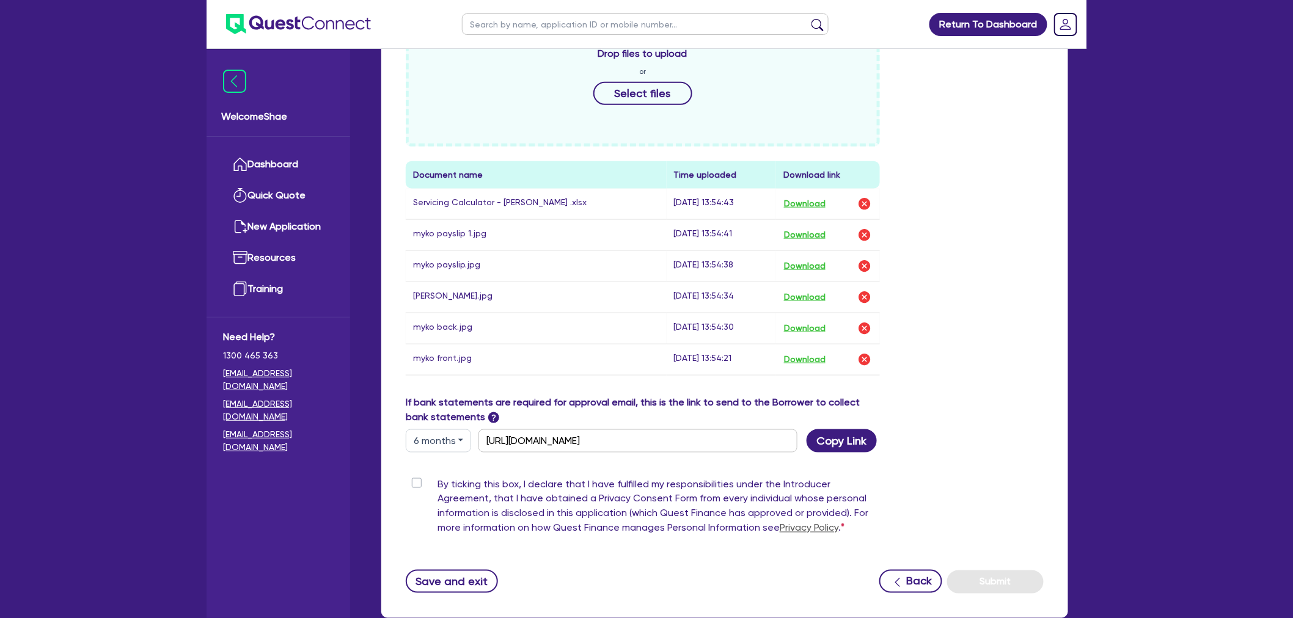
scroll to position [549, 0]
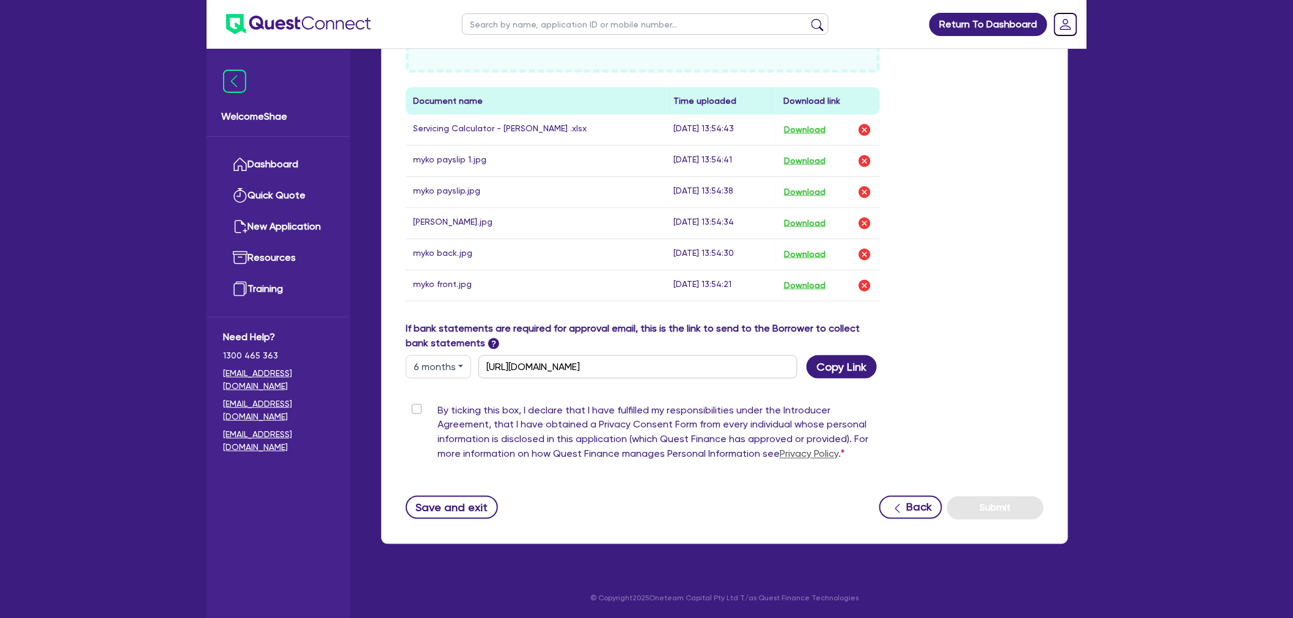
click at [437, 409] on label "By ticking this box, I declare that I have fulfilled my responsibilities under …" at bounding box center [658, 435] width 442 height 64
click at [415, 409] on input "By ticking this box, I declare that I have fulfilled my responsibilities under …" at bounding box center [411, 409] width 10 height 12
click at [1009, 510] on button "Submit" at bounding box center [995, 508] width 97 height 23
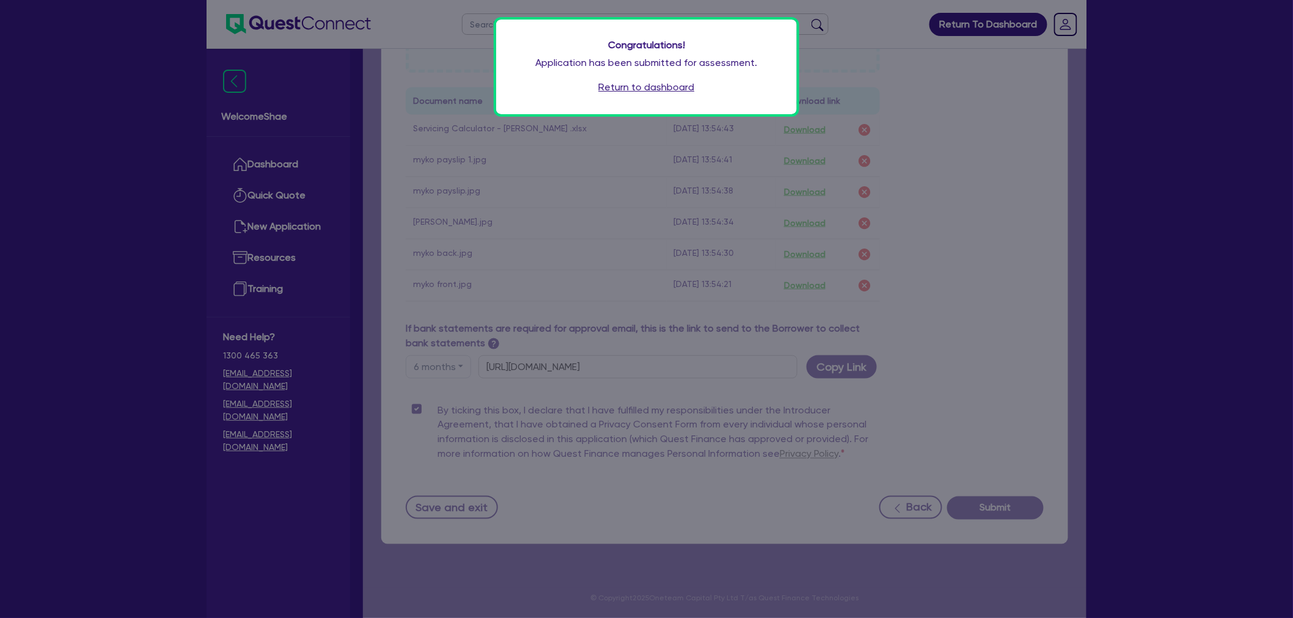
click at [611, 86] on link "Return to dashboard" at bounding box center [647, 87] width 96 height 15
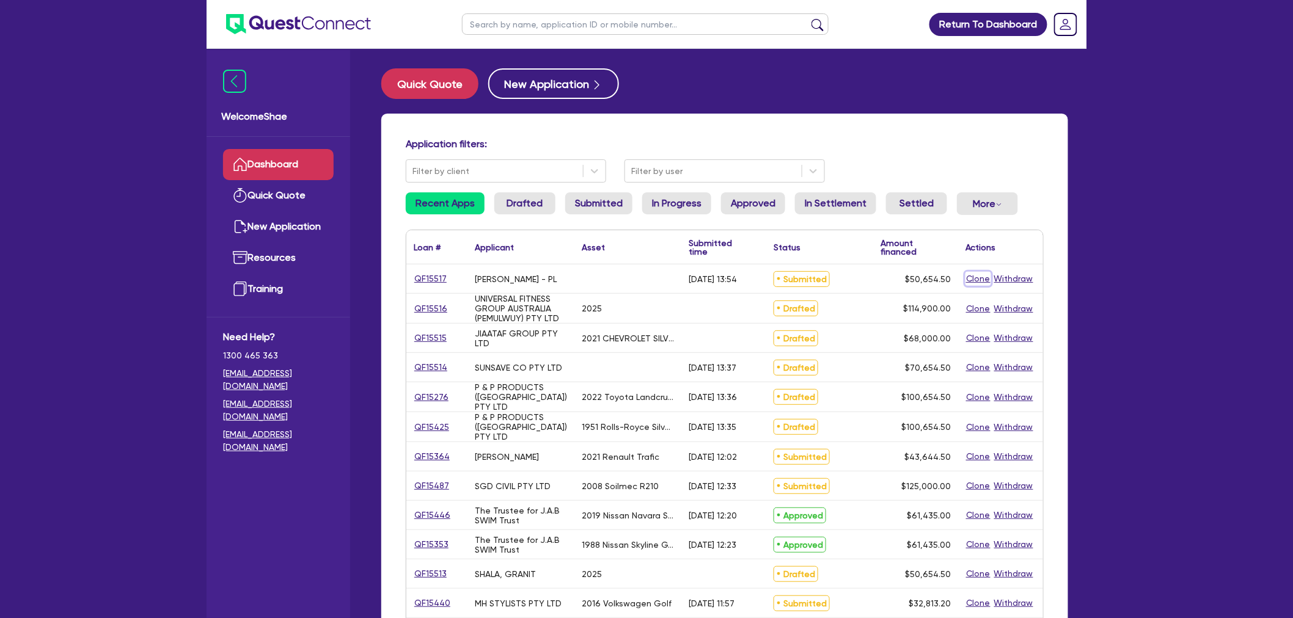
click at [979, 282] on button "Clone" at bounding box center [978, 279] width 26 height 14
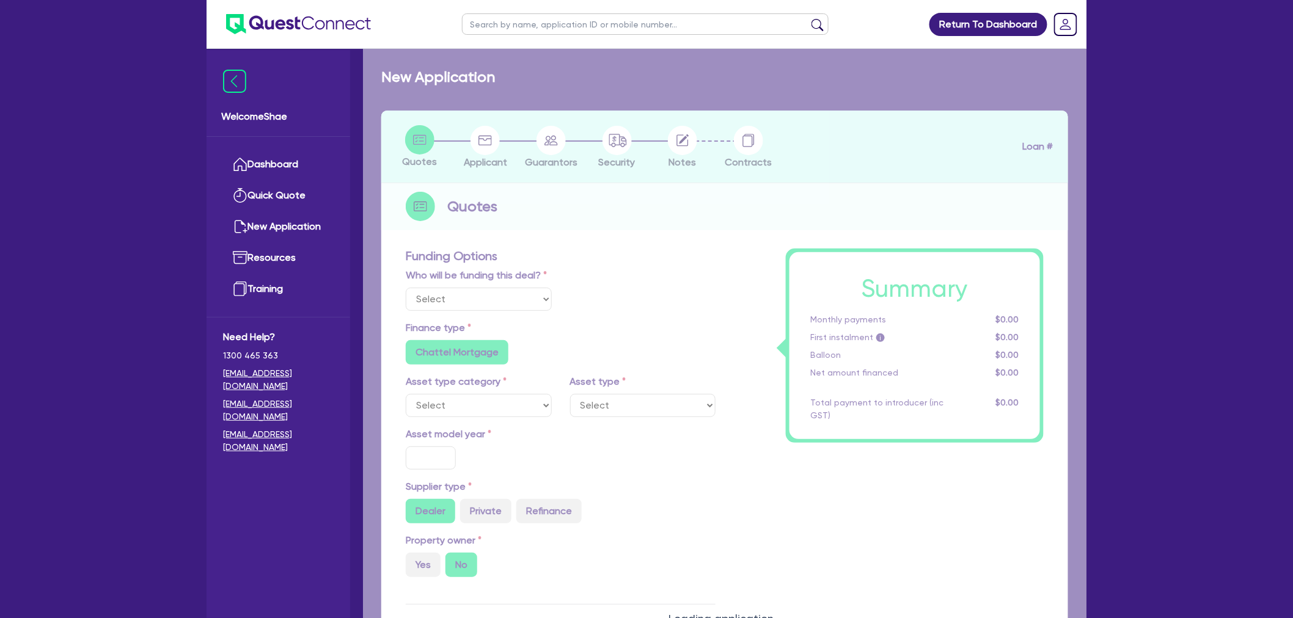
select select "Other"
radio input "true"
radio input "false"
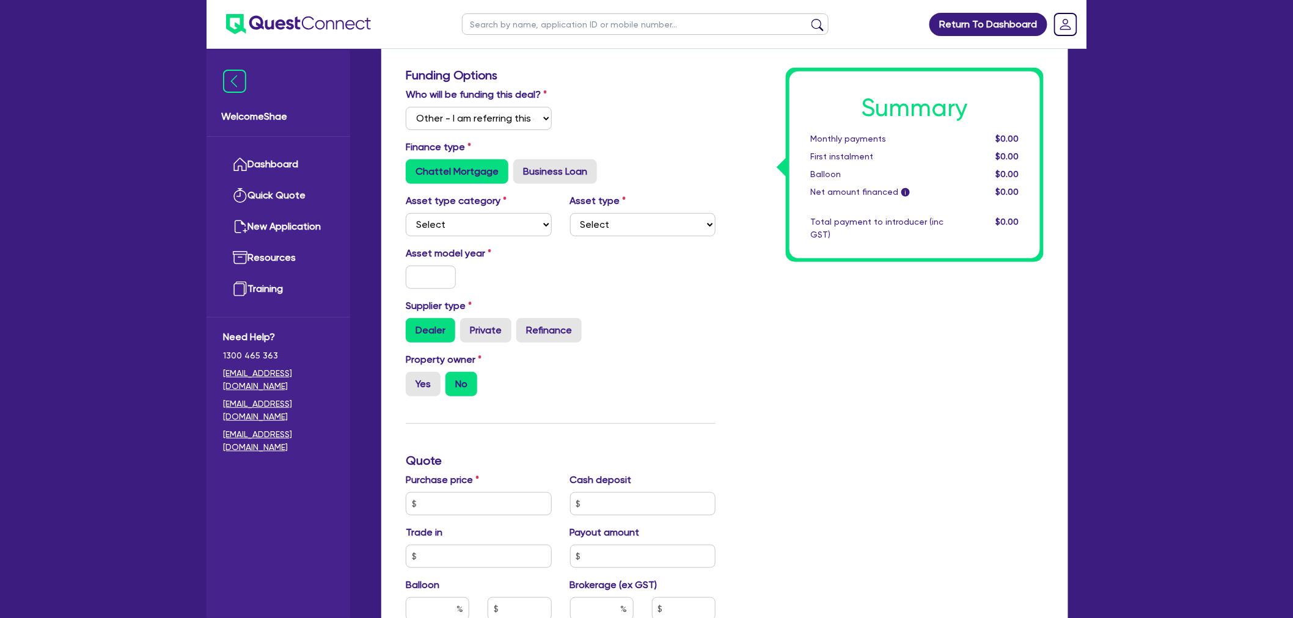
scroll to position [203, 0]
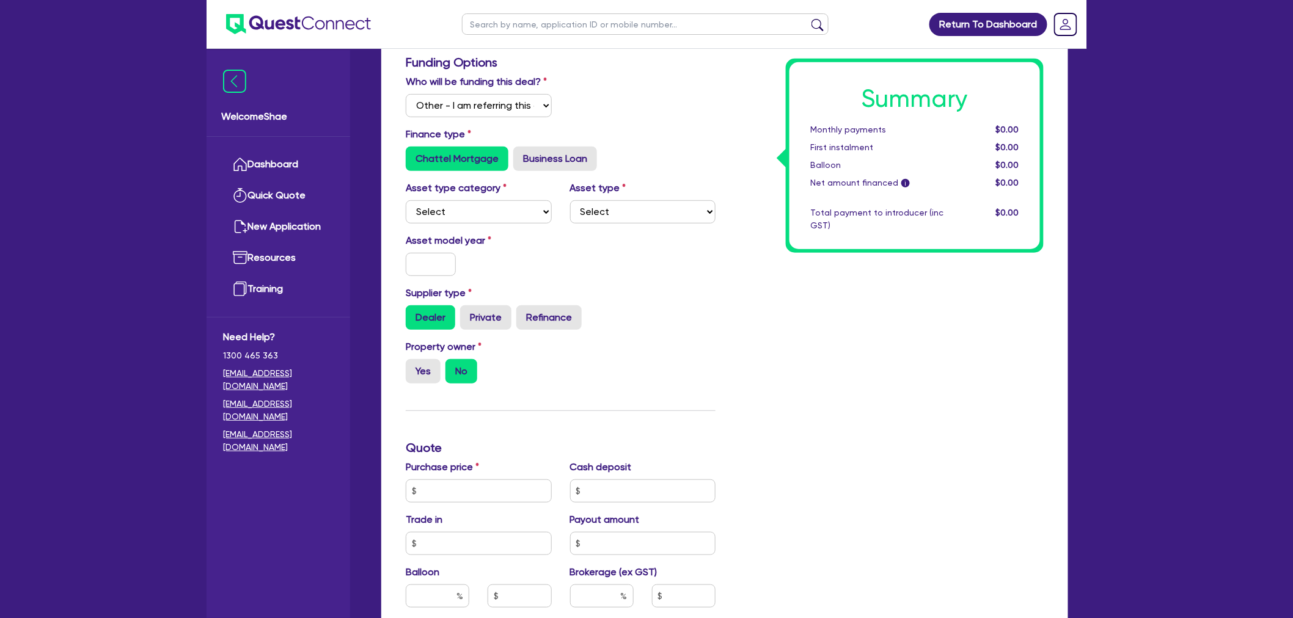
click at [538, 143] on div "Finance type Chattel Mortgage Business Loan" at bounding box center [560, 149] width 328 height 44
click at [539, 156] on label "Business Loan" at bounding box center [555, 159] width 84 height 24
click at [521, 155] on input "Business Loan" at bounding box center [517, 151] width 8 height 8
radio input "true"
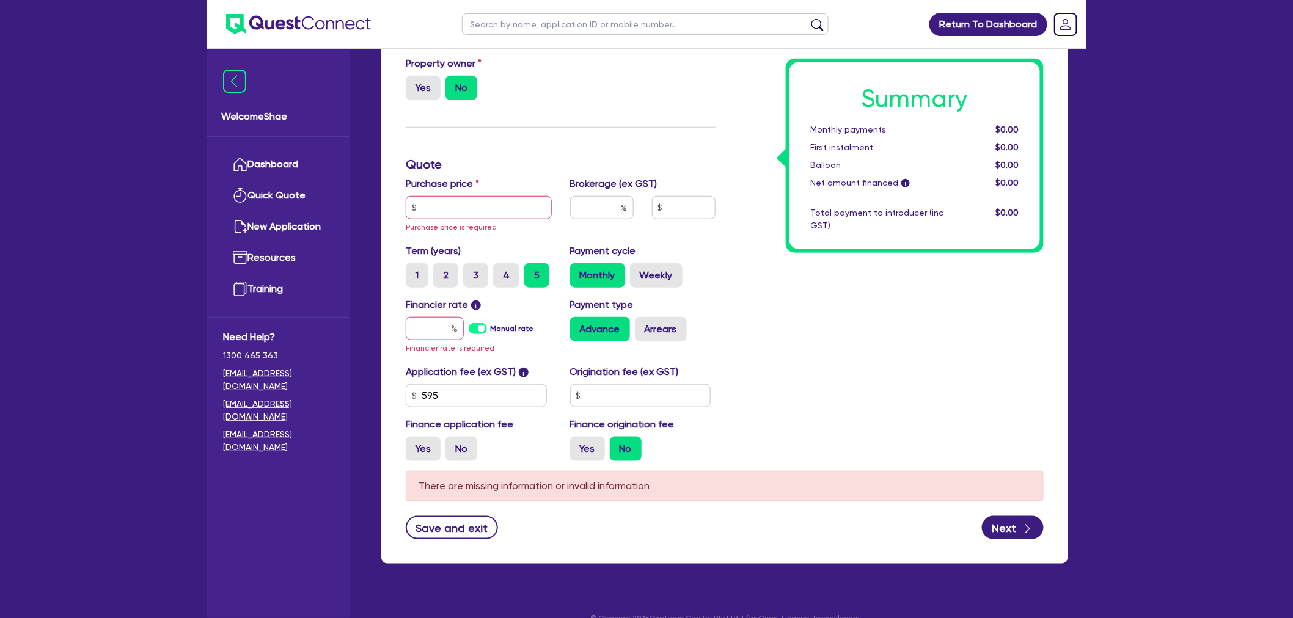
scroll to position [339, 0]
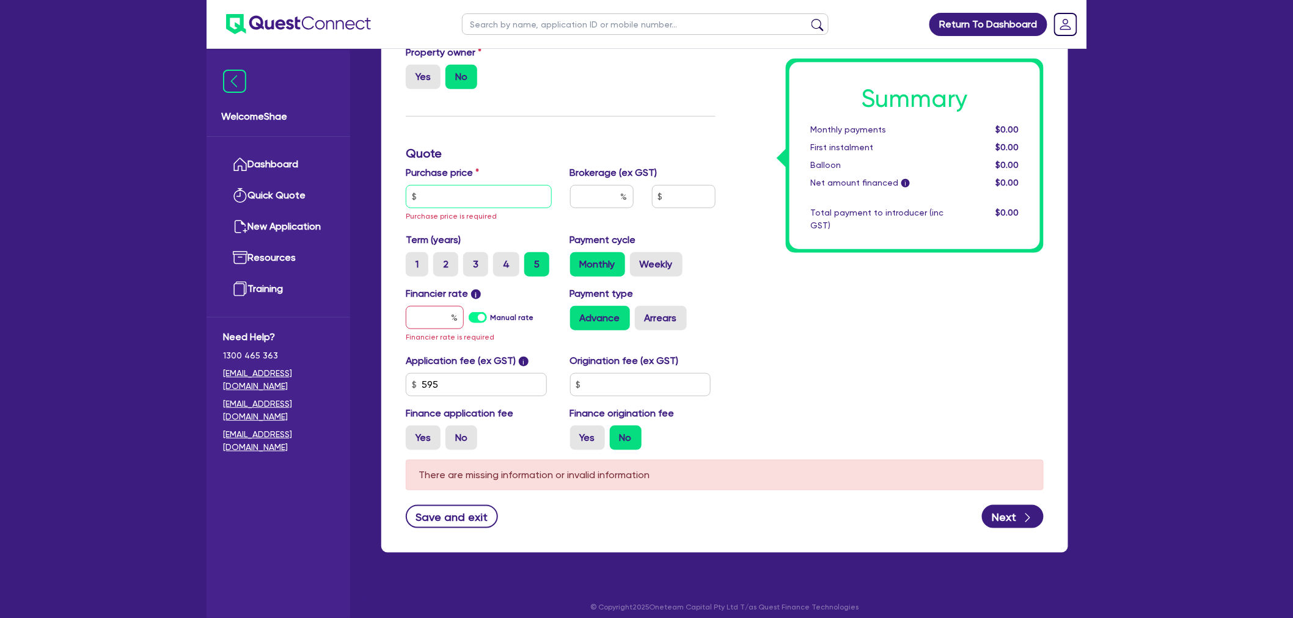
click at [460, 186] on input "text" at bounding box center [479, 196] width 146 height 23
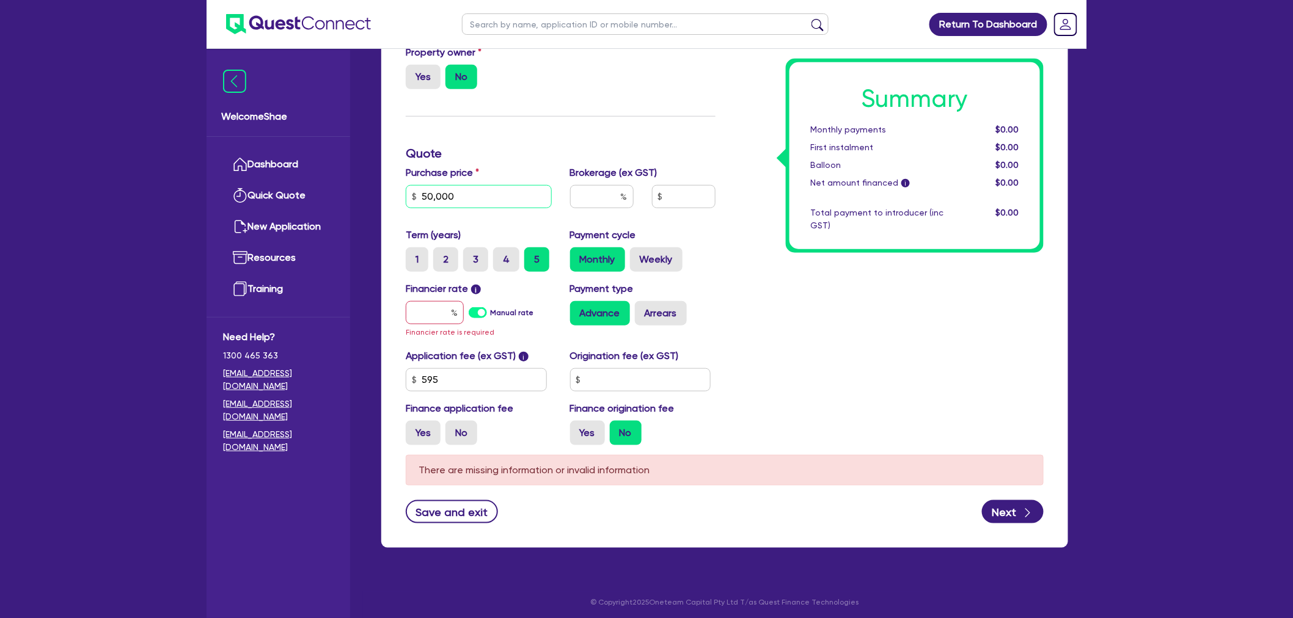
type input "50,000"
type input "4"
click at [423, 313] on input "text" at bounding box center [435, 312] width 58 height 23
type input "1"
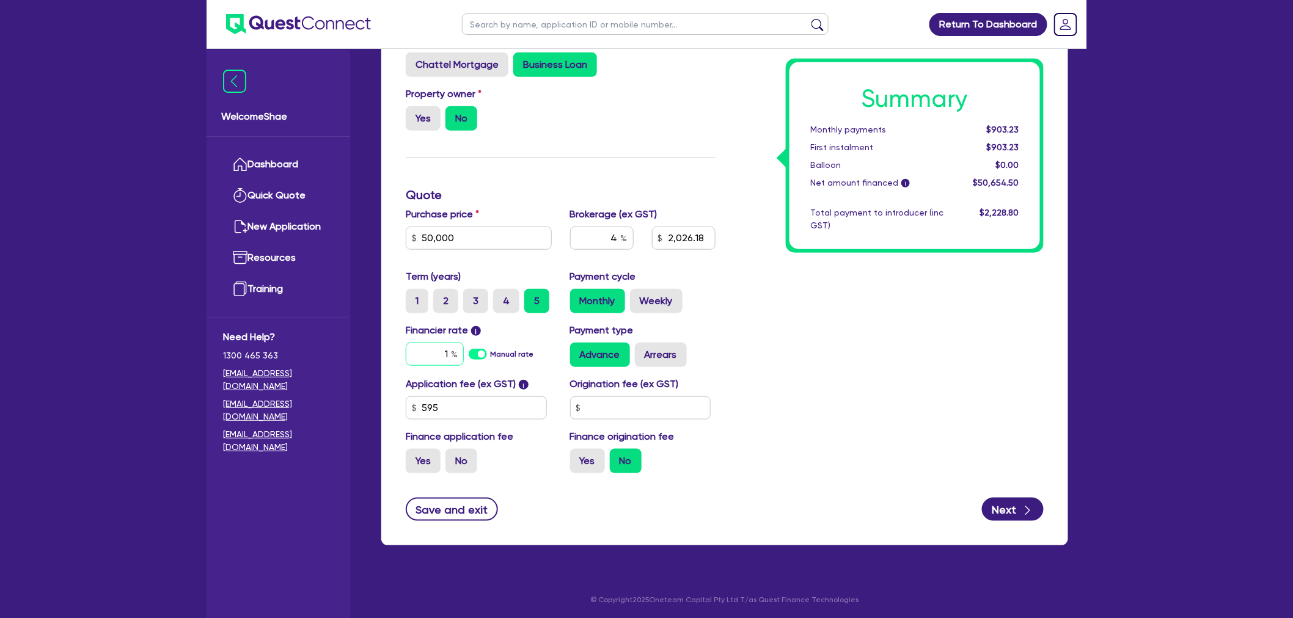
type input "2,026.18"
type input "17"
type input "2,026.18"
type input "17."
type input "2,026.18"
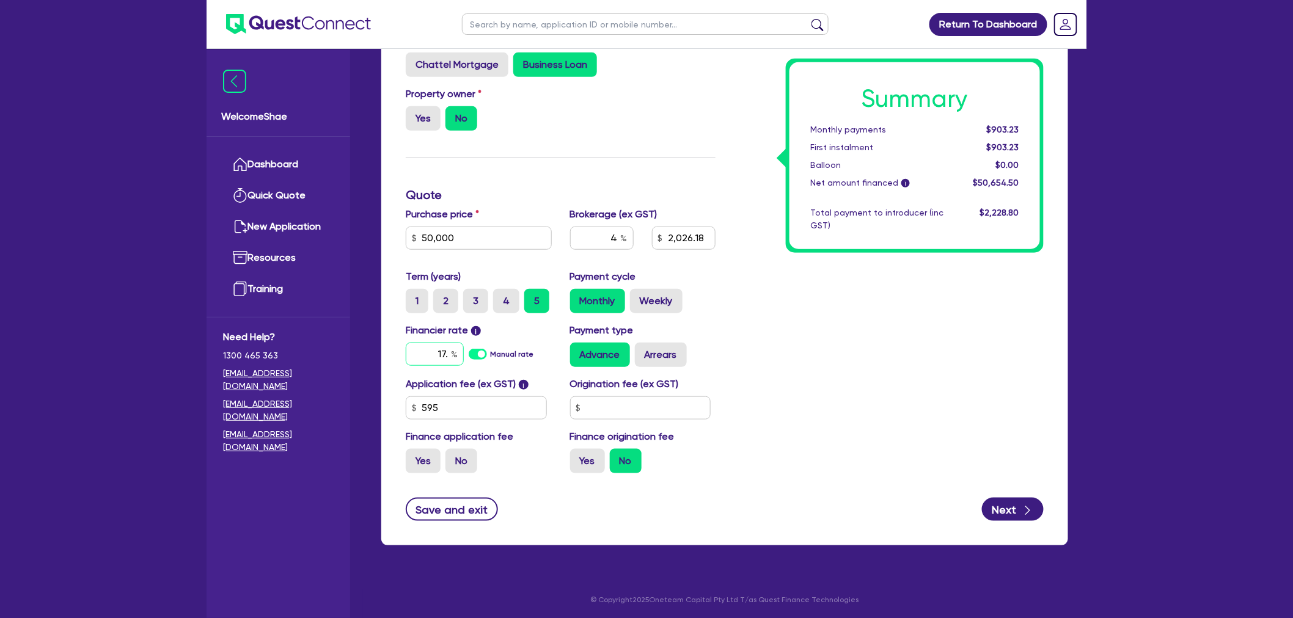
type input "17.9"
type input "2,026.18"
type input "17.95"
click at [900, 397] on div "Summary Monthly payments $1,321.69 First instalment $1,321.69 Balloon $0.00 Net…" at bounding box center [889, 222] width 328 height 522
click at [1024, 508] on icon "button" at bounding box center [1027, 511] width 12 height 12
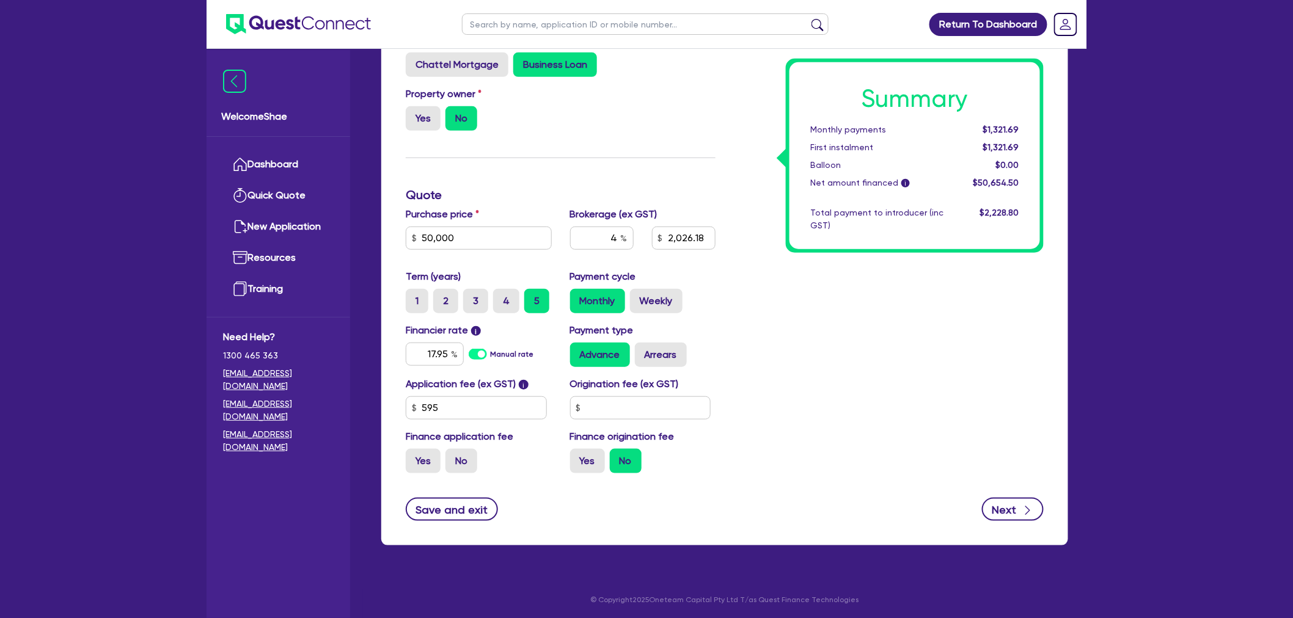
type input "2,026.18"
select select "SOLE_TRADER"
select select "HEALTH_BEAUTY"
select select "HAIR_BEAUTY_SALONS"
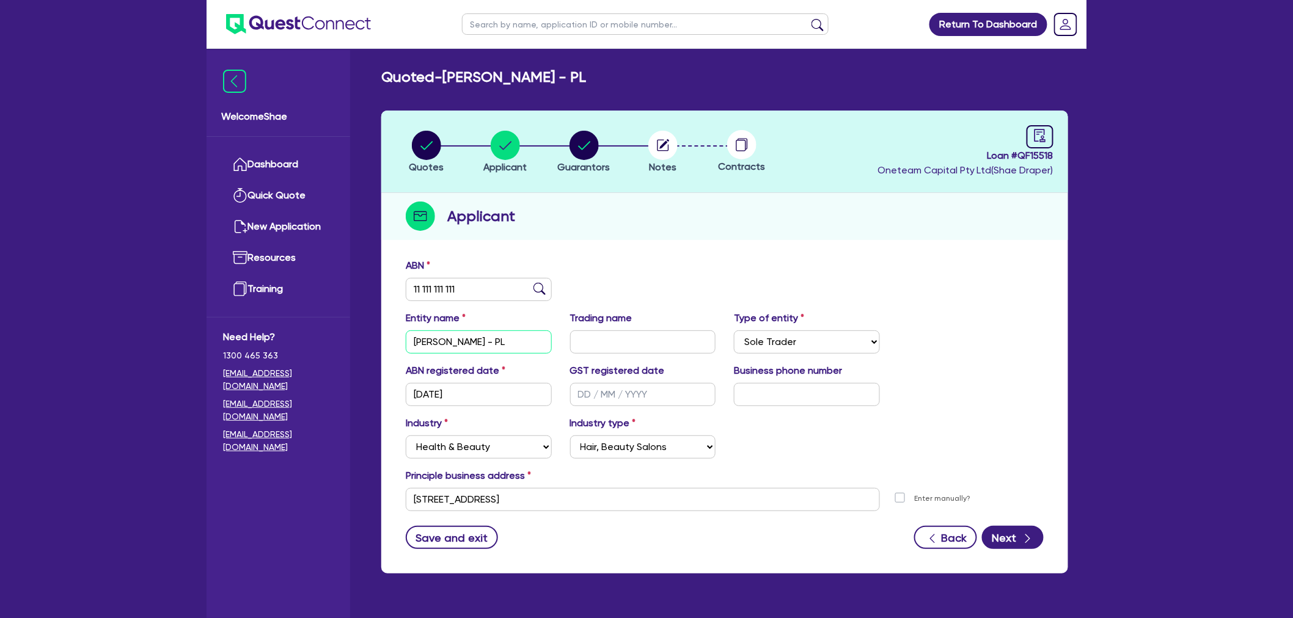
drag, startPoint x: 507, startPoint y: 340, endPoint x: 332, endPoint y: 340, distance: 175.3
click at [332, 340] on div "Welcome Shae Dashboard Quick Quote New Application Ref Company Ref Salesperson …" at bounding box center [646, 333] width 880 height 667
click at [472, 338] on input "[PERSON_NAME] - PL" at bounding box center [479, 341] width 146 height 23
click at [470, 340] on input "[PERSON_NAME] - PL" at bounding box center [479, 341] width 146 height 23
drag, startPoint x: 470, startPoint y: 340, endPoint x: 296, endPoint y: 338, distance: 174.7
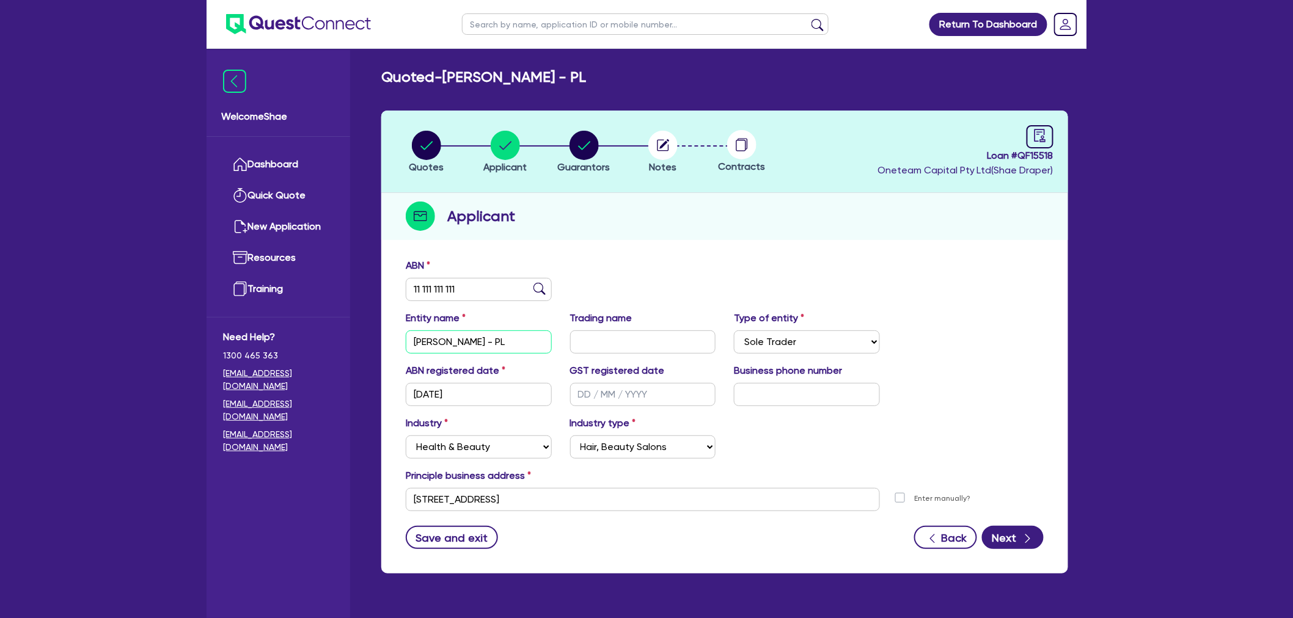
click at [298, 340] on div "Welcome Shae Dashboard Quick Quote New Application Ref Company Ref Salesperson …" at bounding box center [646, 333] width 880 height 667
type input "[PERSON_NAME]- PL"
click at [742, 277] on div "ABN 11 111 111 111" at bounding box center [724, 284] width 656 height 53
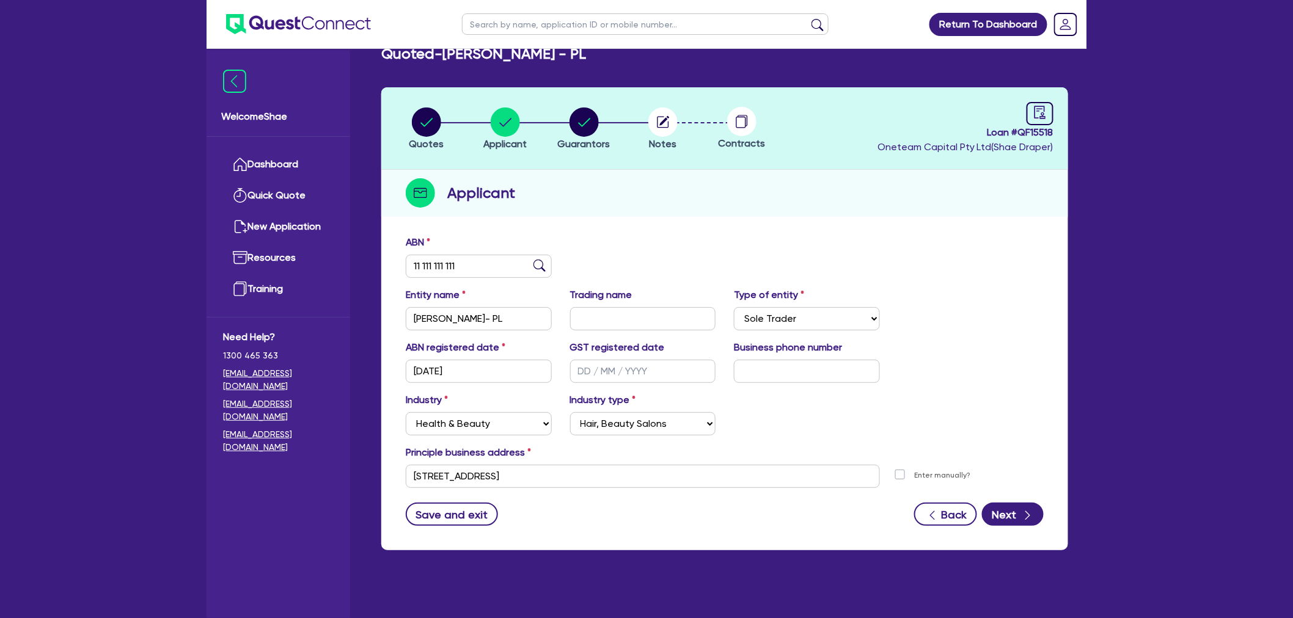
scroll to position [49, 0]
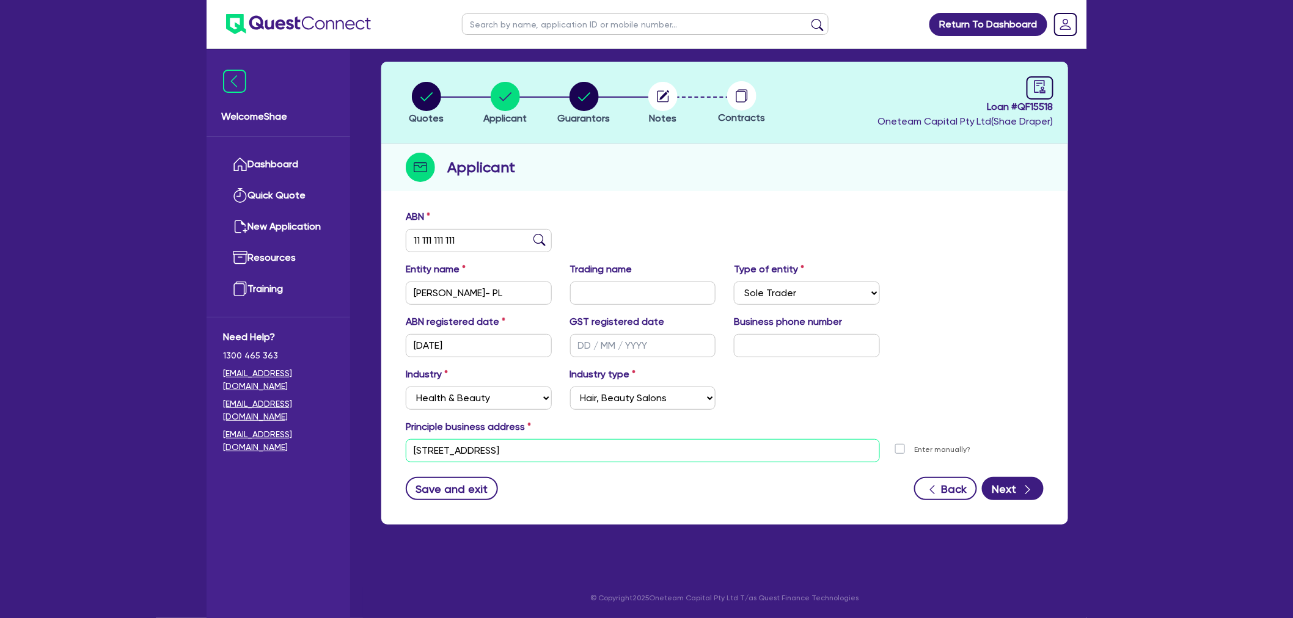
click at [526, 453] on input "[STREET_ADDRESS]" at bounding box center [643, 450] width 474 height 23
click at [444, 450] on input "26A Grawley Parade" at bounding box center [643, 450] width 474 height 23
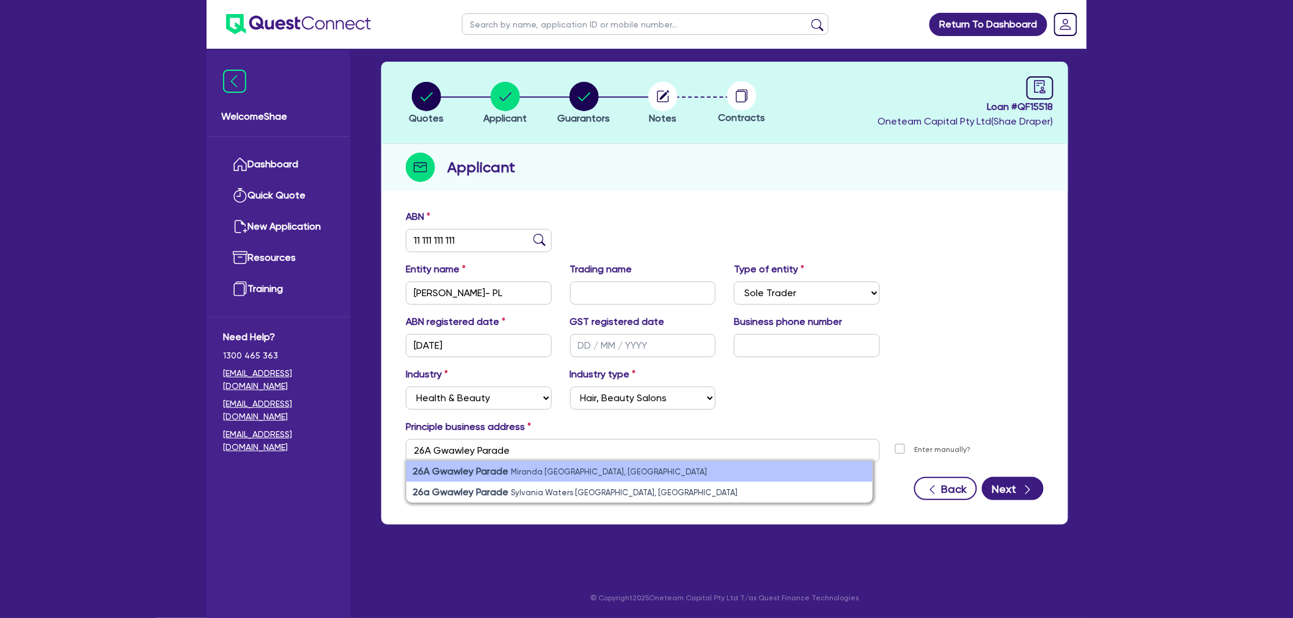
click at [478, 466] on strong "26A Gwawley Parade" at bounding box center [460, 472] width 96 height 12
type input "[STREET_ADDRESS]"
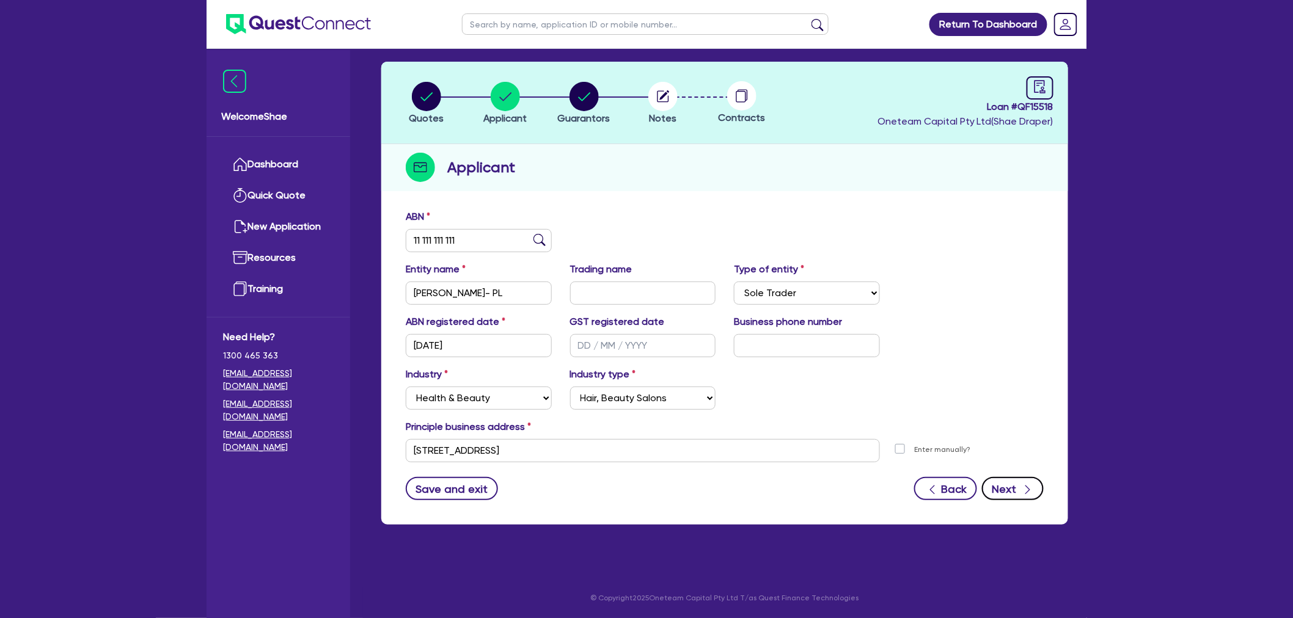
click at [1015, 483] on button "Next" at bounding box center [1013, 488] width 62 height 23
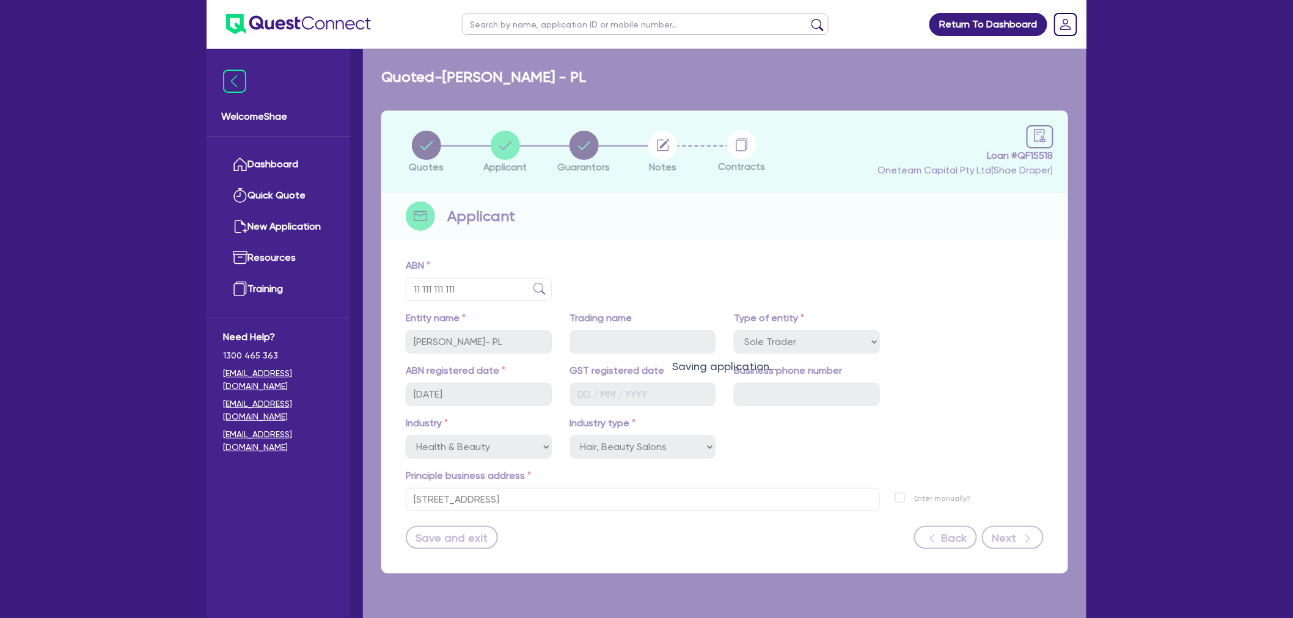
select select "MRS"
select select "[GEOGRAPHIC_DATA]"
select select "MARRIED"
select select "PROPERTY"
select select "HOUSEHOLD_PERSONAL"
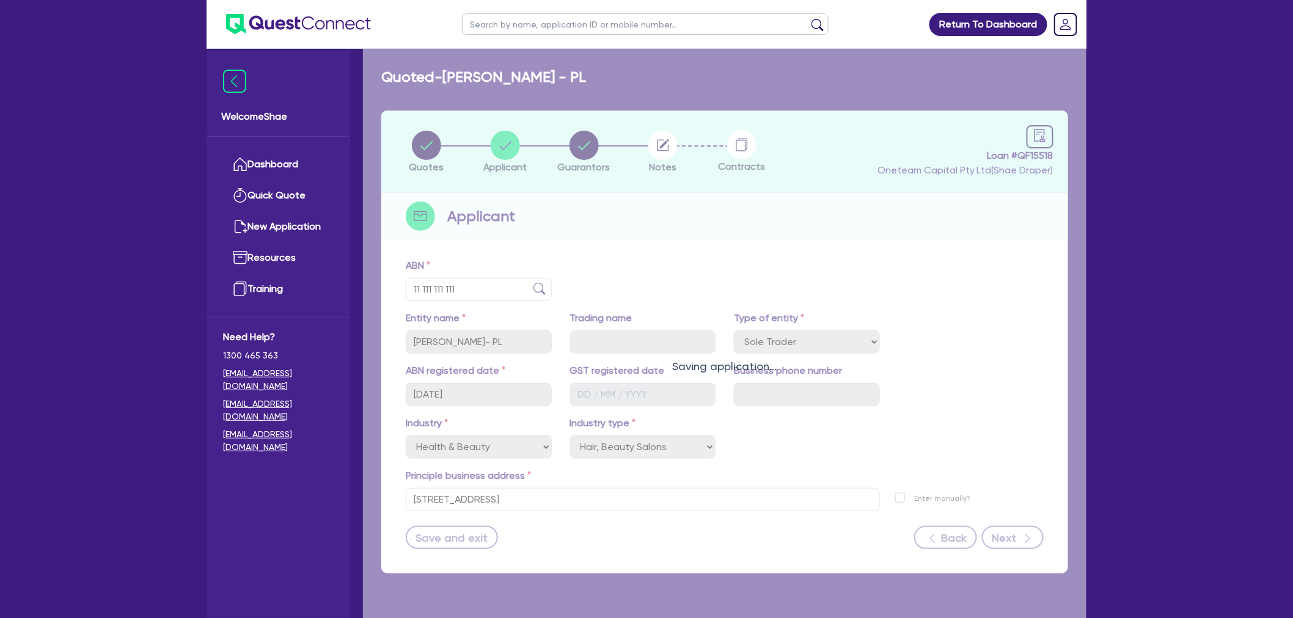
select select "VEHICLE"
select select "CASH"
select select "OTHER"
select select "MORTGAGE"
select select "CREDIT_CARD"
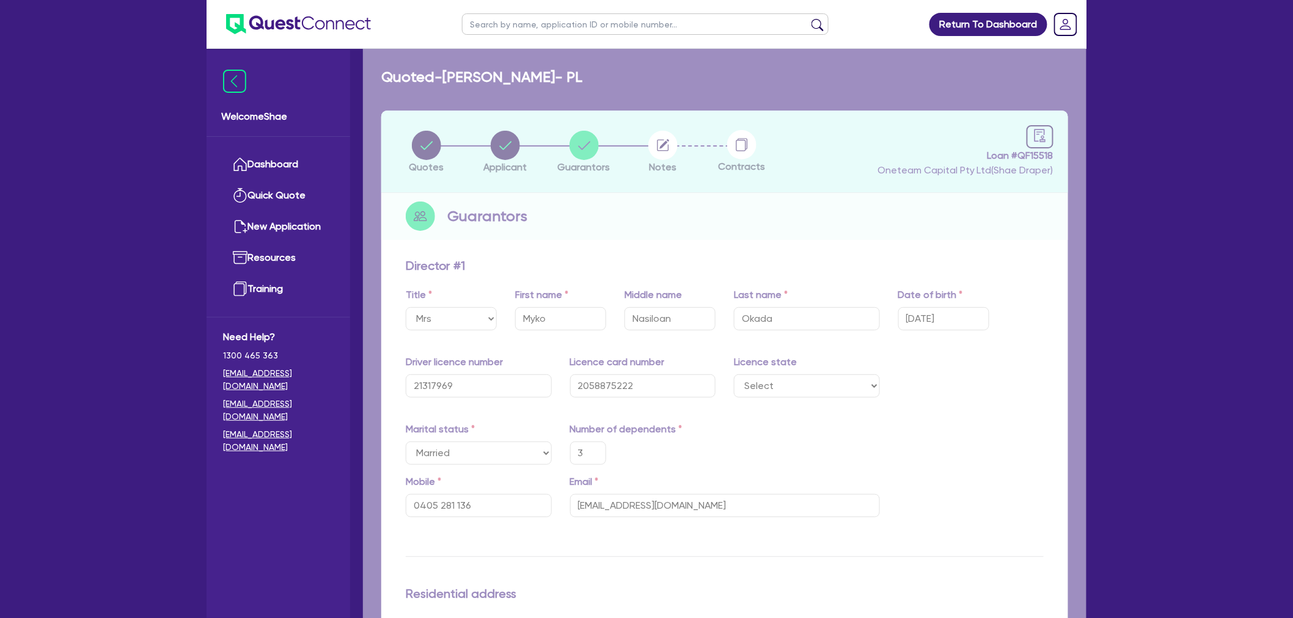
type input "3"
type input "0405 281 136"
type input "[STREET_ADDRESS]"
type input "1,200,000"
type input "150,000"
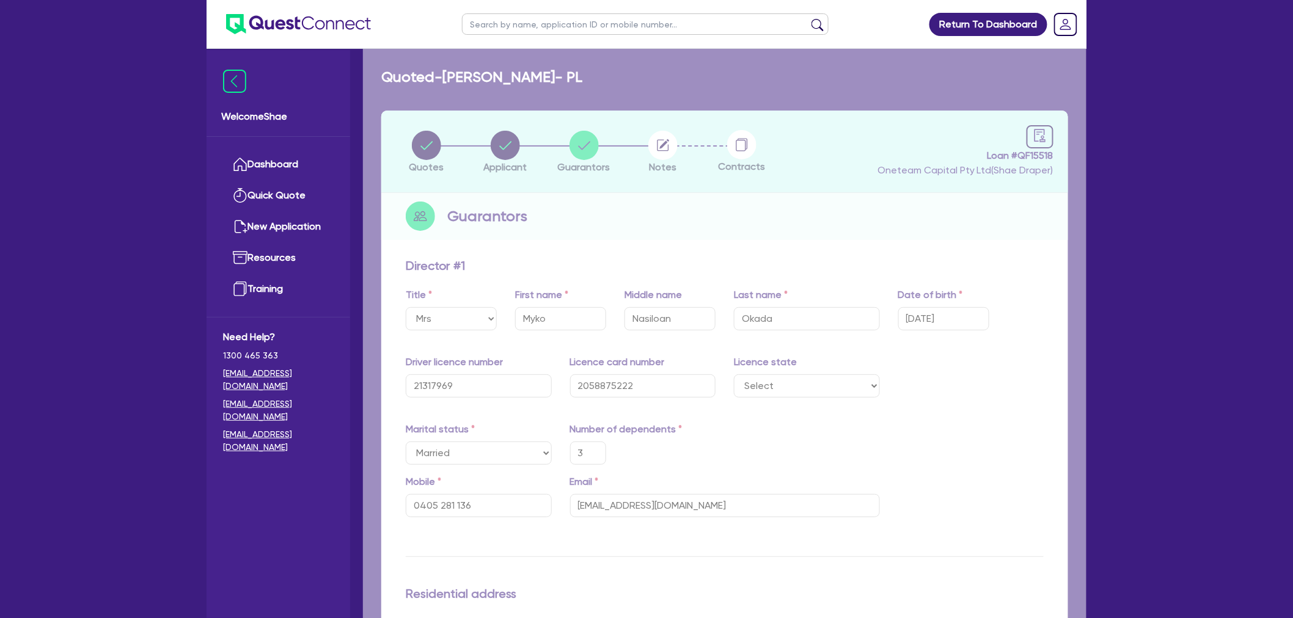
type input "60,000"
type input "14,000"
type input "5,000"
type input "588,000"
type input "3,700"
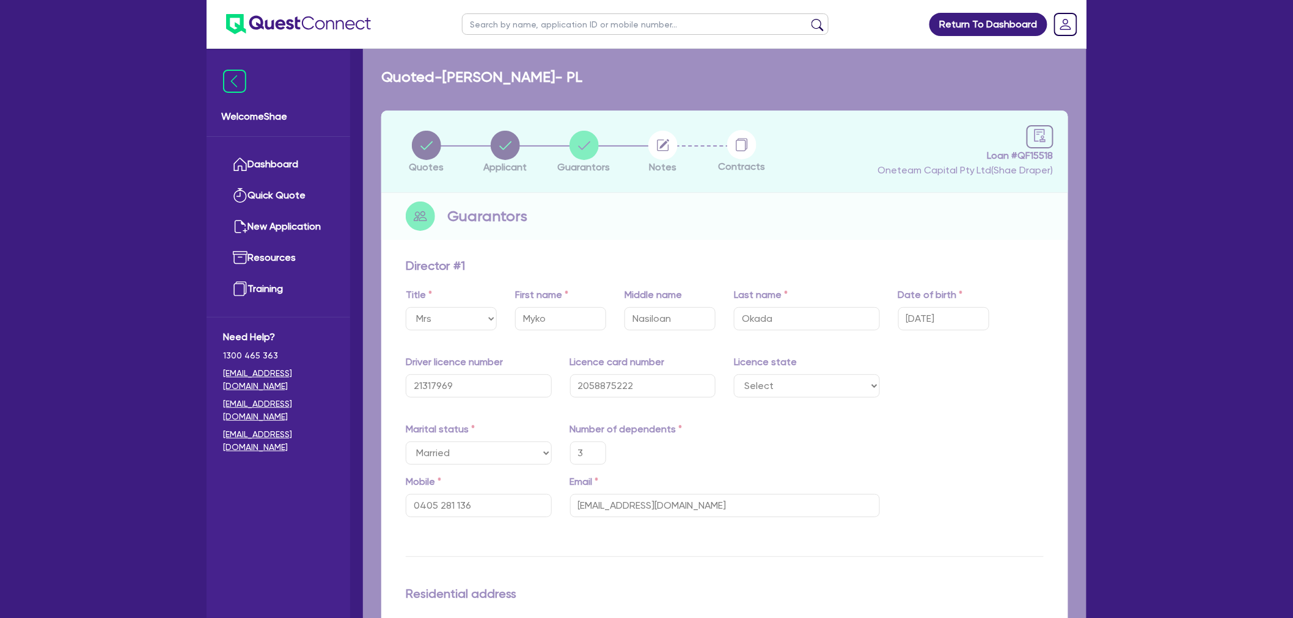
type input "6,000"
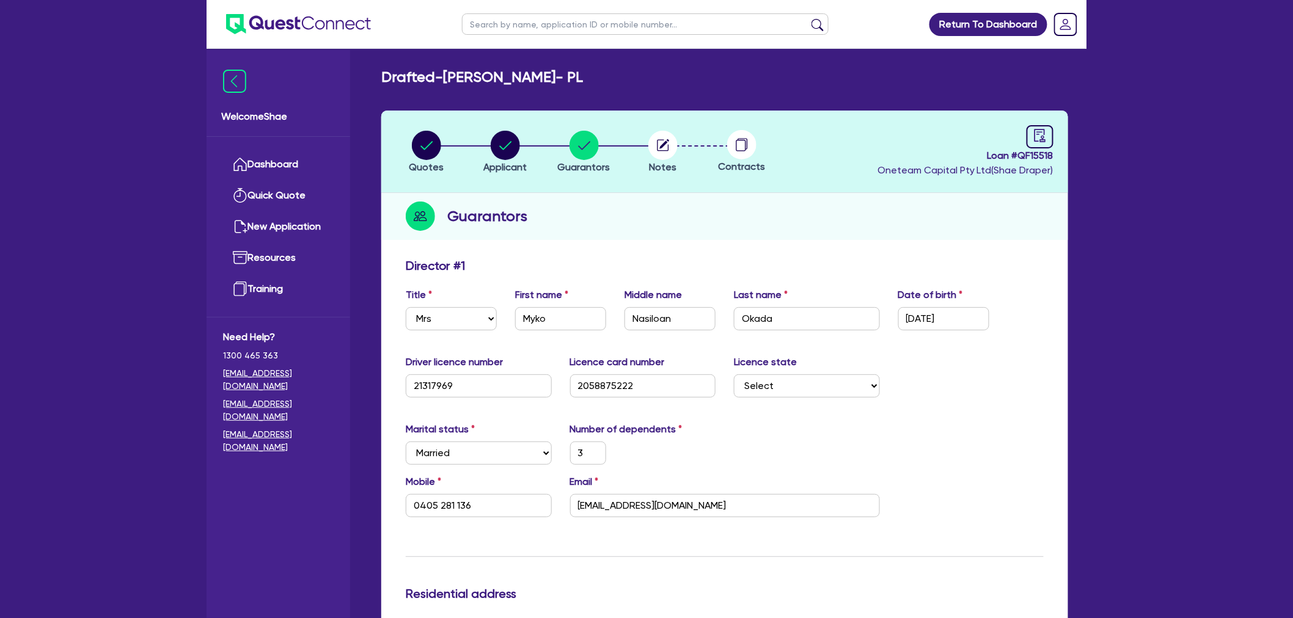
scroll to position [68, 0]
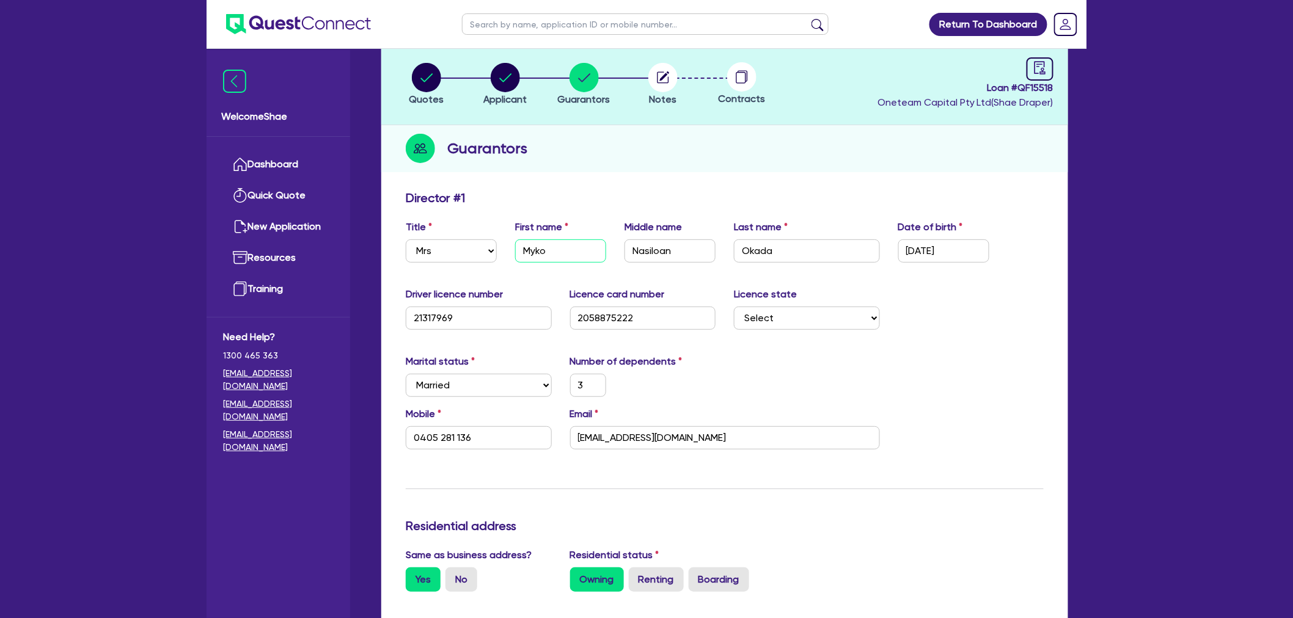
click at [531, 252] on input "Myko" at bounding box center [560, 250] width 91 height 23
drag, startPoint x: 531, startPoint y: 252, endPoint x: 539, endPoint y: 252, distance: 7.3
click at [535, 252] on input "Myko" at bounding box center [560, 250] width 91 height 23
type input "K"
type input "3"
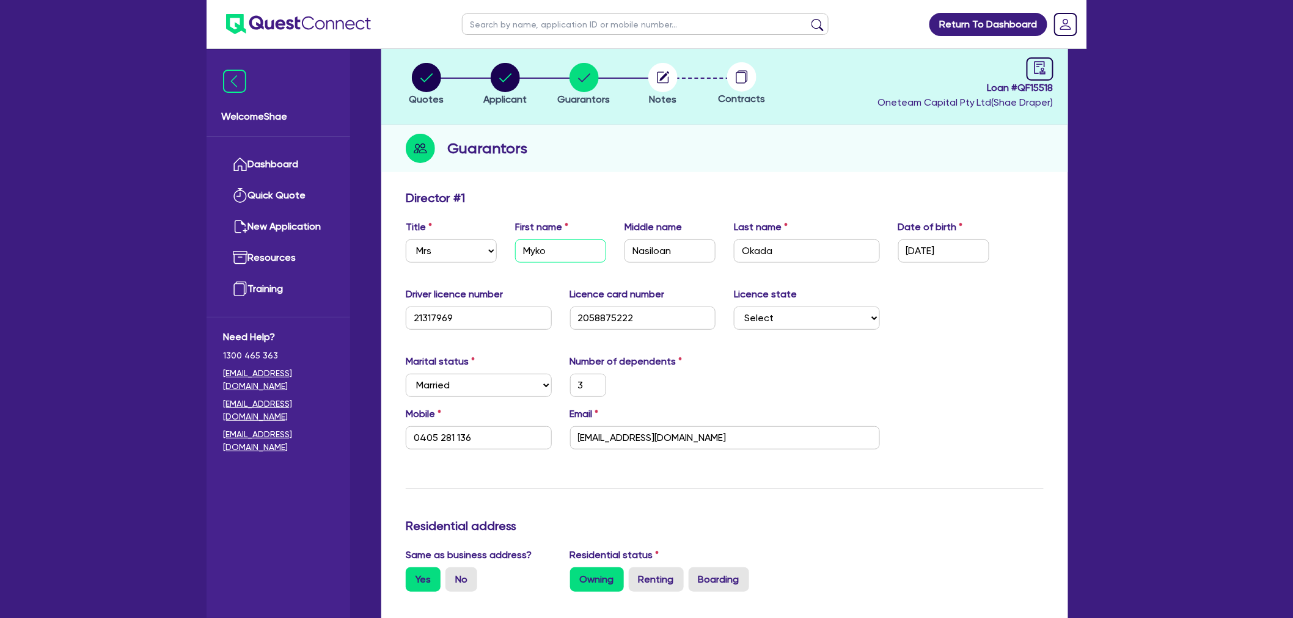
type input "0405 281 136"
type input "1,200,000"
type input "150,000"
type input "60,000"
type input "14,000"
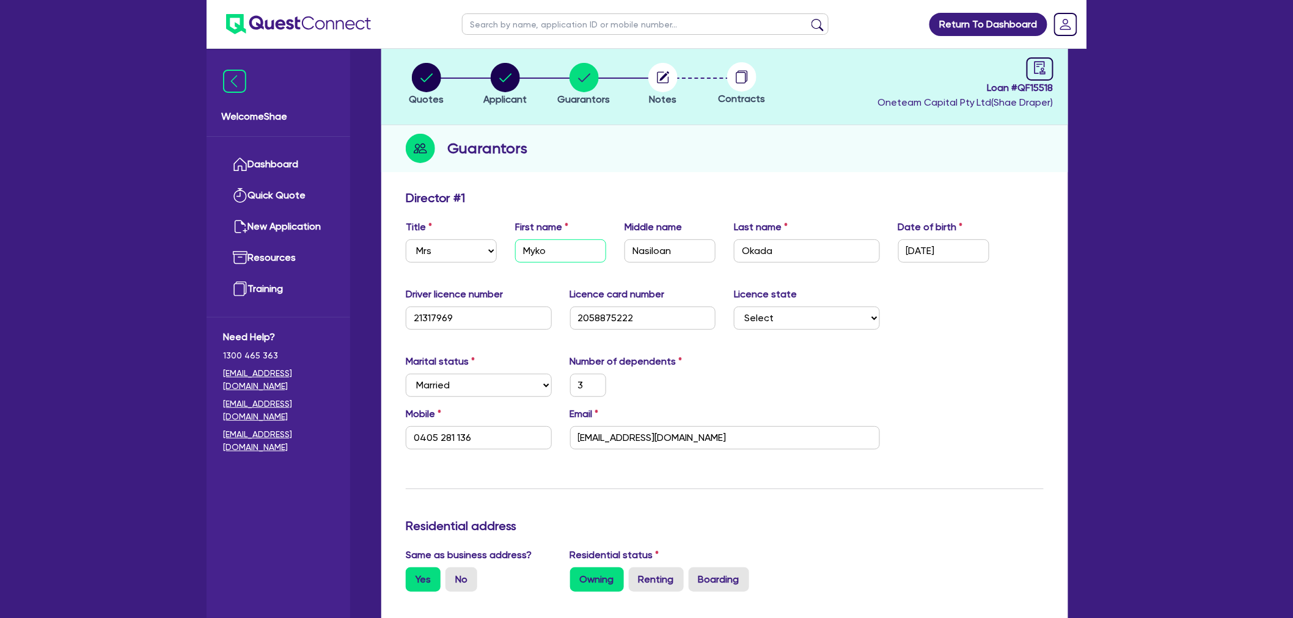
type input "5,000"
type input "588,000"
type input "3,700"
type input "6,000"
type input "Kh"
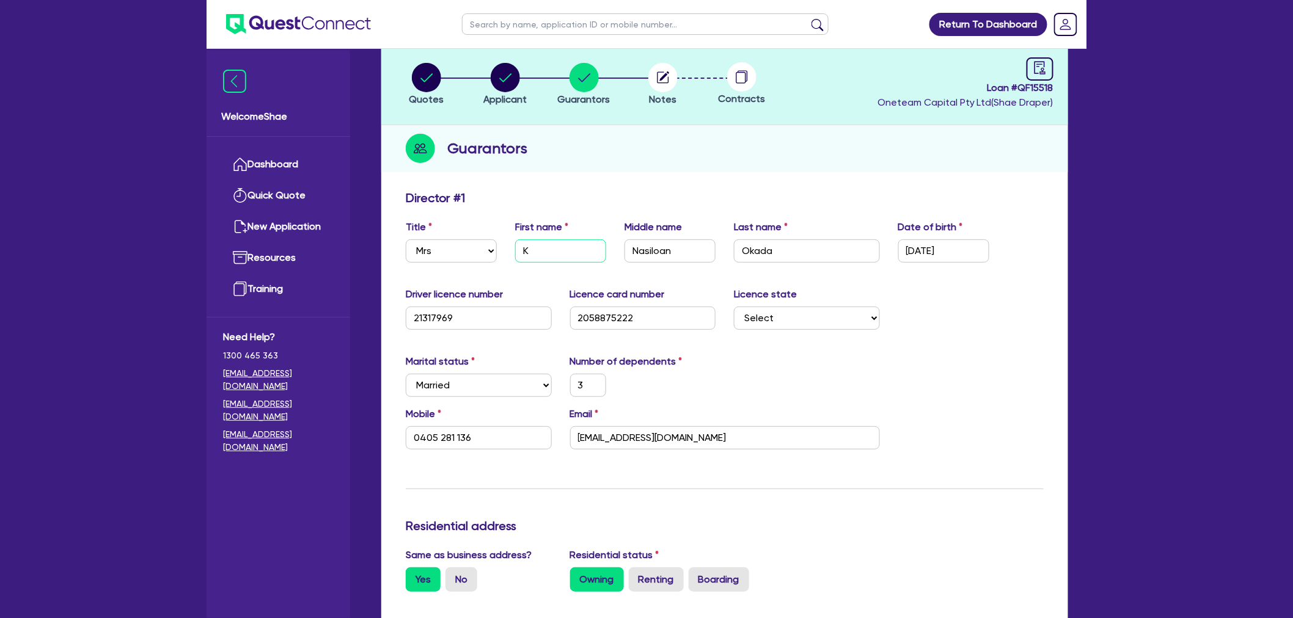
type input "3"
type input "0405 281 136"
type input "1,200,000"
type input "150,000"
type input "60,000"
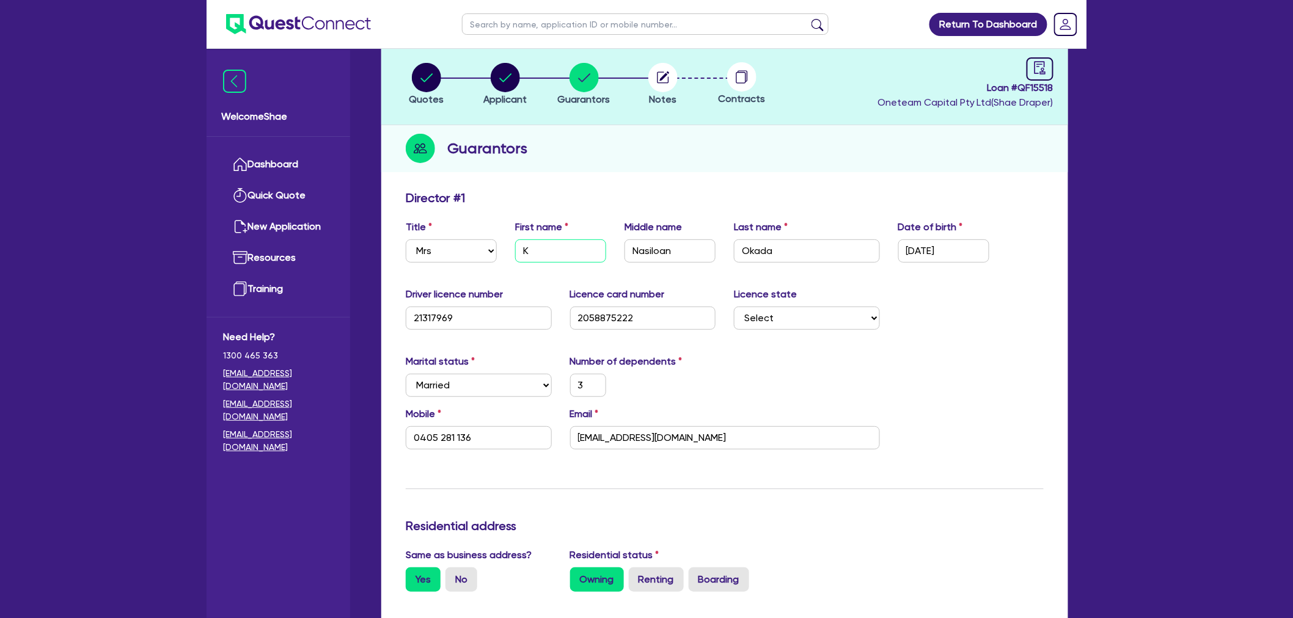
type input "14,000"
type input "5,000"
type input "588,000"
type input "3,700"
type input "6,000"
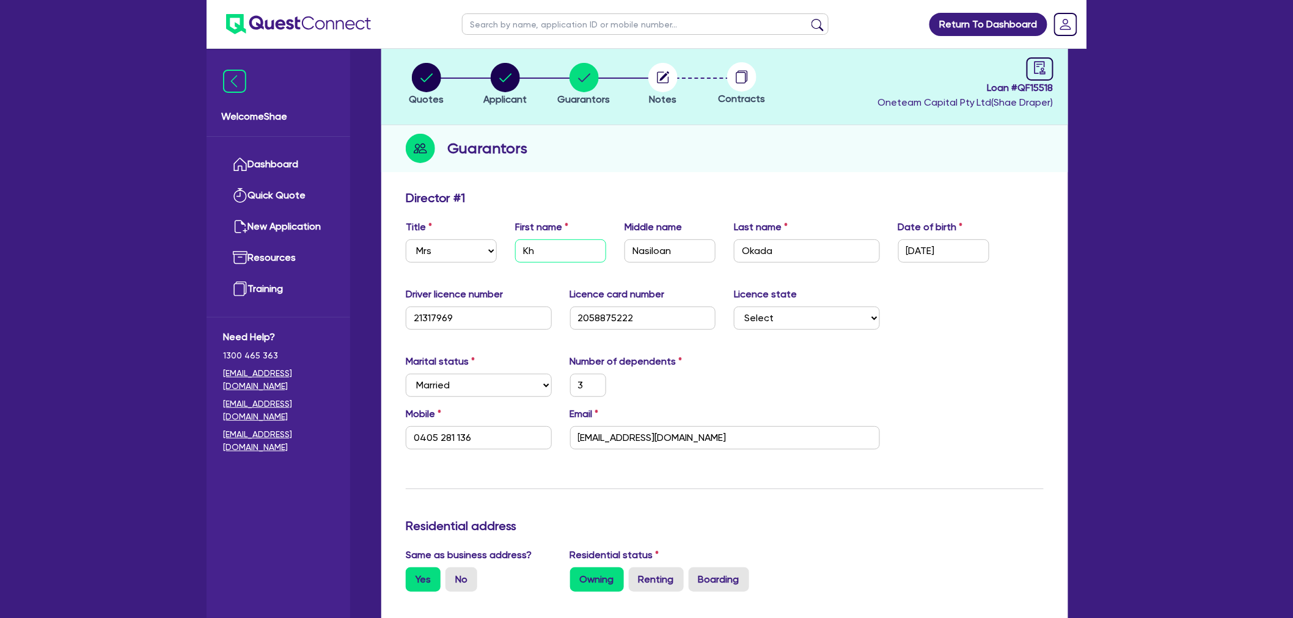
type input "Kho"
type input "3"
type input "0405 281 136"
type input "1,200,000"
type input "150,000"
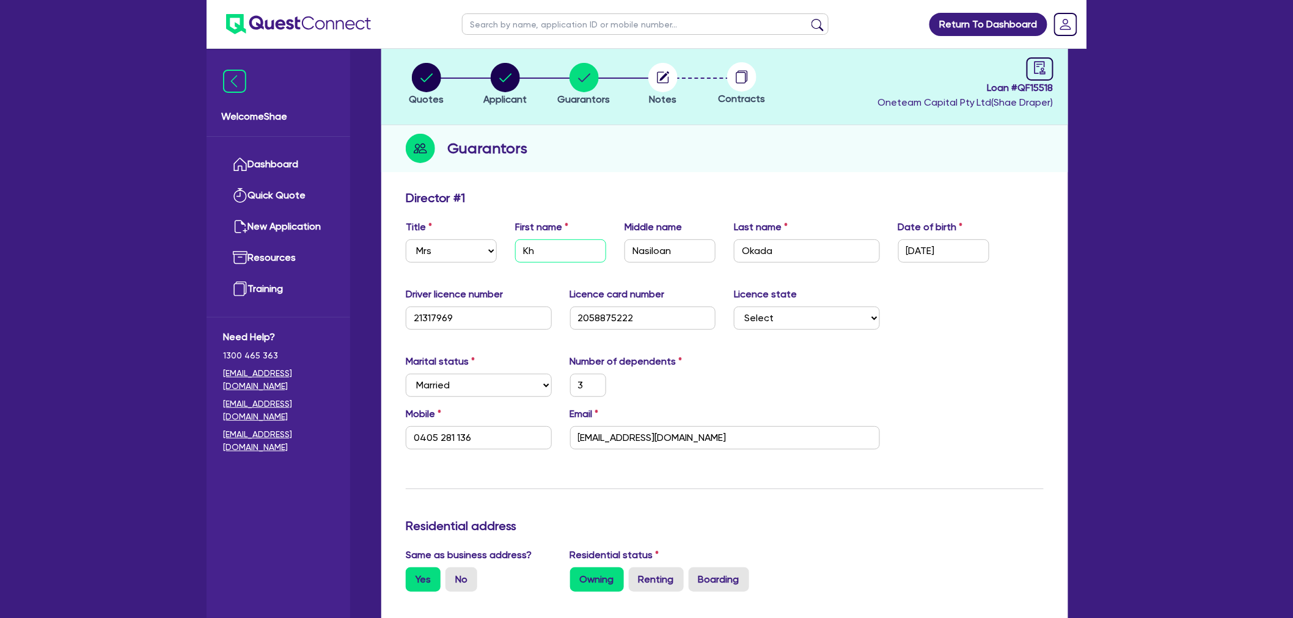
type input "60,000"
type input "14,000"
type input "5,000"
type input "588,000"
type input "3,700"
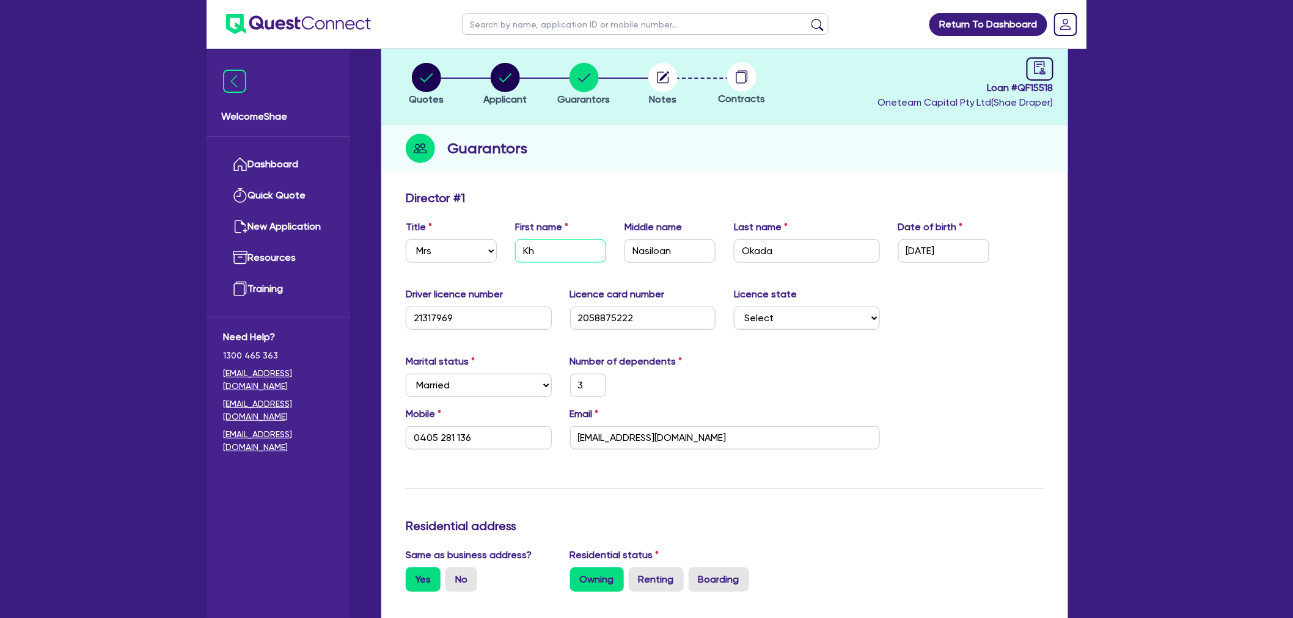
type input "6,000"
type input "Khon"
type input "3"
type input "0405 281 136"
type input "1,200,000"
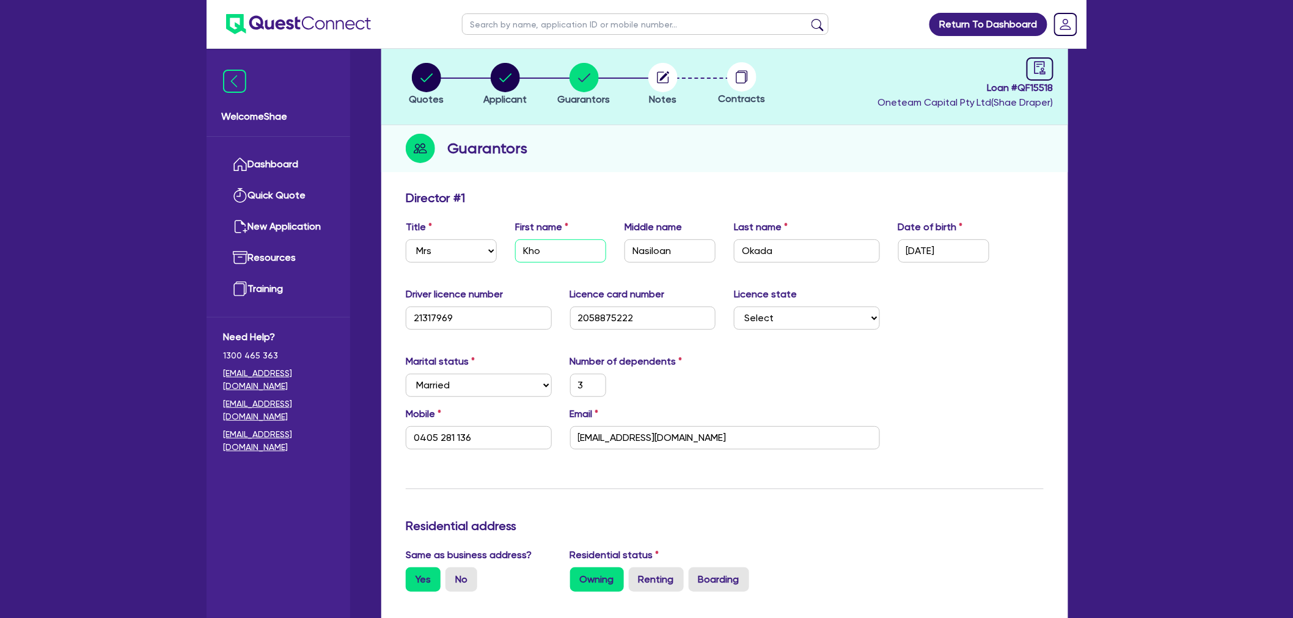
type input "150,000"
type input "60,000"
type input "14,000"
type input "5,000"
type input "588,000"
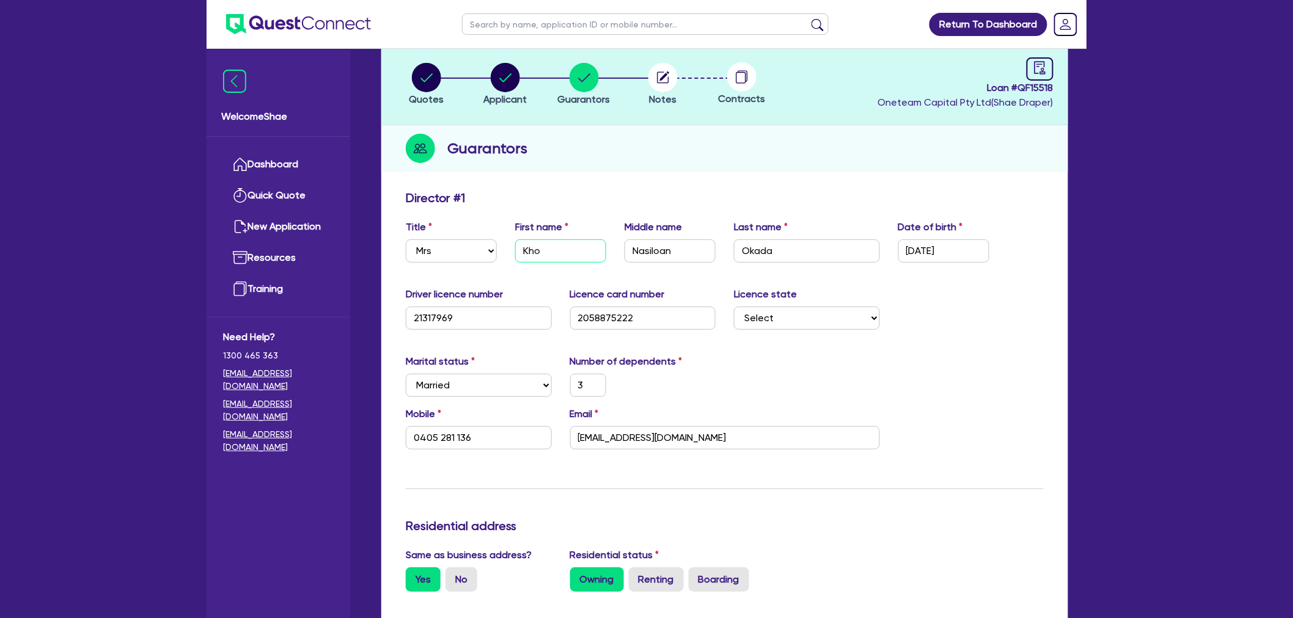
type input "3,700"
type input "6,000"
type input "Khone"
type input "3"
type input "0405 281 136"
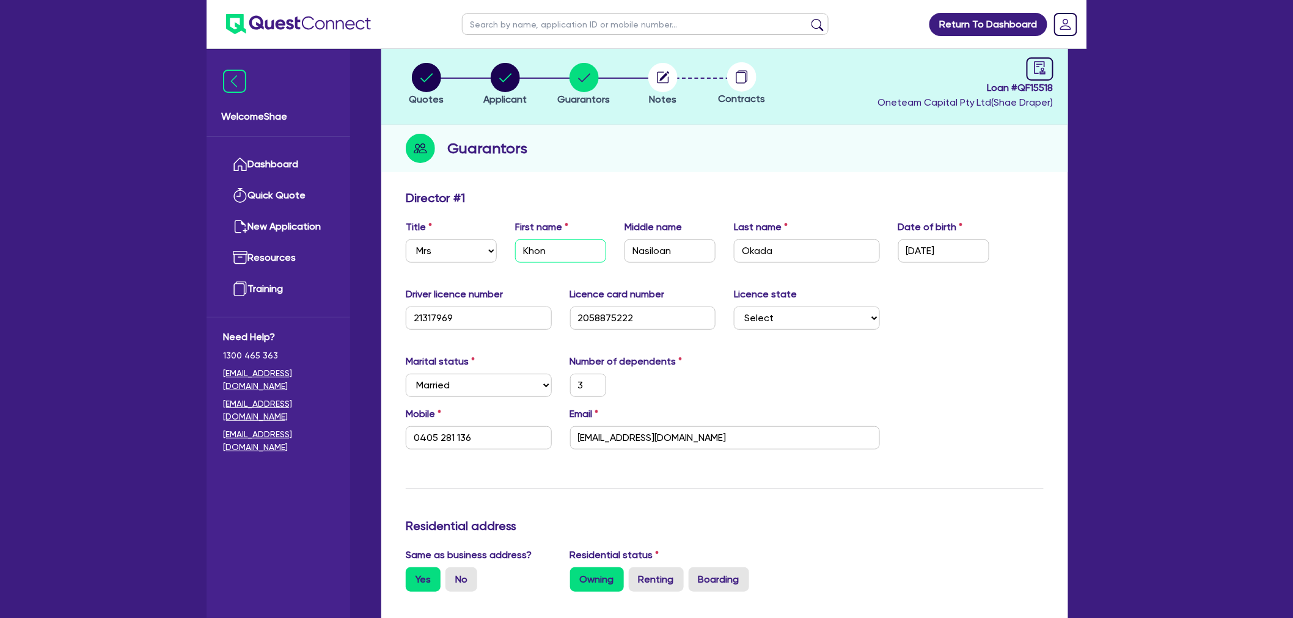
type input "1,200,000"
type input "150,000"
type input "60,000"
type input "14,000"
type input "5,000"
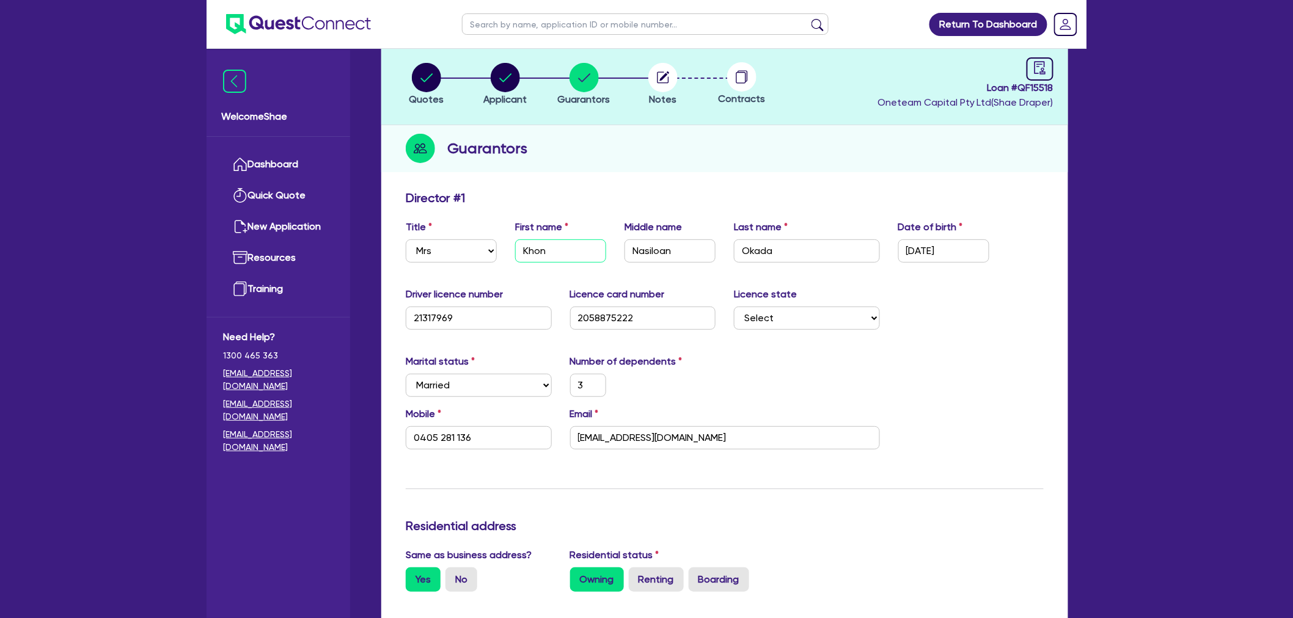
type input "588,000"
type input "3,700"
type input "6,000"
type input "Khon"
type input "3"
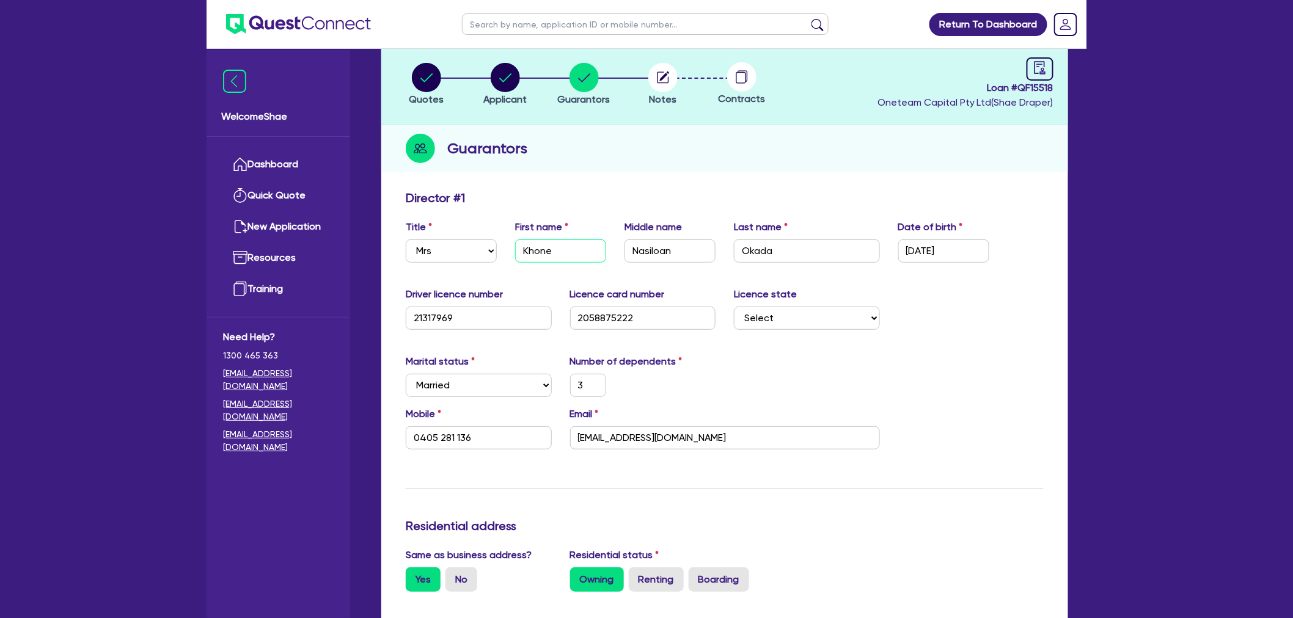
type input "0405 281 136"
type input "1,200,000"
type input "150,000"
type input "60,000"
type input "14,000"
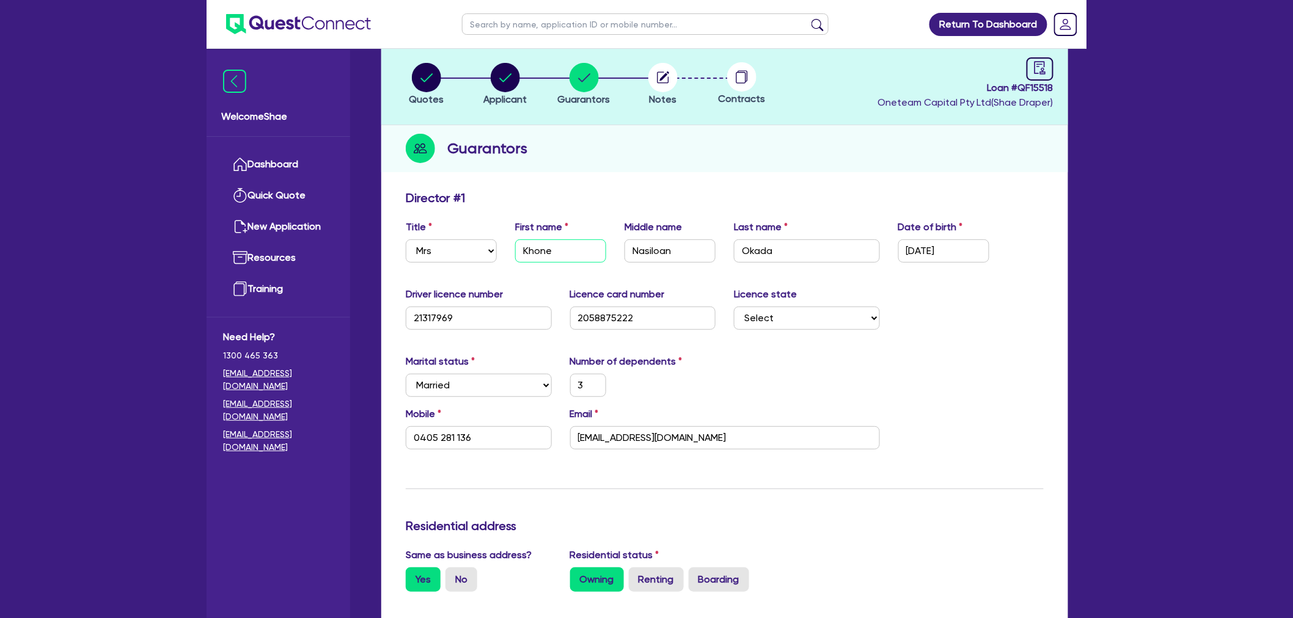
type input "5,000"
type input "588,000"
type input "3,700"
type input "6,000"
type input "Khon"
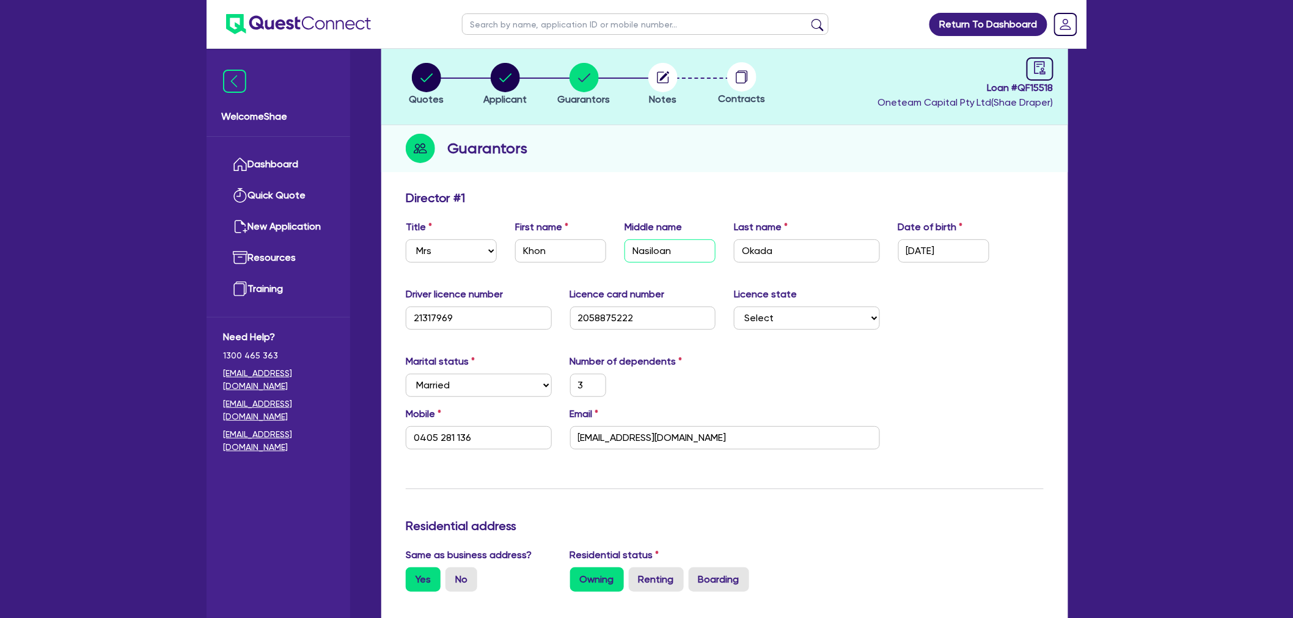
type input "T"
type input "3"
type input "0405 281 136"
type input "1,200,000"
type input "150,000"
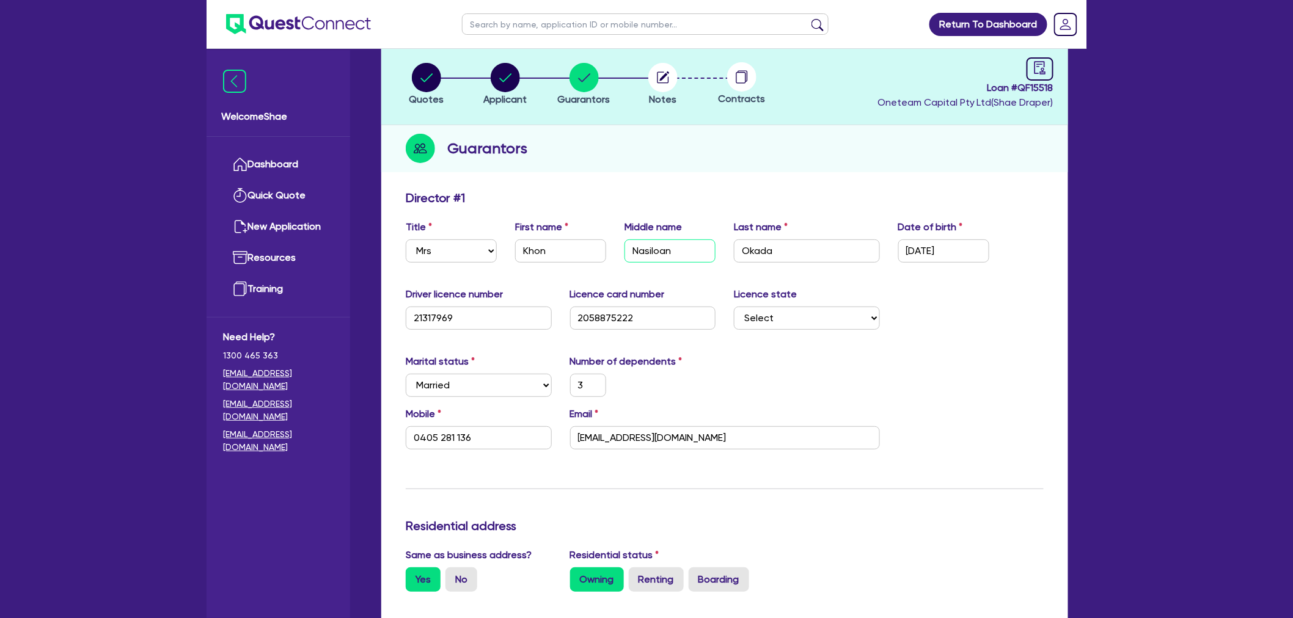
type input "60,000"
type input "14,000"
type input "5,000"
type input "588,000"
type input "3,700"
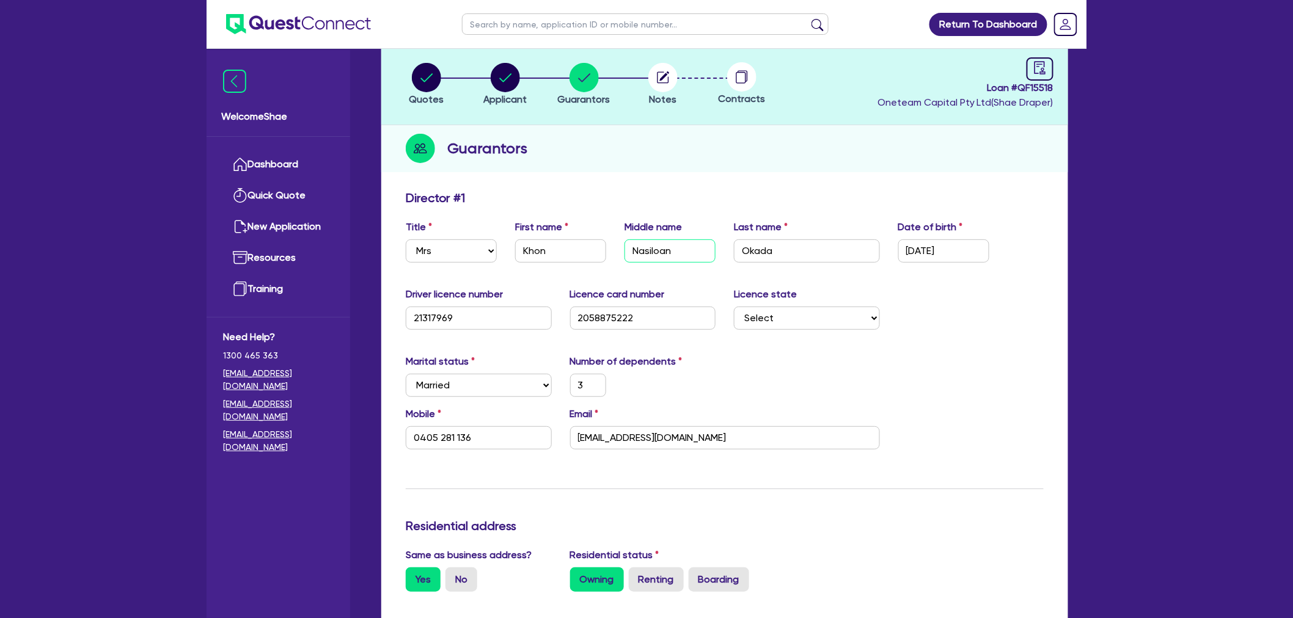
type input "6,000"
type input "Th"
type input "3"
type input "0405 281 136"
type input "1,200,000"
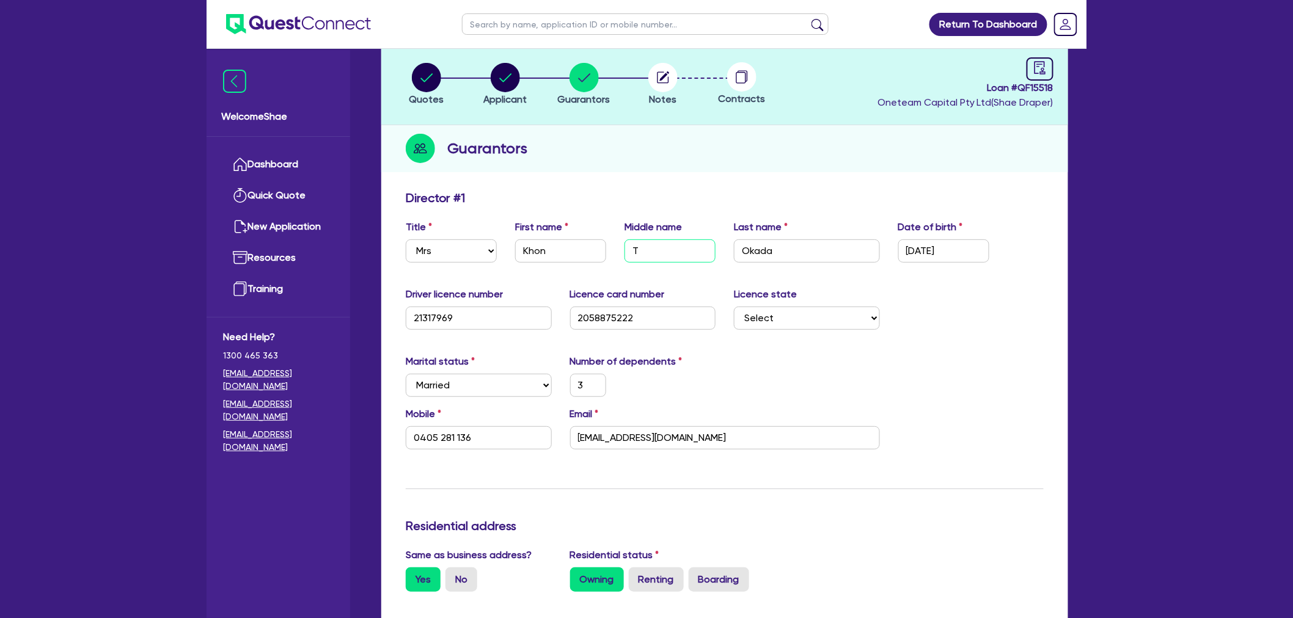
type input "150,000"
type input "60,000"
type input "14,000"
type input "5,000"
type input "588,000"
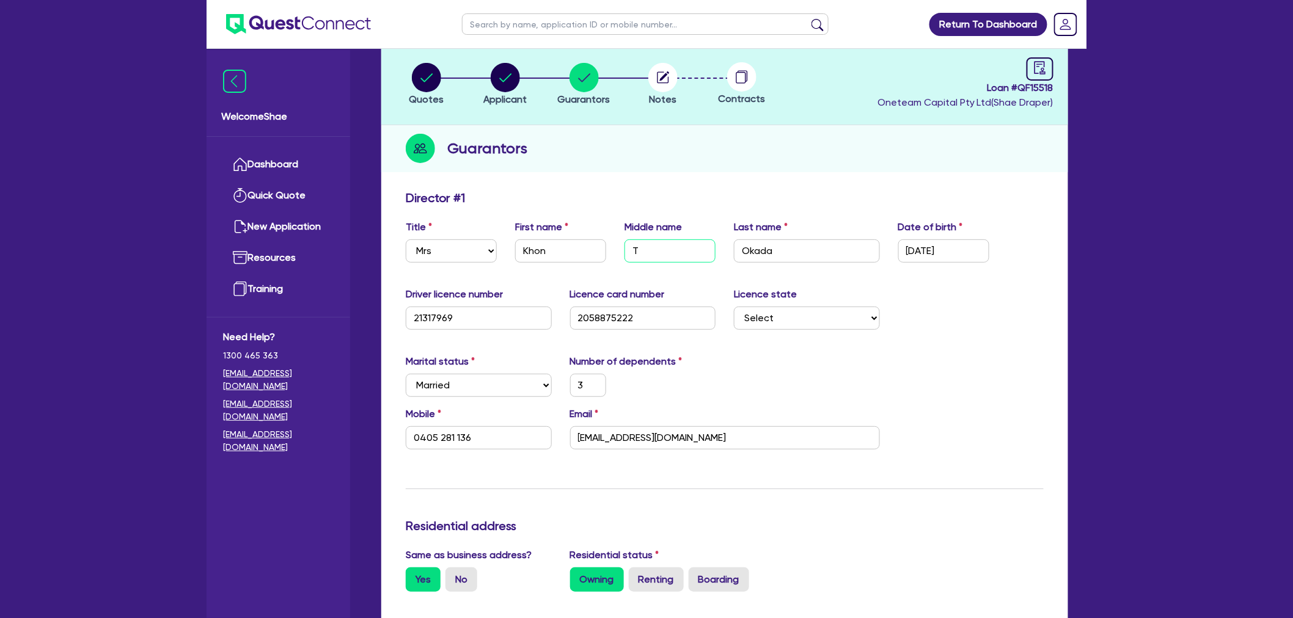
type input "3,700"
type input "6,000"
type input "Thi"
type input "3"
type input "0405 281 136"
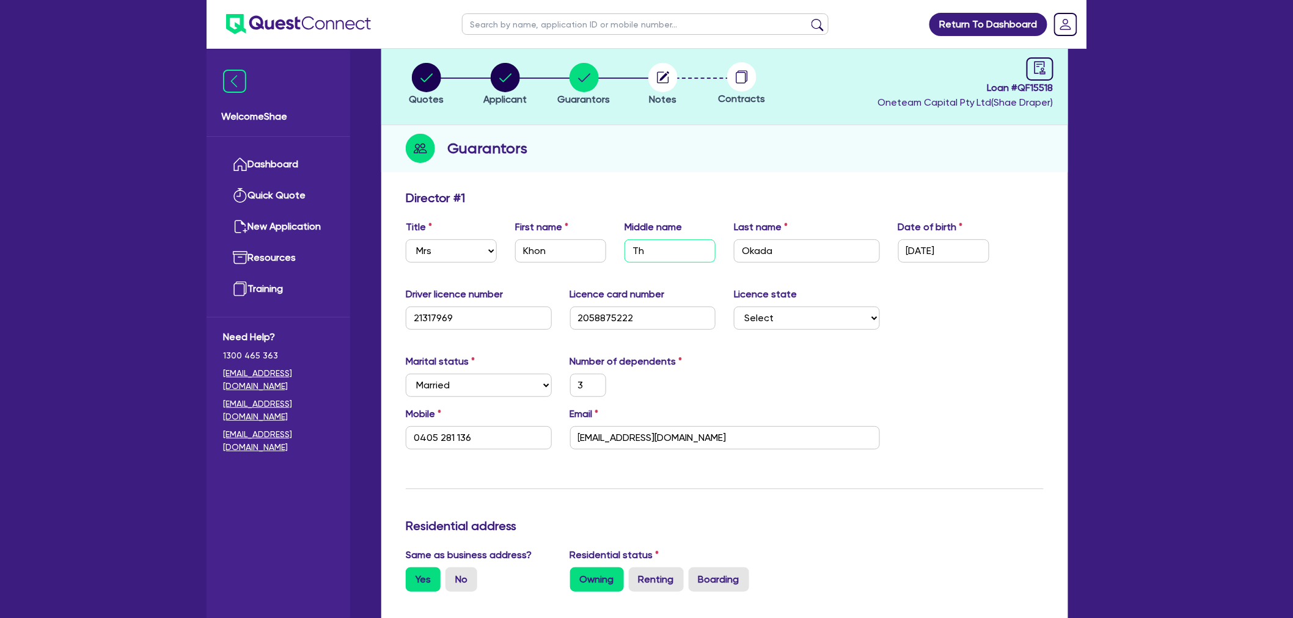
type input "1,200,000"
type input "150,000"
type input "60,000"
type input "14,000"
type input "5,000"
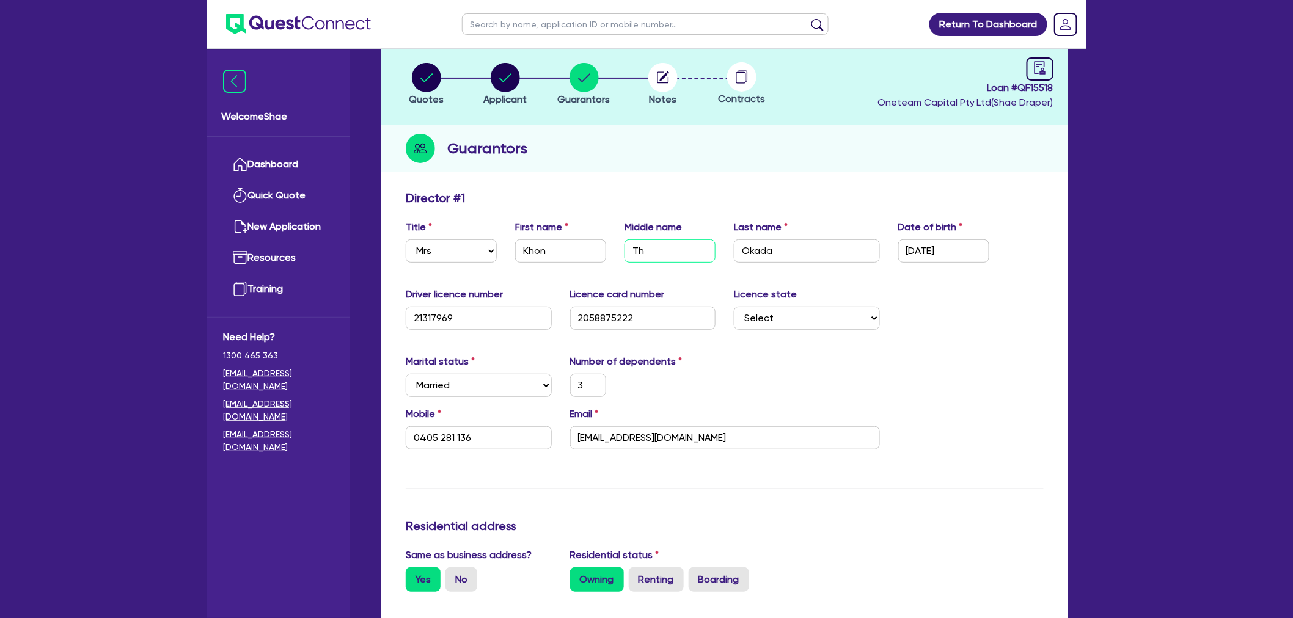
type input "588,000"
type input "3,700"
type input "6,000"
type input "Thi"
type input "T"
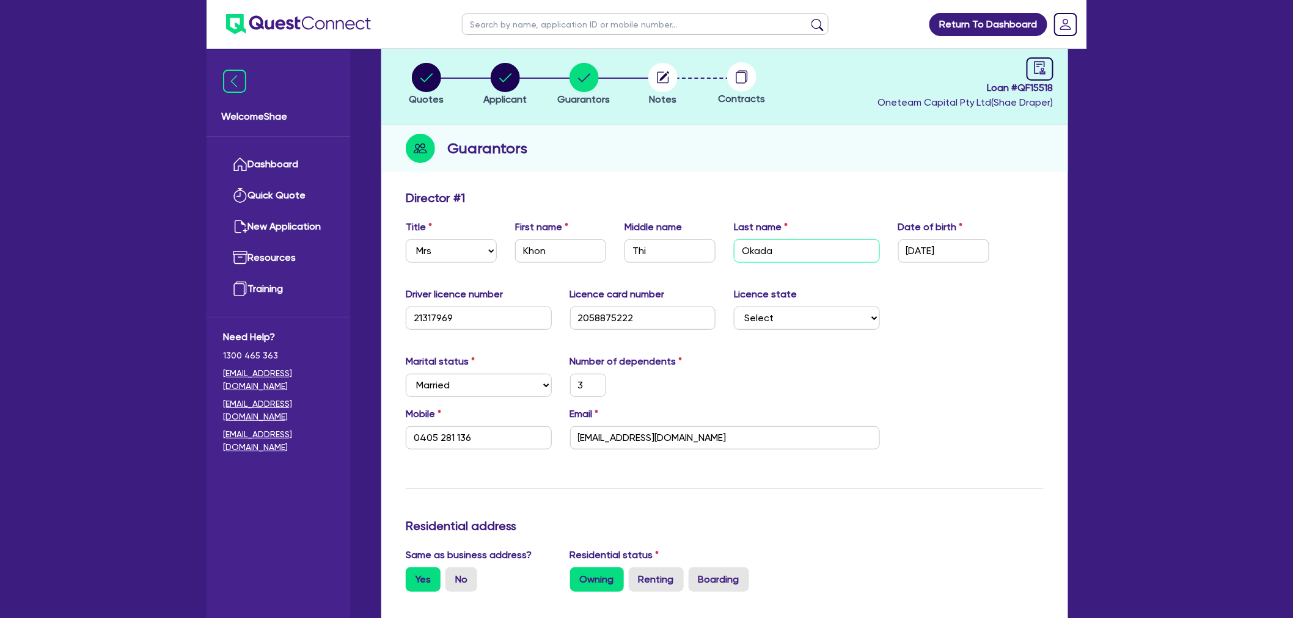
type input "3"
type input "0405 281 136"
type input "1,200,000"
type input "150,000"
type input "60,000"
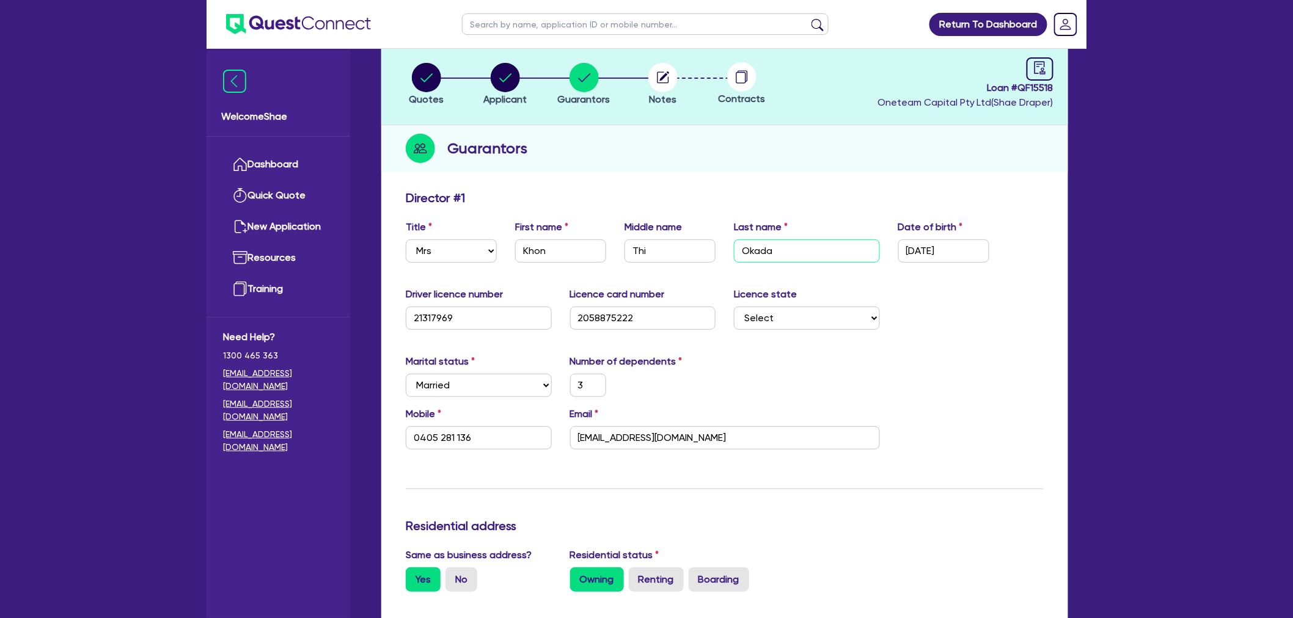
type input "14,000"
type input "5,000"
type input "588,000"
type input "3,700"
type input "6,000"
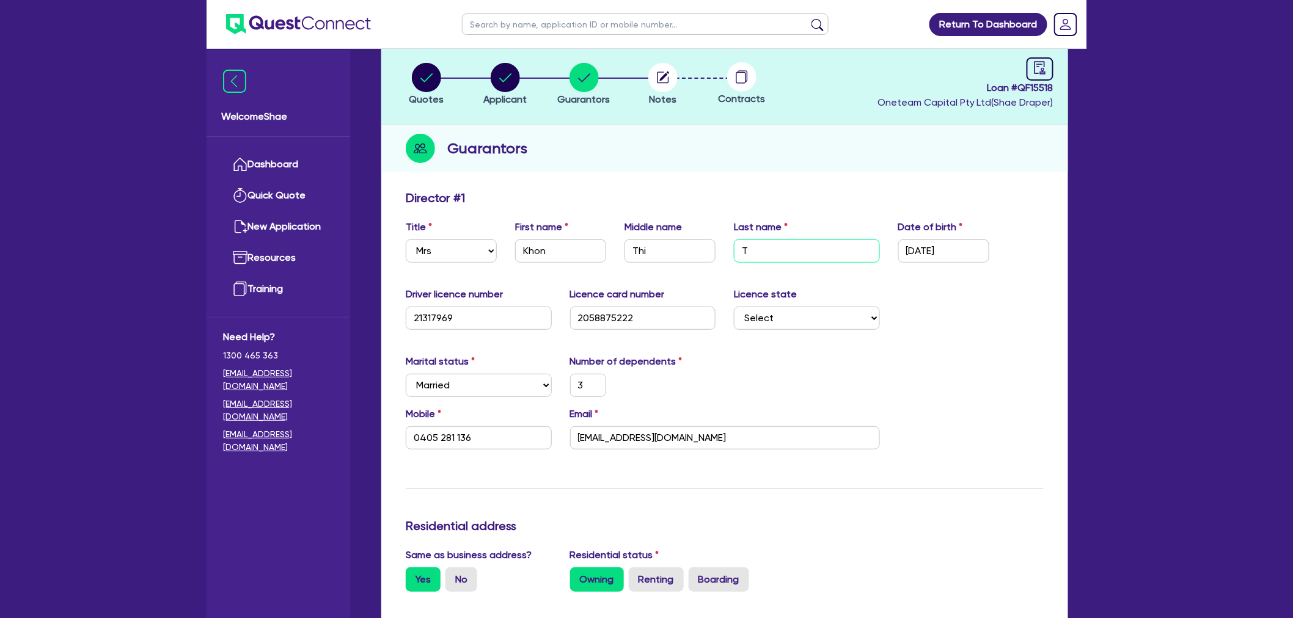
type input "Ta"
type input "3"
type input "0405 281 136"
type input "1,200,000"
type input "150,000"
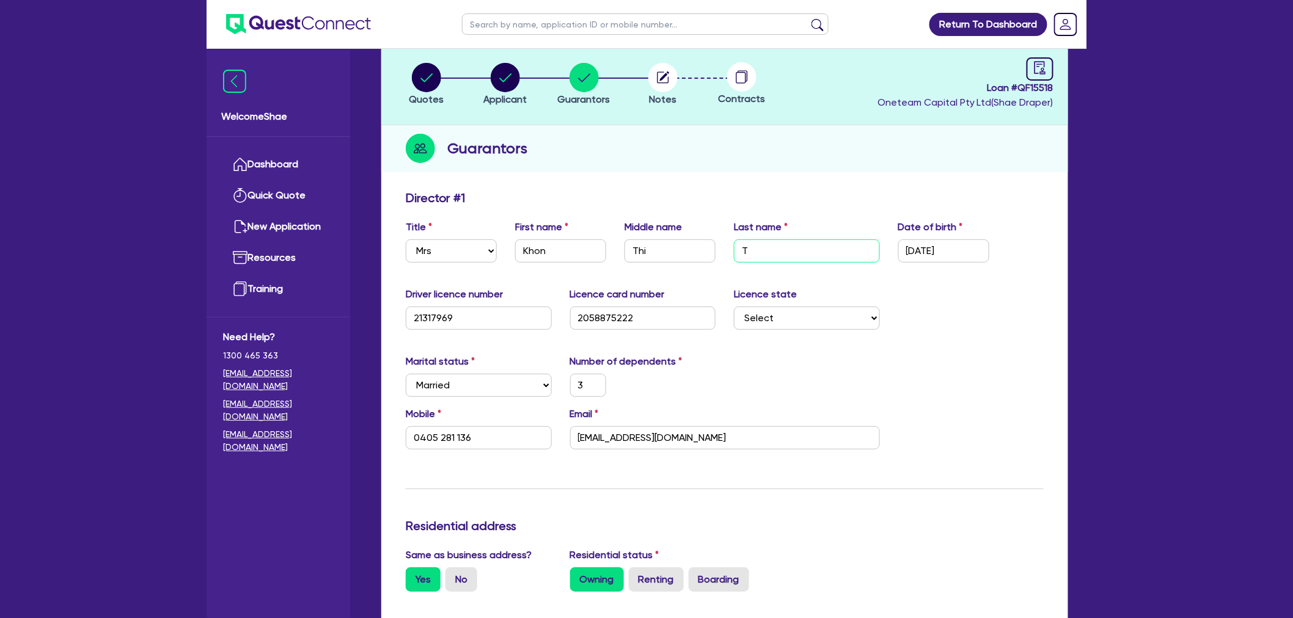
type input "60,000"
type input "14,000"
type input "5,000"
type input "588,000"
type input "3,700"
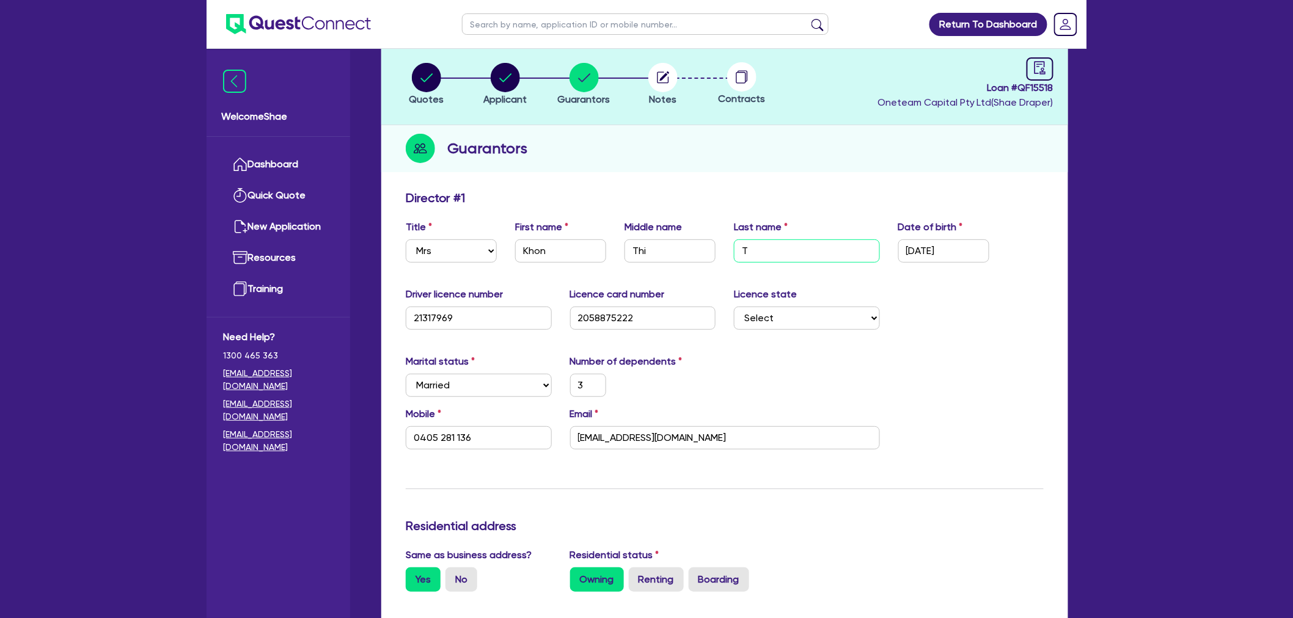
type input "6,000"
type input "Tan"
type input "3"
type input "0405 281 136"
type input "1,200,000"
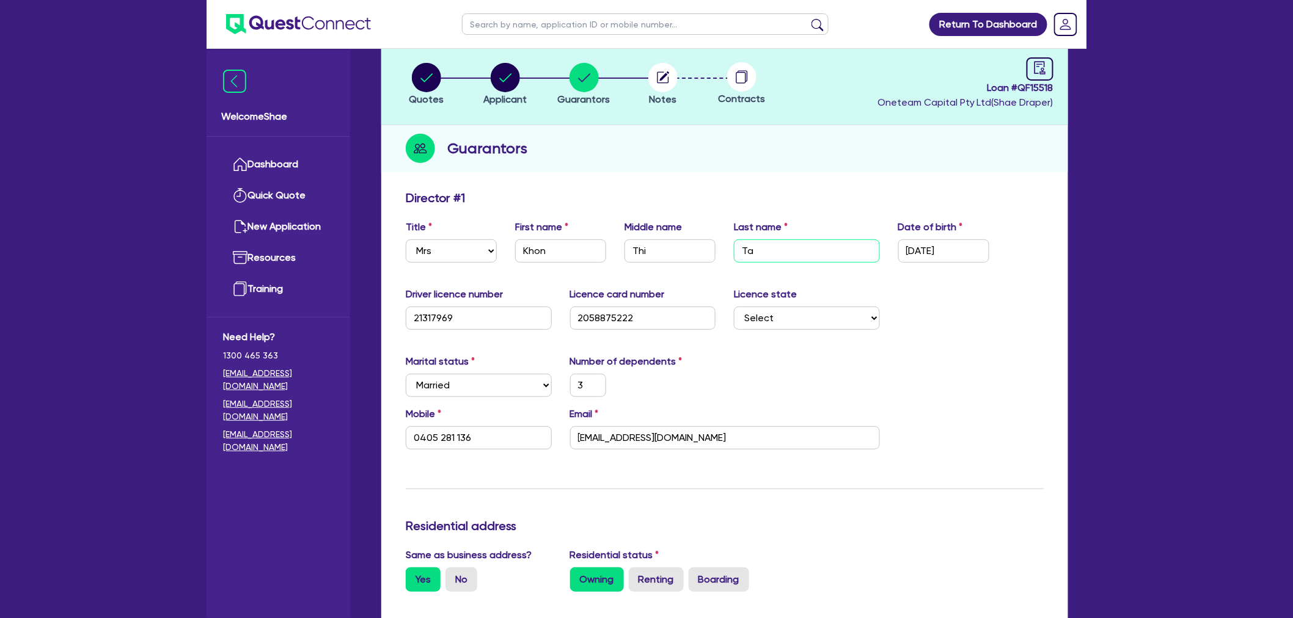
type input "150,000"
type input "60,000"
type input "14,000"
type input "5,000"
type input "588,000"
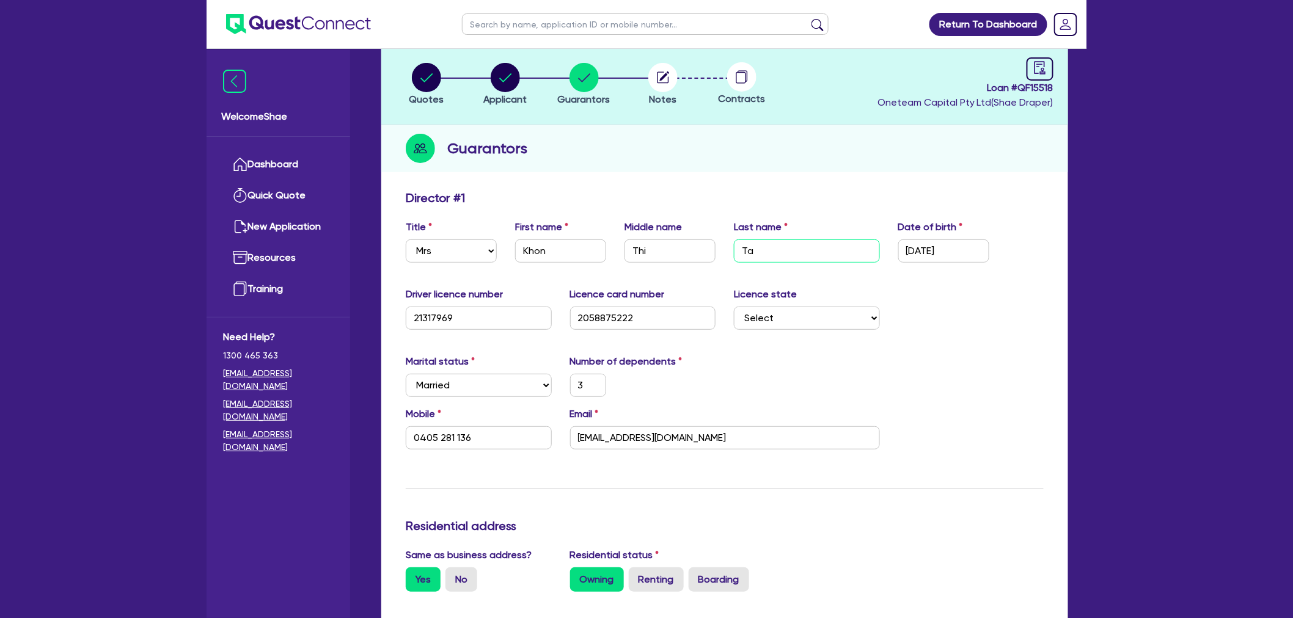
type input "3,700"
type input "6,000"
type input "Tang"
type input "3"
type input "0405 281 136"
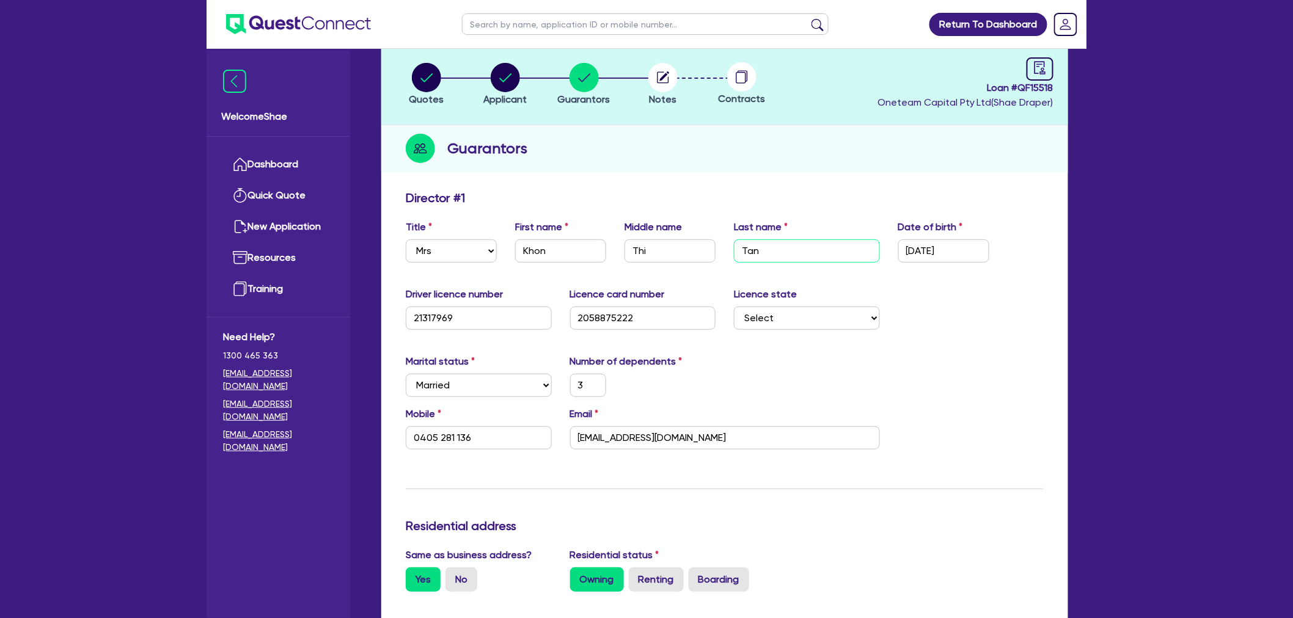
type input "1,200,000"
type input "150,000"
type input "60,000"
type input "14,000"
type input "5,000"
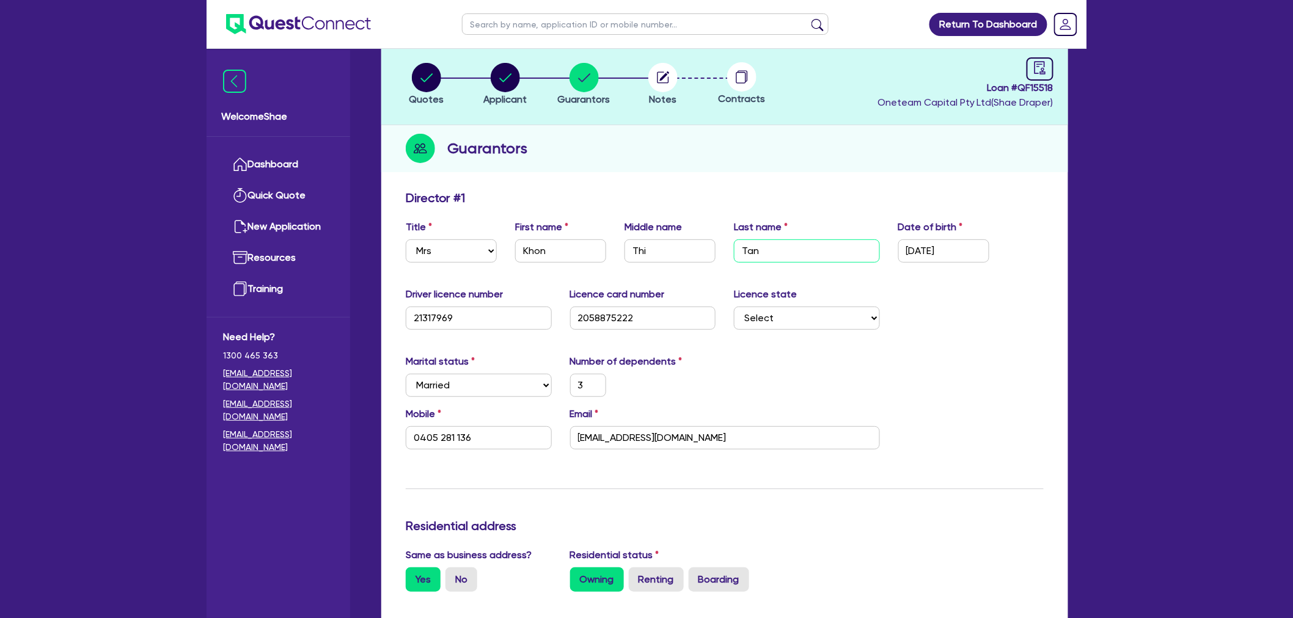
type input "588,000"
type input "3,700"
type input "6,000"
type input "Tang"
type input "1"
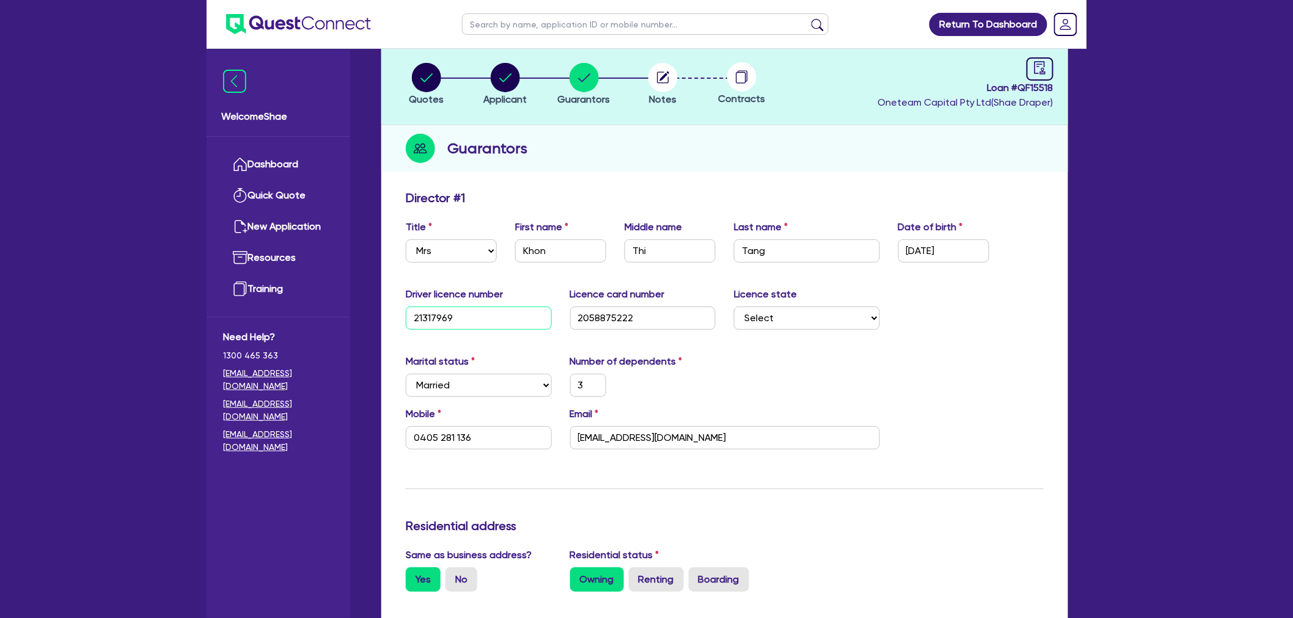
type input "3"
type input "0405 281 136"
type input "1,200,000"
type input "150,000"
type input "60,000"
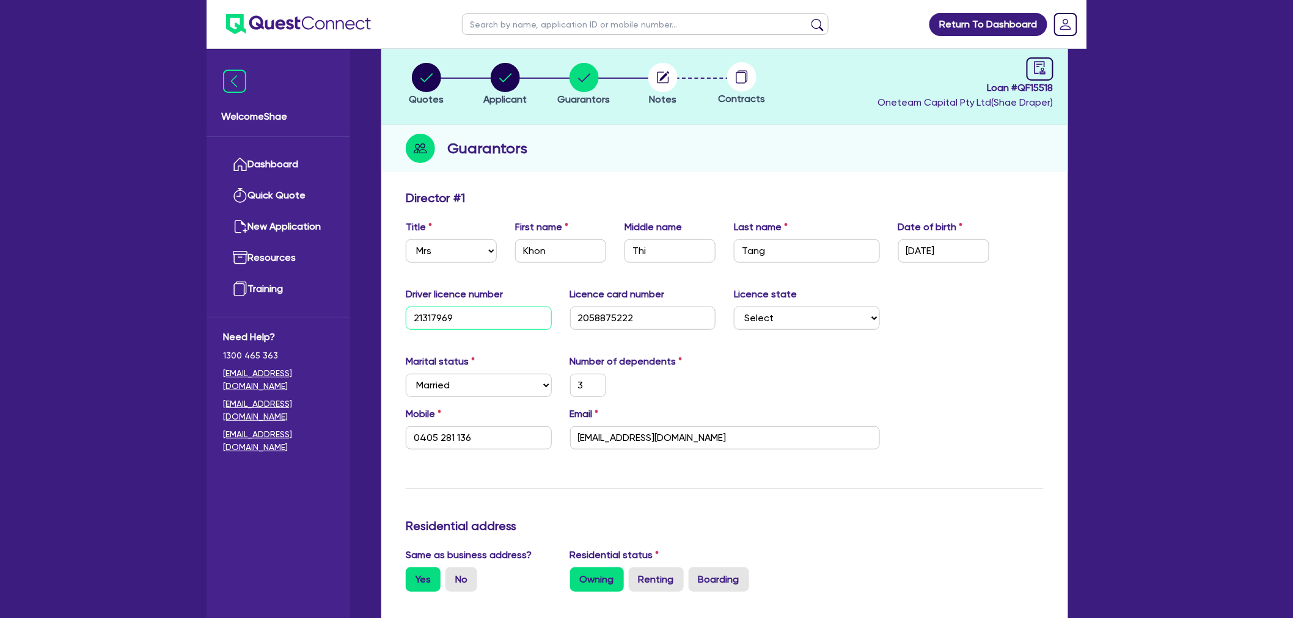
type input "14,000"
type input "5,000"
type input "588,000"
type input "3,700"
type input "6,000"
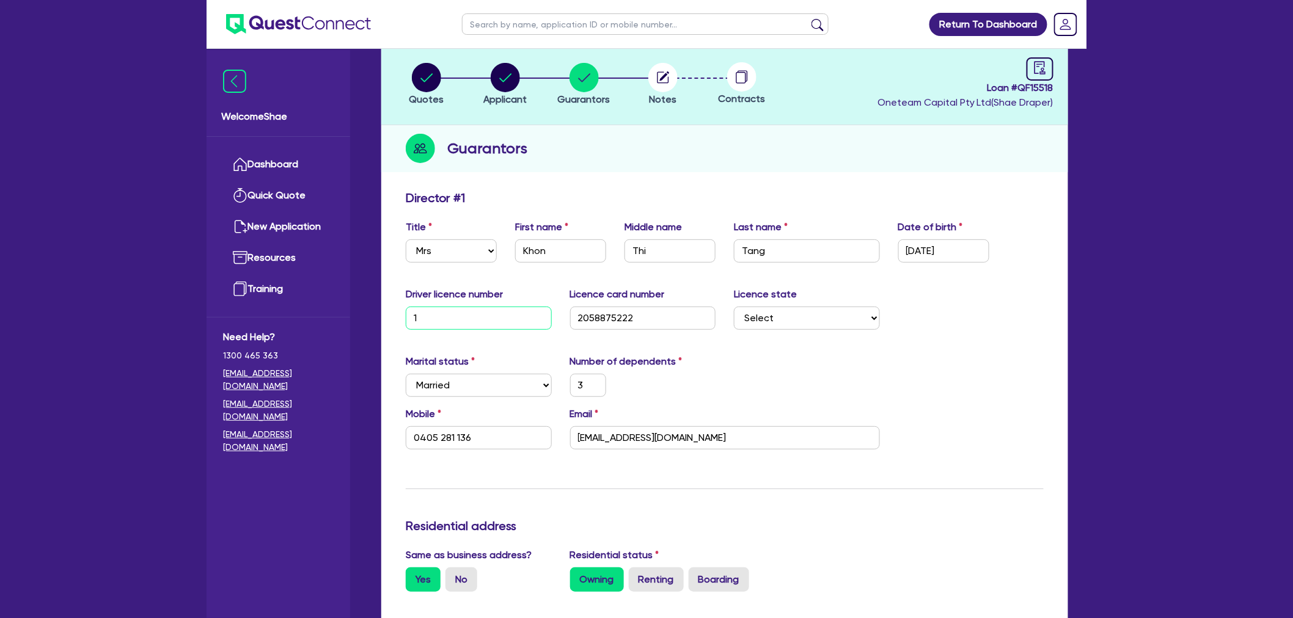
type input "14"
click at [437, 315] on input "14896653" at bounding box center [479, 318] width 146 height 23
click at [480, 386] on select "Select Single Married De Facto / Partner" at bounding box center [479, 385] width 146 height 23
click at [406, 374] on select "Select Single Married De Facto / Partner" at bounding box center [479, 385] width 146 height 23
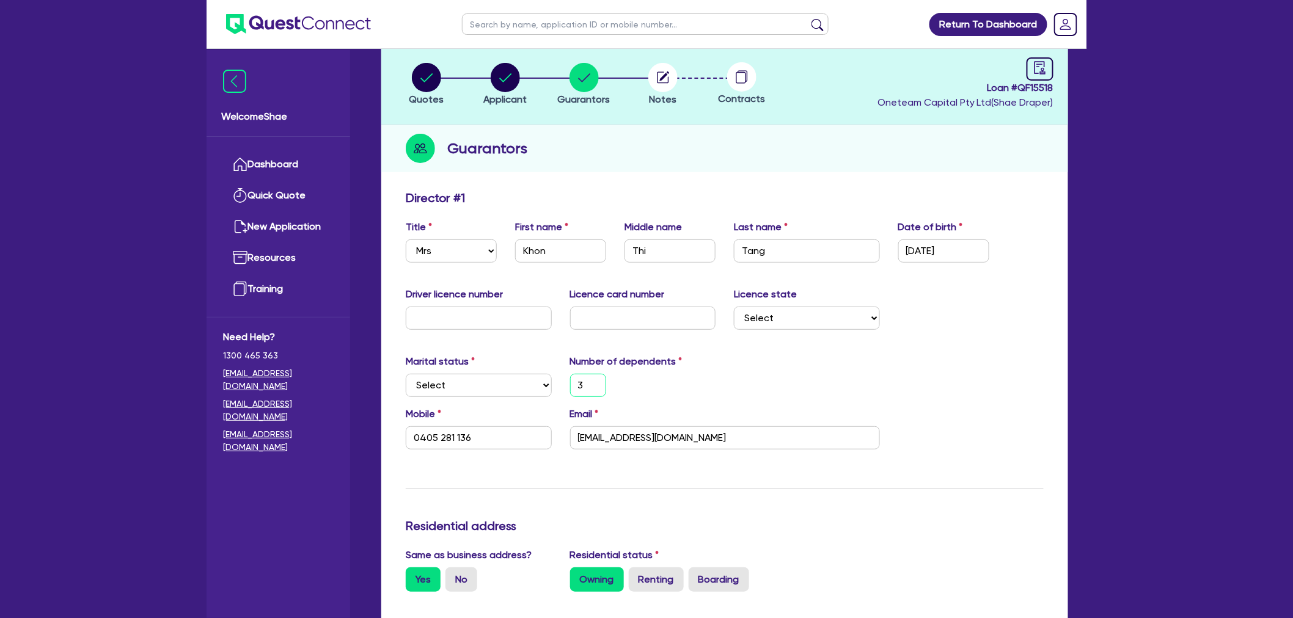
click at [585, 381] on input "3" at bounding box center [588, 385] width 36 height 23
drag, startPoint x: 422, startPoint y: 426, endPoint x: 430, endPoint y: 431, distance: 9.7
click at [422, 426] on input "0405 281 136" at bounding box center [479, 437] width 146 height 23
click at [430, 431] on input "0405 281 136" at bounding box center [479, 437] width 146 height 23
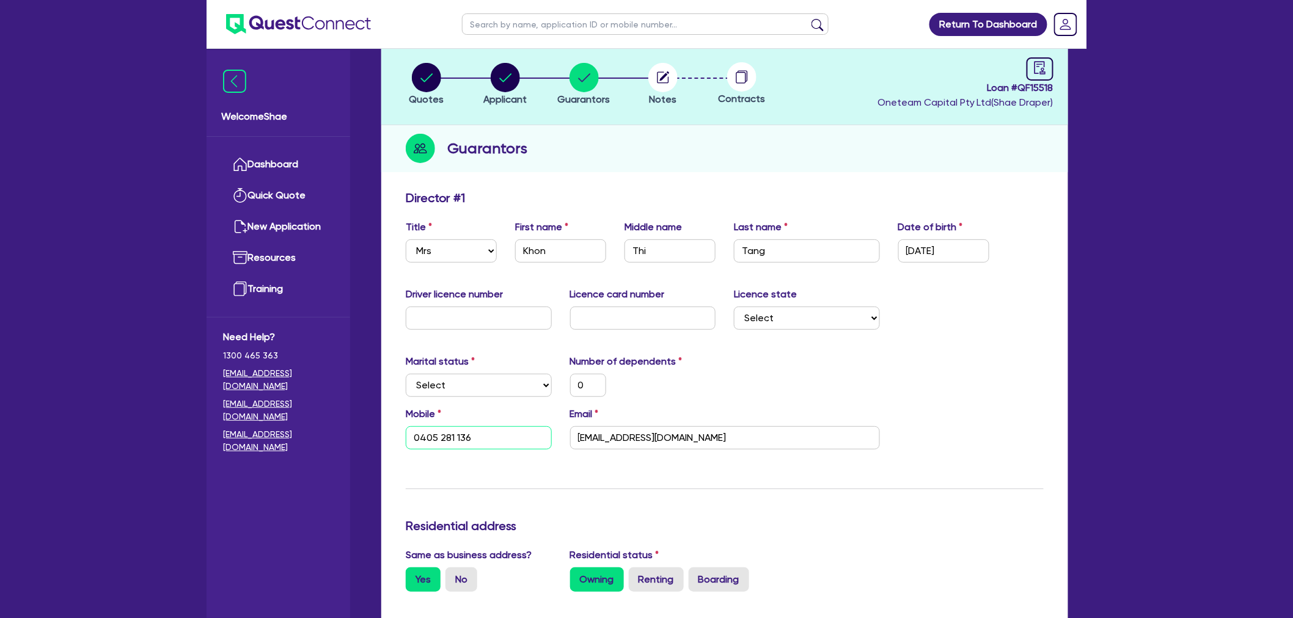
click at [430, 431] on input "0405 281 136" at bounding box center [479, 437] width 146 height 23
paste input "text"
click at [643, 438] on input "[EMAIL_ADDRESS][DOMAIN_NAME]" at bounding box center [725, 437] width 310 height 23
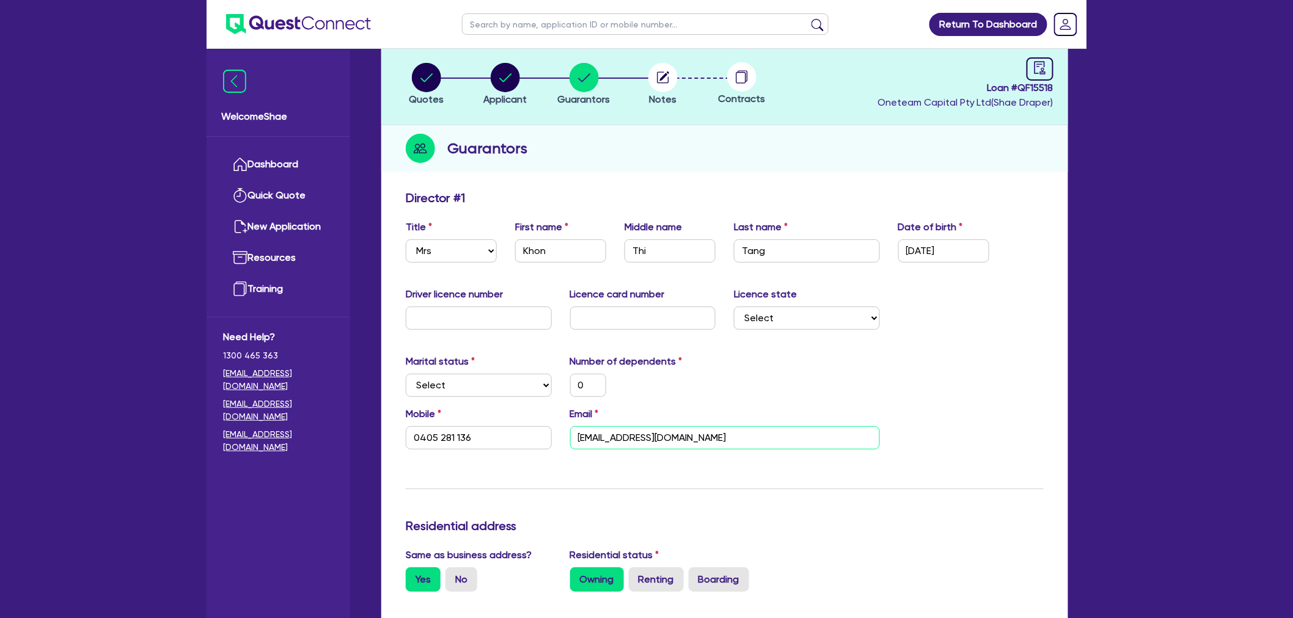
paste input "[EMAIL_ADDRESS]"
click at [792, 390] on div "Marital status Select [DEMOGRAPHIC_DATA] Married De Facto / Partner Number of d…" at bounding box center [724, 380] width 656 height 53
drag, startPoint x: 437, startPoint y: 385, endPoint x: 443, endPoint y: 388, distance: 6.3
click at [437, 385] on select "Select Single Married De Facto / Partner" at bounding box center [479, 385] width 146 height 23
click at [406, 374] on select "Select Single Married De Facto / Partner" at bounding box center [479, 385] width 146 height 23
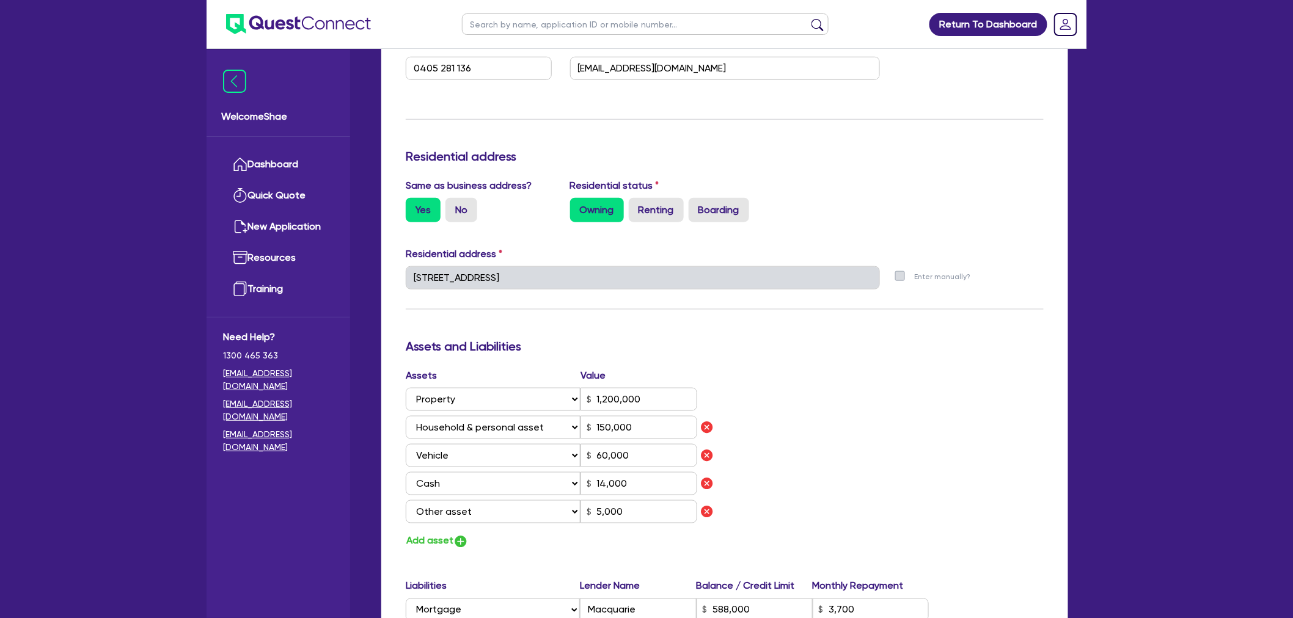
scroll to position [475, 0]
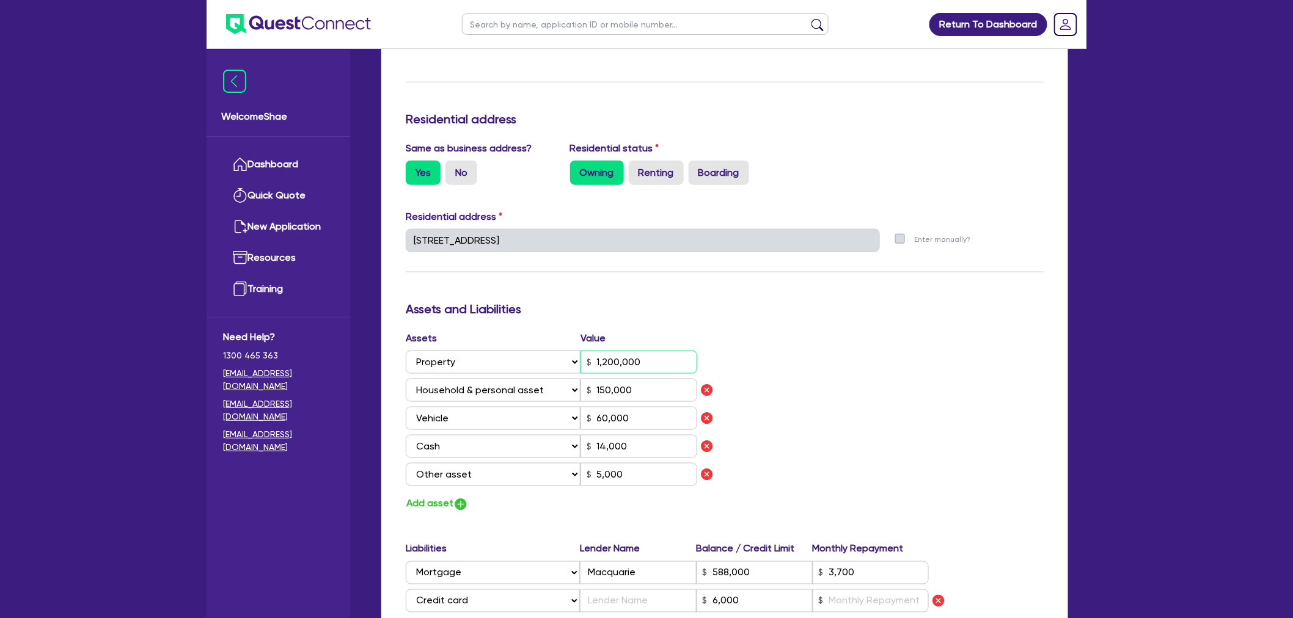
drag, startPoint x: 660, startPoint y: 352, endPoint x: 536, endPoint y: 363, distance: 123.9
click at [536, 363] on div "Select Asset Cash Property Investment property Vehicle Truck Trailer Equipment …" at bounding box center [551, 362] width 291 height 23
click at [444, 379] on select "Select Asset Cash Property Investment property Vehicle Truck Trailer Equipment …" at bounding box center [493, 390] width 175 height 23
click at [406, 379] on select "Select Asset Cash Property Investment property Vehicle Truck Trailer Equipment …" at bounding box center [493, 390] width 175 height 23
drag, startPoint x: 638, startPoint y: 386, endPoint x: 459, endPoint y: 370, distance: 180.3
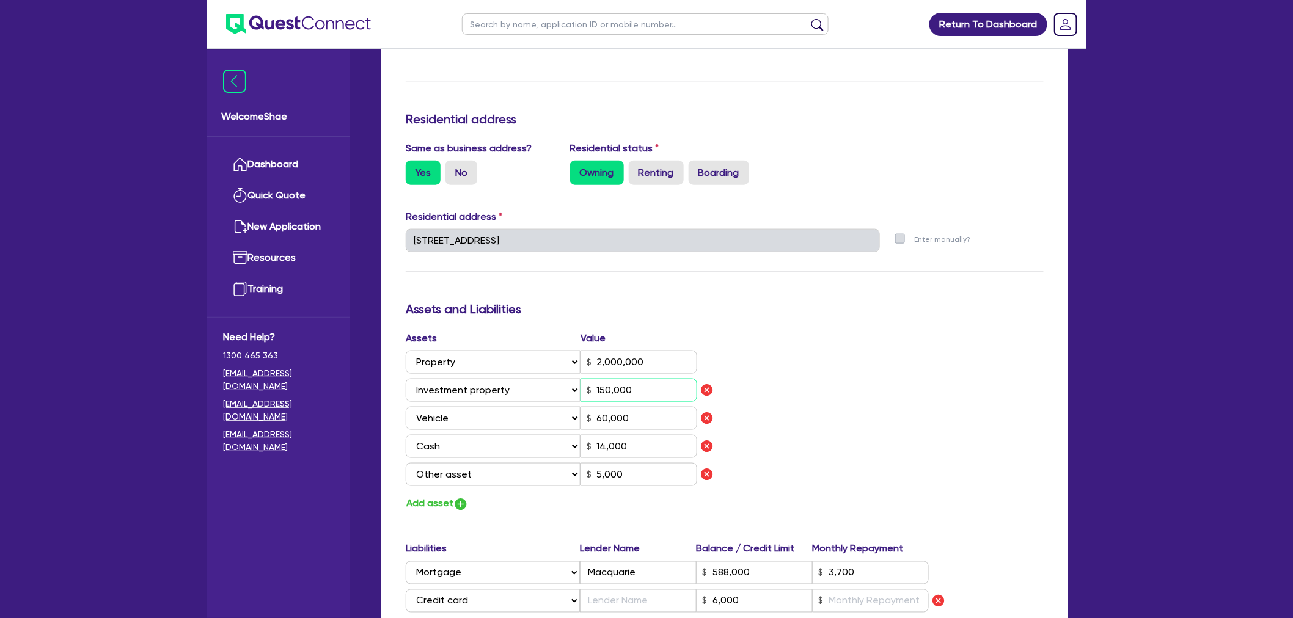
click at [459, 370] on div "Assets Value Select Asset Cash Property Investment property Vehicle Truck Trail…" at bounding box center [560, 411] width 328 height 160
click at [502, 417] on select "Select Asset Cash Property Investment property Vehicle Truck Trailer Equipment …" at bounding box center [493, 418] width 175 height 23
click at [406, 407] on select "Select Asset Cash Property Investment property Vehicle Truck Trailer Equipment …" at bounding box center [493, 418] width 175 height 23
drag, startPoint x: 637, startPoint y: 415, endPoint x: 462, endPoint y: 406, distance: 175.6
click at [462, 407] on div "Select Asset Cash Property Investment property Vehicle Truck Trailer Equipment …" at bounding box center [551, 418] width 291 height 23
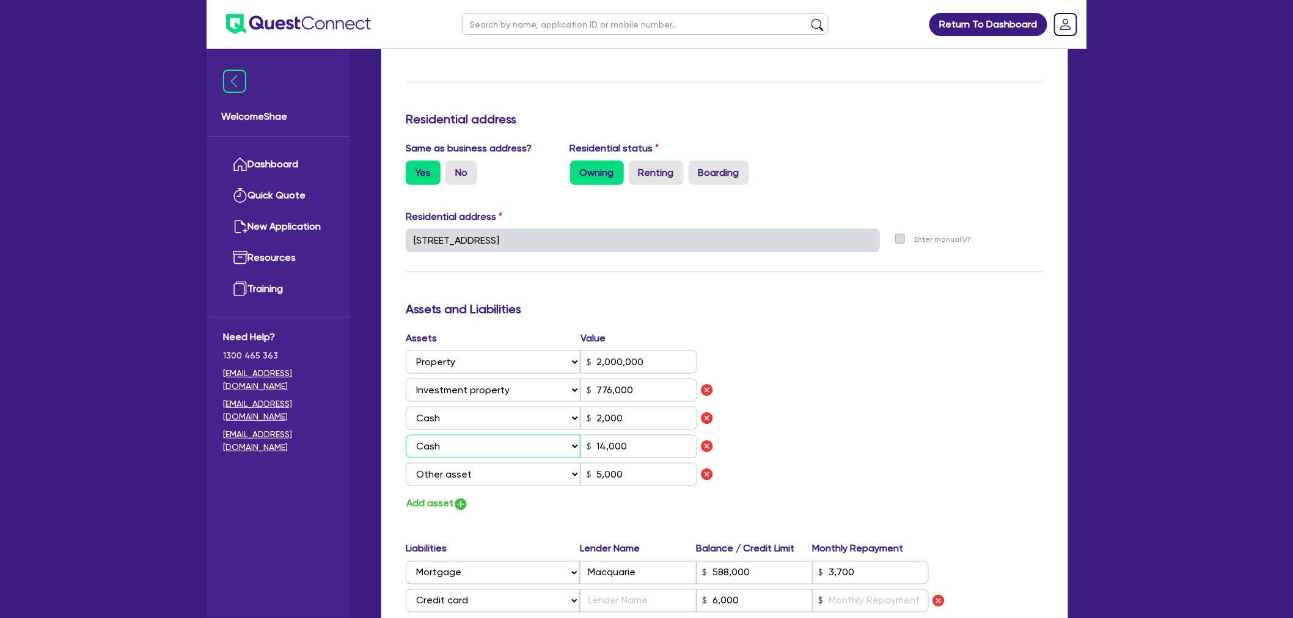
click at [517, 435] on select "Select Asset Cash Property Investment property Vehicle Truck Trailer Equipment …" at bounding box center [493, 446] width 175 height 23
click at [406, 435] on select "Select Asset Cash Property Investment property Vehicle Truck Trailer Equipment …" at bounding box center [493, 446] width 175 height 23
drag, startPoint x: 640, startPoint y: 447, endPoint x: 548, endPoint y: 429, distance: 93.4
click at [547, 435] on div "Select Asset Cash Property Investment property Vehicle Truck Trailer Equipment …" at bounding box center [551, 446] width 291 height 23
click at [479, 472] on select "Select Asset Cash Property Investment property Vehicle Truck Trailer Equipment …" at bounding box center [493, 474] width 175 height 23
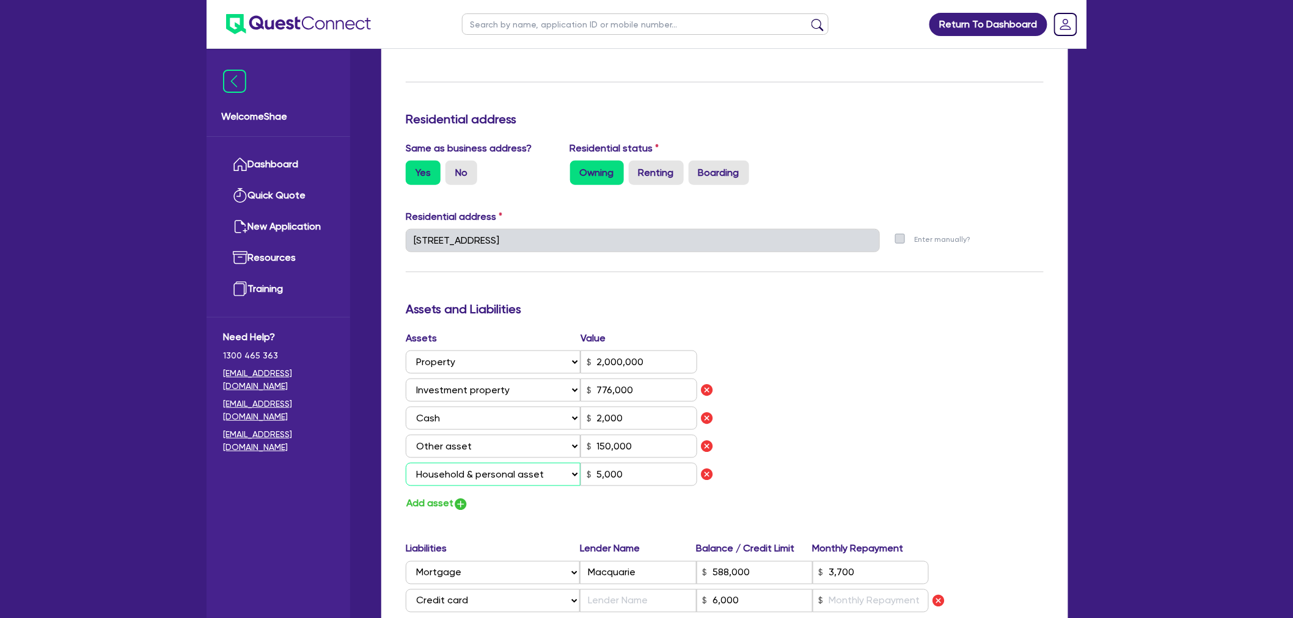
click at [406, 463] on select "Select Asset Cash Property Investment property Vehicle Truck Trailer Equipment …" at bounding box center [493, 474] width 175 height 23
drag, startPoint x: 662, startPoint y: 475, endPoint x: 392, endPoint y: 459, distance: 269.9
click at [392, 459] on div "Update residential status for Director #1 Boarding is only acceptable when the …" at bounding box center [724, 429] width 687 height 1302
click at [878, 434] on div "Assets Value Select Asset Cash Property Investment property Vehicle Truck Trail…" at bounding box center [724, 421] width 656 height 181
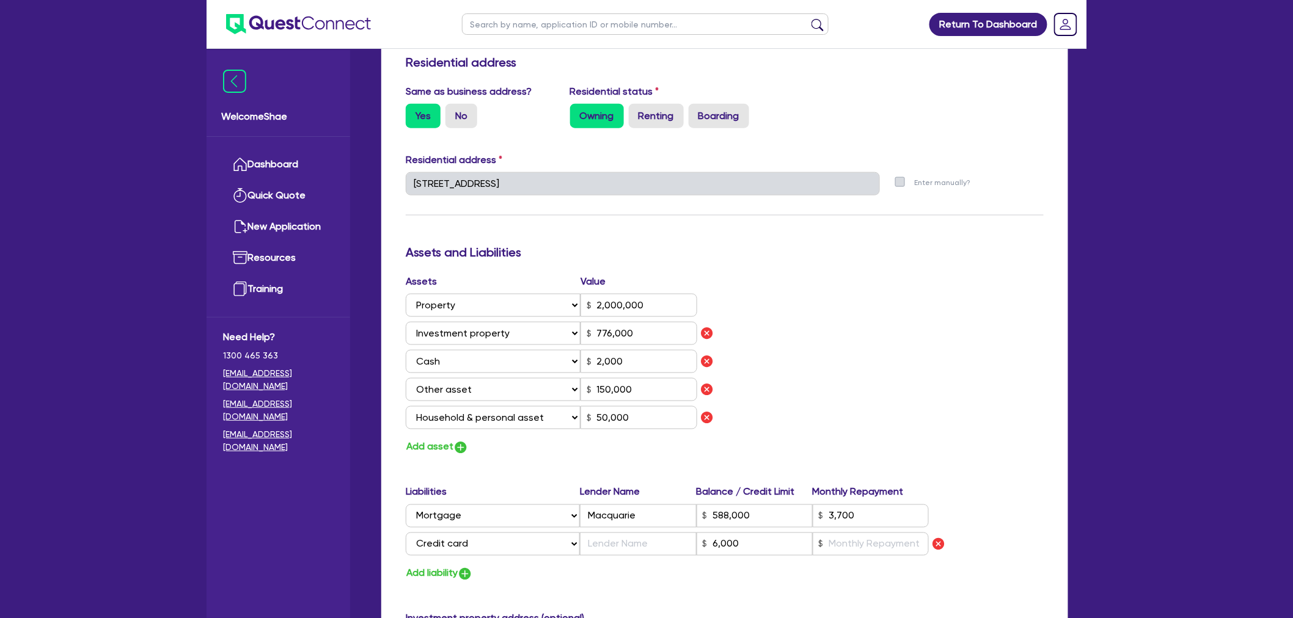
scroll to position [611, 0]
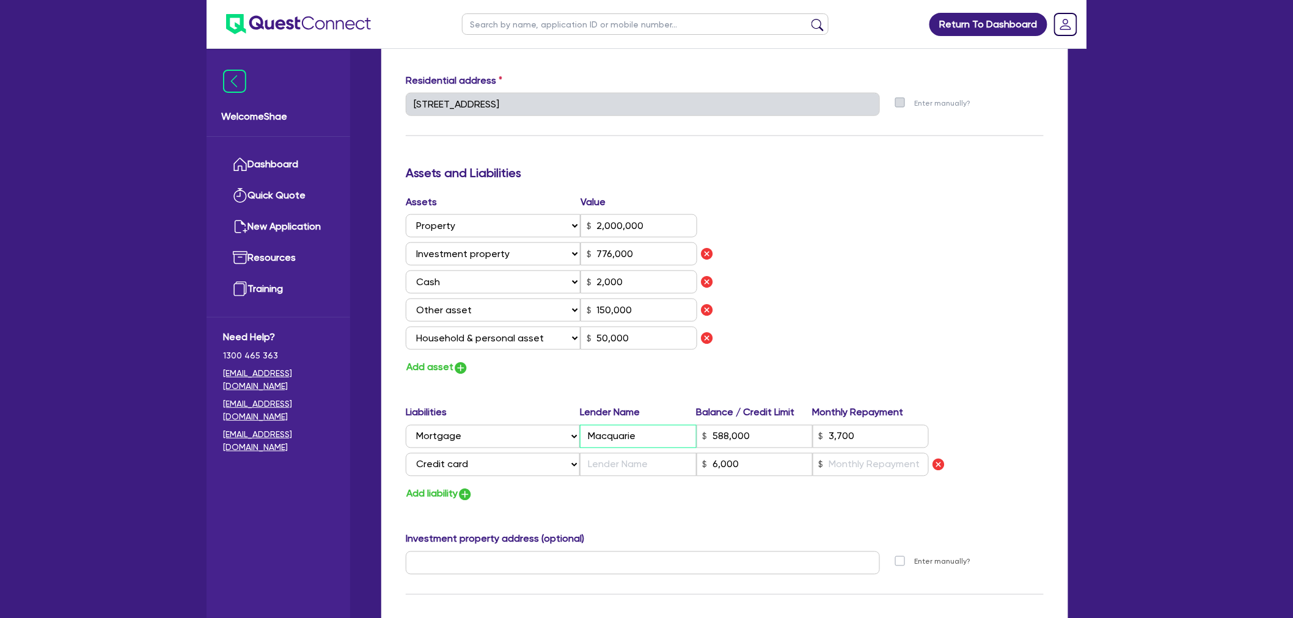
click at [667, 434] on input "Macquarie" at bounding box center [638, 436] width 116 height 23
drag, startPoint x: 652, startPoint y: 437, endPoint x: 332, endPoint y: 393, distance: 322.6
click at [338, 393] on div "Welcome Shae Dashboard Quick Quote New Application Ref Company Ref Salesperson …" at bounding box center [646, 203] width 880 height 1629
click at [941, 464] on img "button" at bounding box center [938, 465] width 15 height 15
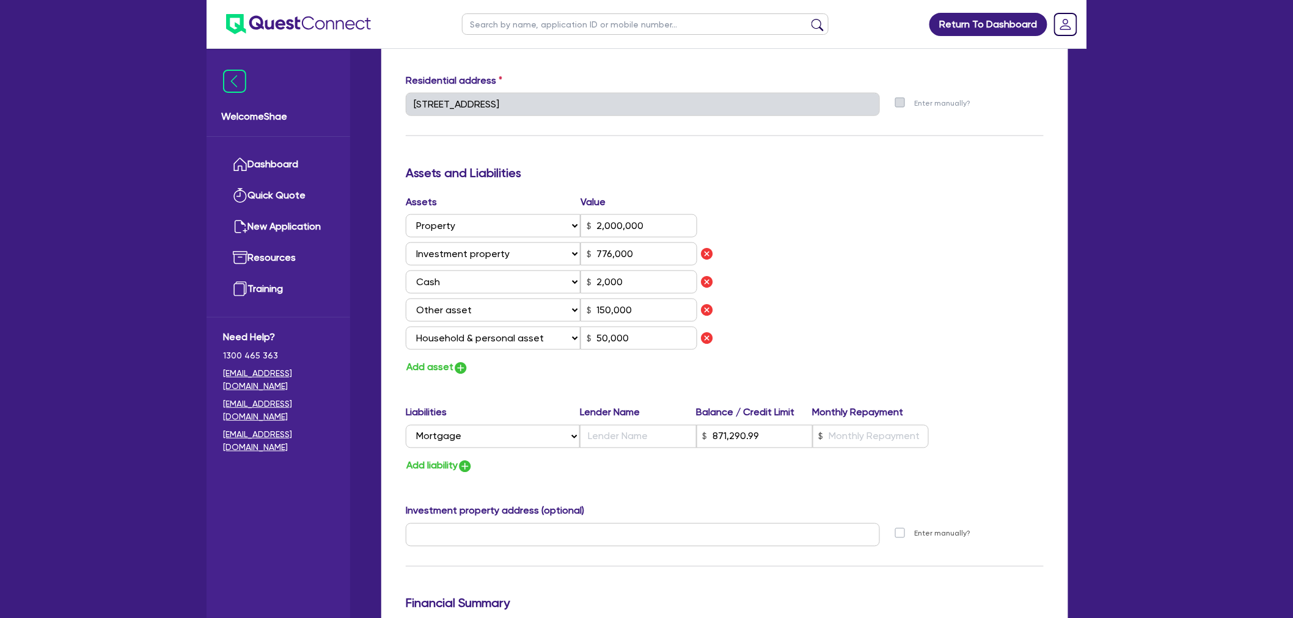
click at [1043, 437] on div "Liabilities Lender Name Balance / Credit Limit Monthly Repayment Select Liabili…" at bounding box center [724, 430] width 656 height 48
click at [493, 524] on input "text" at bounding box center [643, 535] width 474 height 23
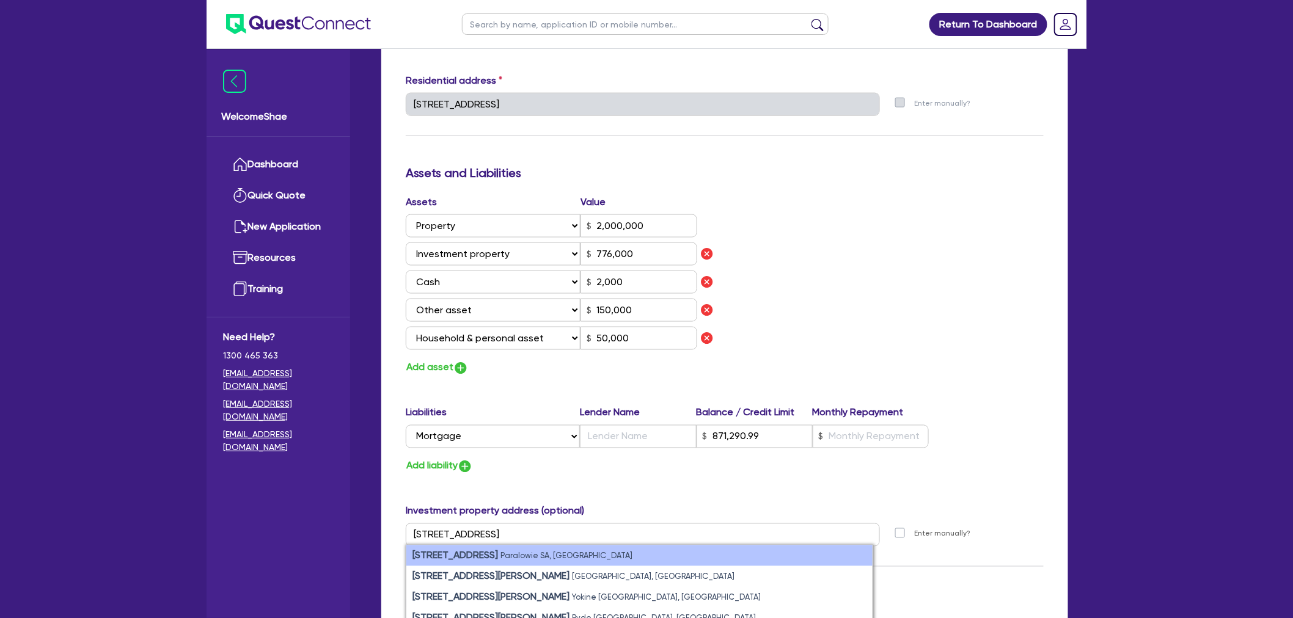
click at [500, 552] on small "Paralowie SA, [GEOGRAPHIC_DATA]" at bounding box center [566, 556] width 132 height 9
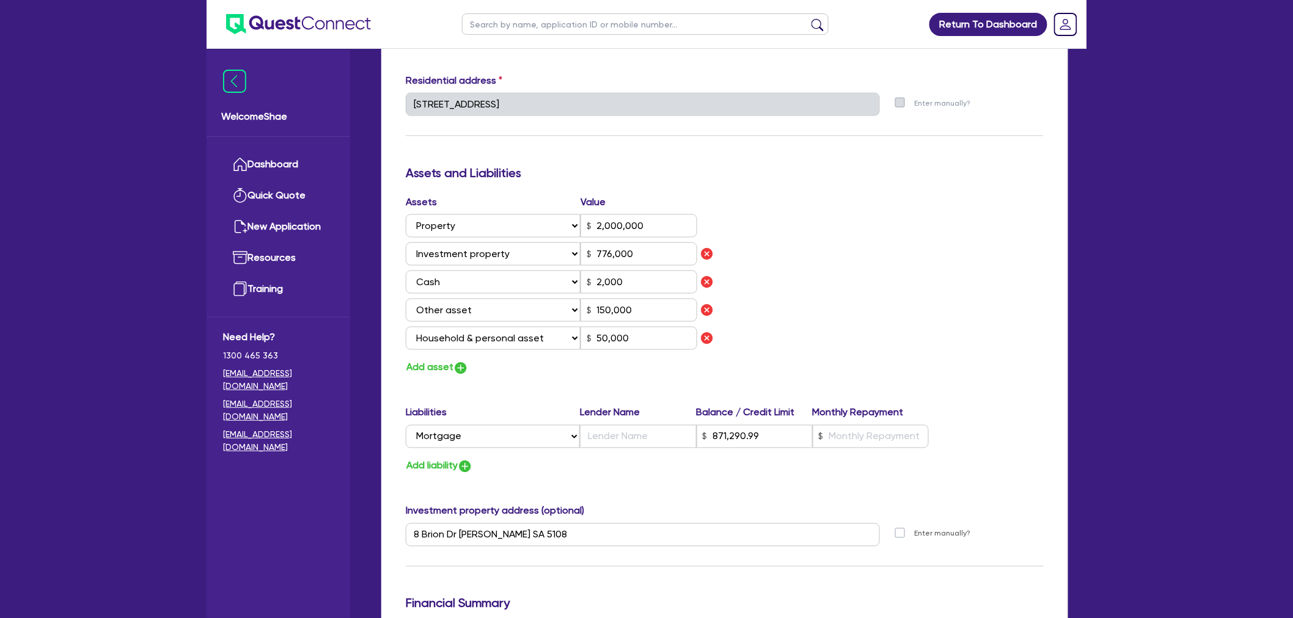
click at [1043, 431] on div "Select Liability Credit card Mortgage Investment property loan Vehicle loan Tru…" at bounding box center [725, 436] width 638 height 23
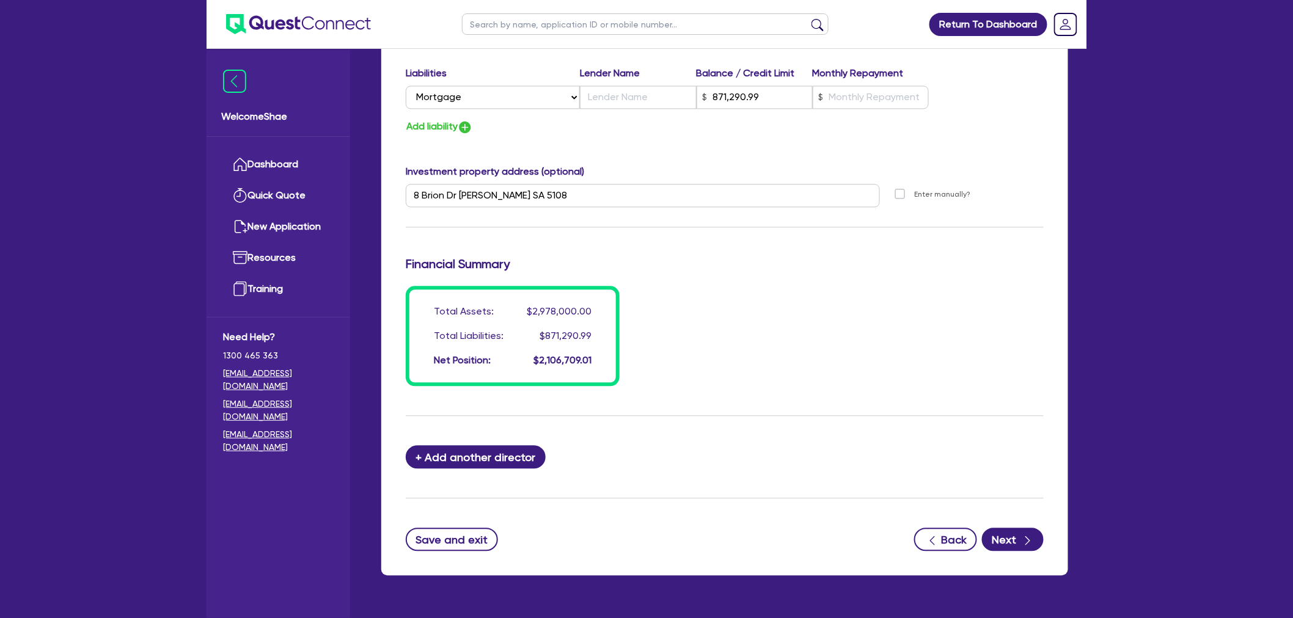
scroll to position [980, 0]
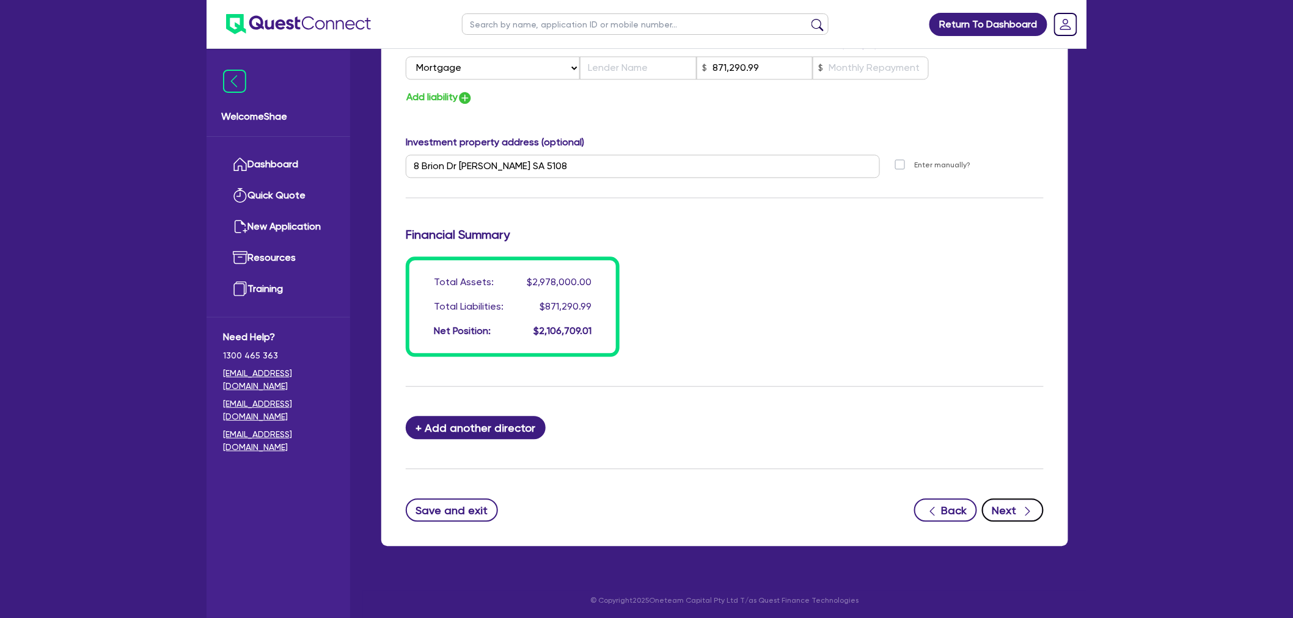
click at [1022, 508] on icon "button" at bounding box center [1027, 511] width 12 height 12
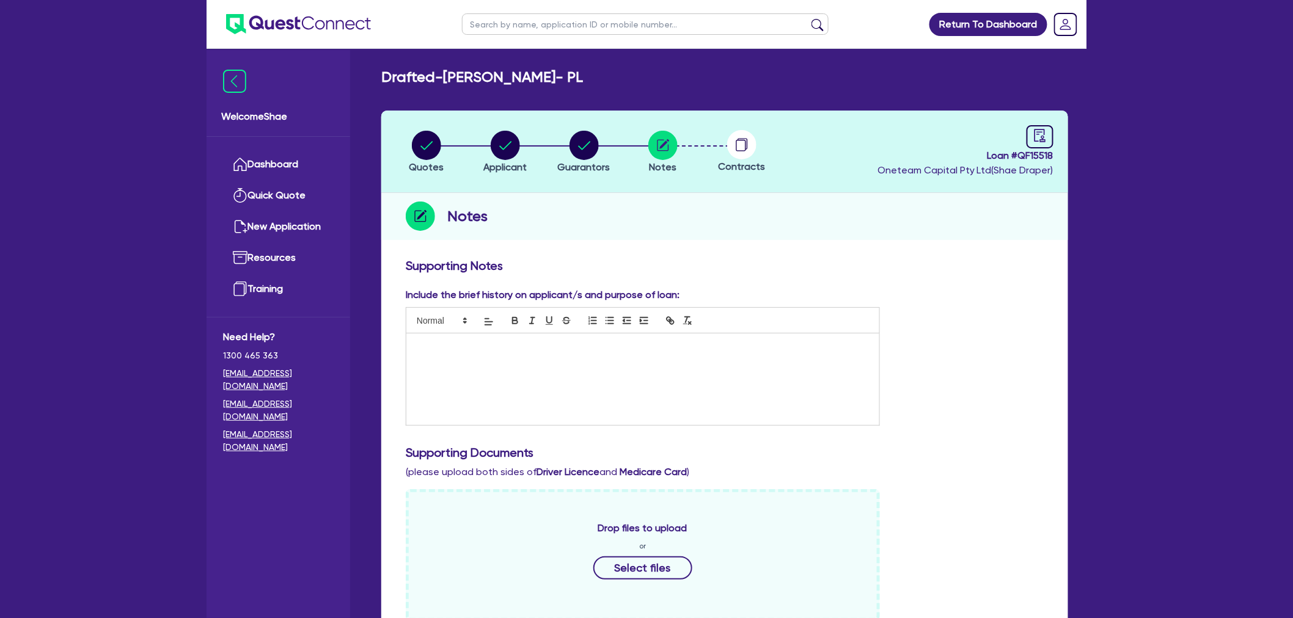
click at [756, 367] on div at bounding box center [642, 380] width 473 height 92
click at [941, 387] on div "Include the brief history on applicant/s and purpose of loan: Plenti PL $50,000" at bounding box center [724, 362] width 656 height 148
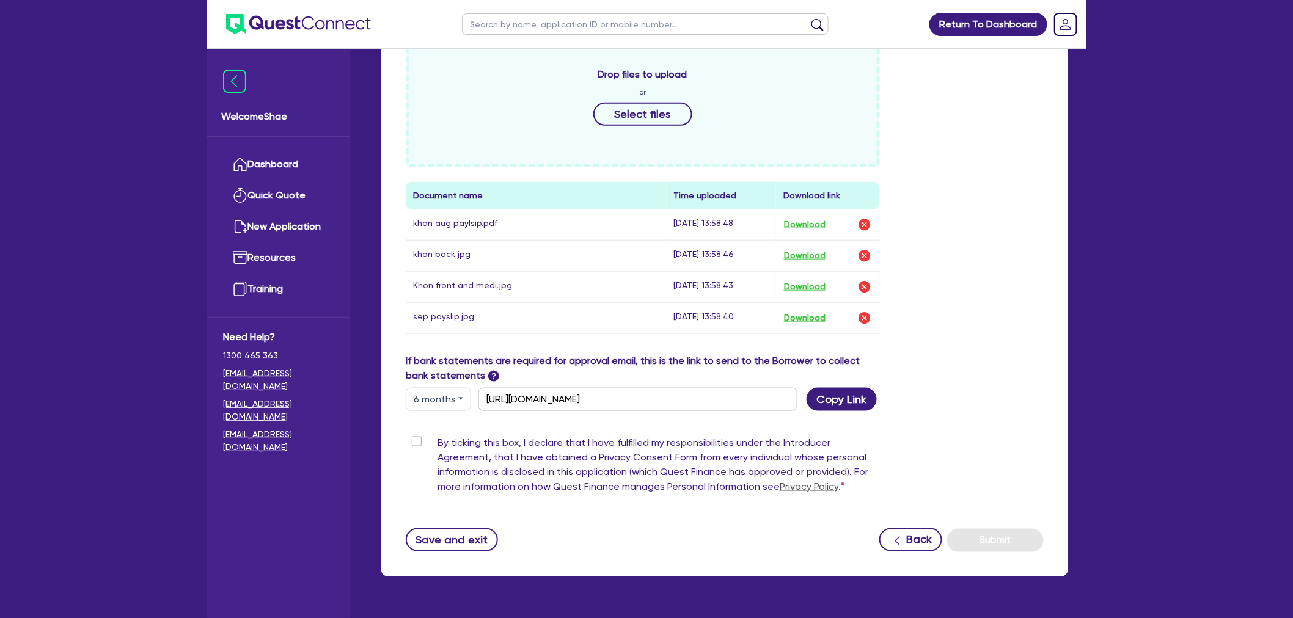
scroll to position [486, 0]
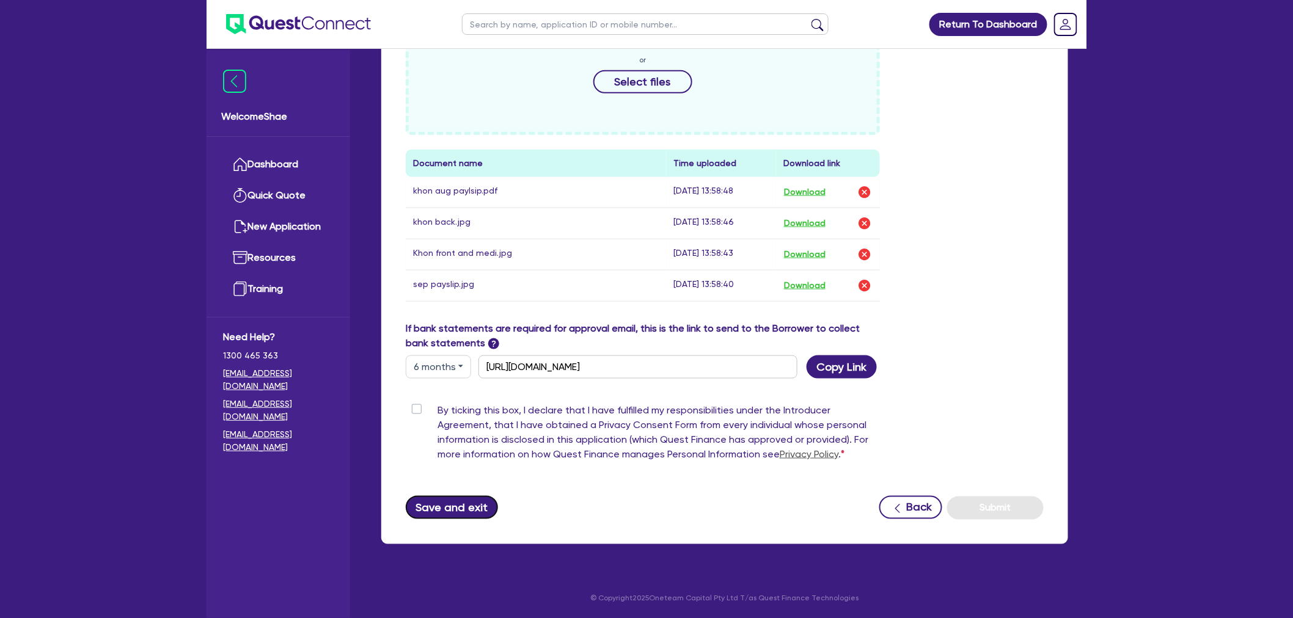
click at [475, 499] on button "Save and exit" at bounding box center [452, 507] width 92 height 23
